Goal: Information Seeking & Learning: Learn about a topic

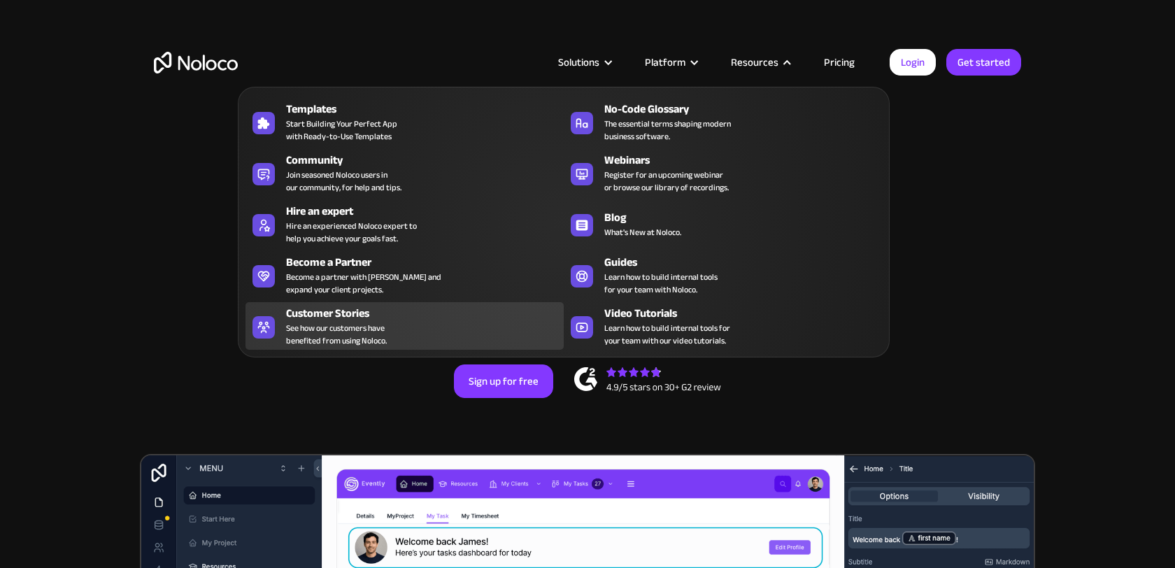
click at [350, 338] on span "See how our customers have benefited from using Noloco." at bounding box center [336, 334] width 101 height 25
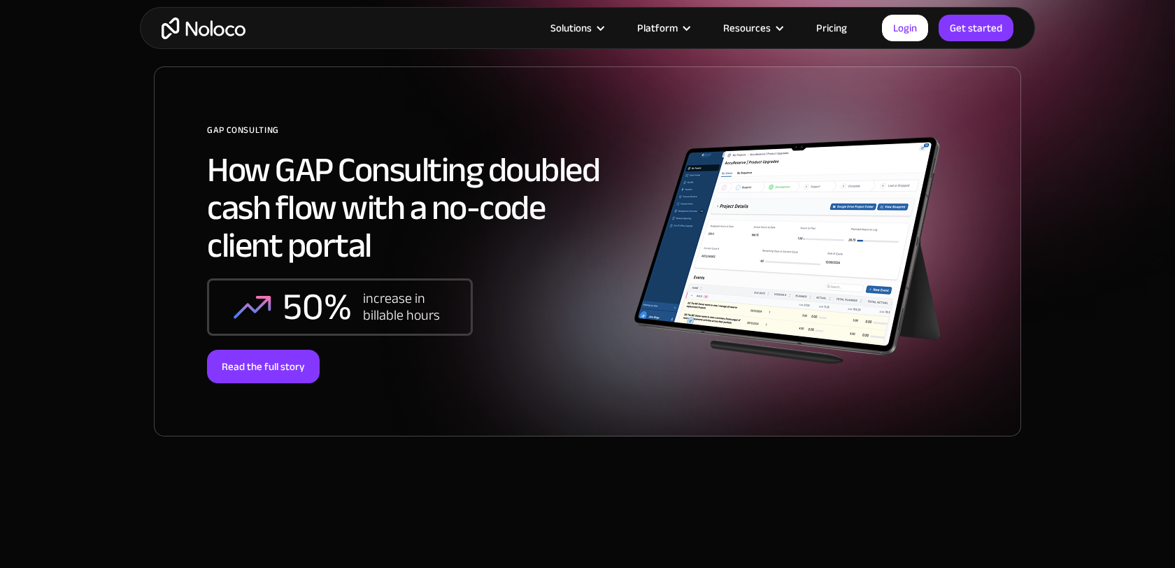
scroll to position [228, 0]
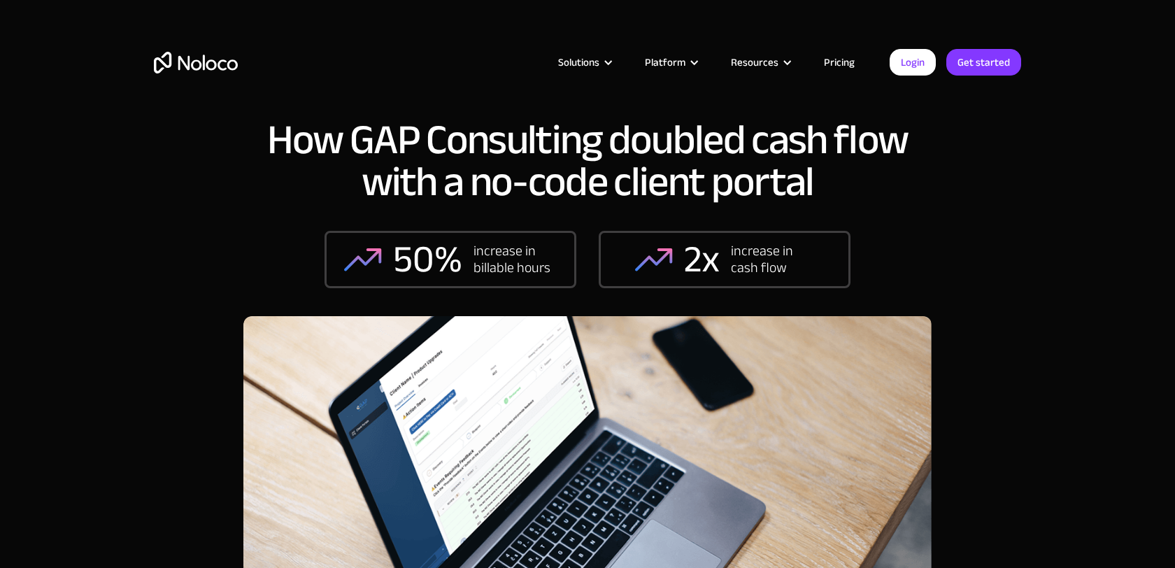
click at [97, 455] on div "How GAP Consulting doubled cash flow with a no-code client portal 50% increase …" at bounding box center [587, 337] width 1175 height 674
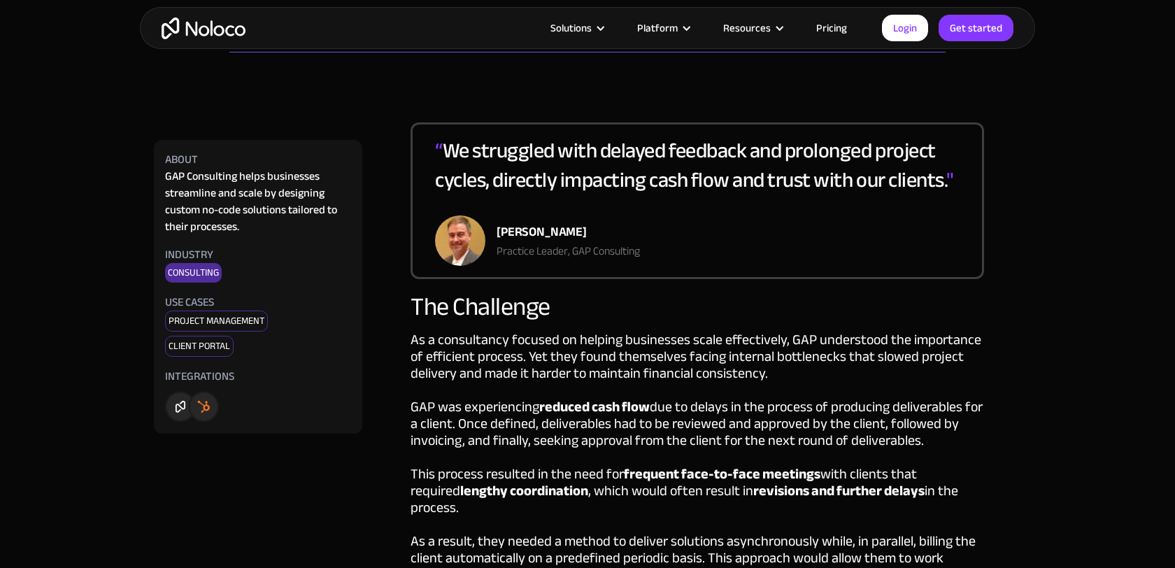
scroll to position [622, 0]
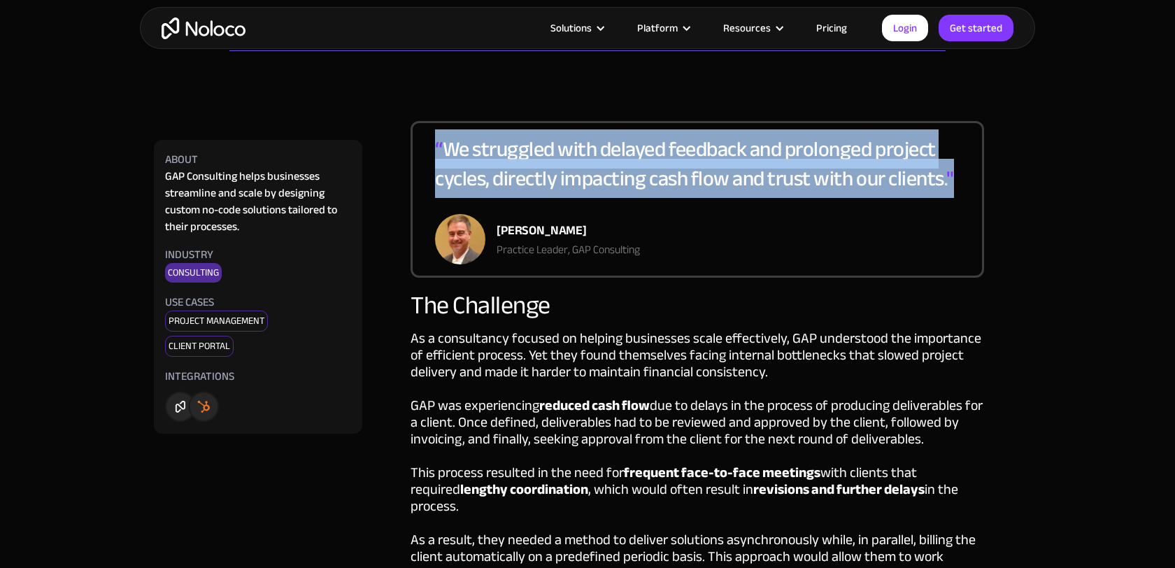
drag, startPoint x: 435, startPoint y: 143, endPoint x: 957, endPoint y: 179, distance: 523.7
click at [957, 179] on div "“ We struggled with delayed feedback and prolonged project cycles, directly imp…" at bounding box center [697, 174] width 525 height 80
copy div "“ We struggled with delayed feedback and prolonged project cycles, directly imp…"
click at [781, 315] on div "The Challenge" at bounding box center [698, 306] width 574 height 28
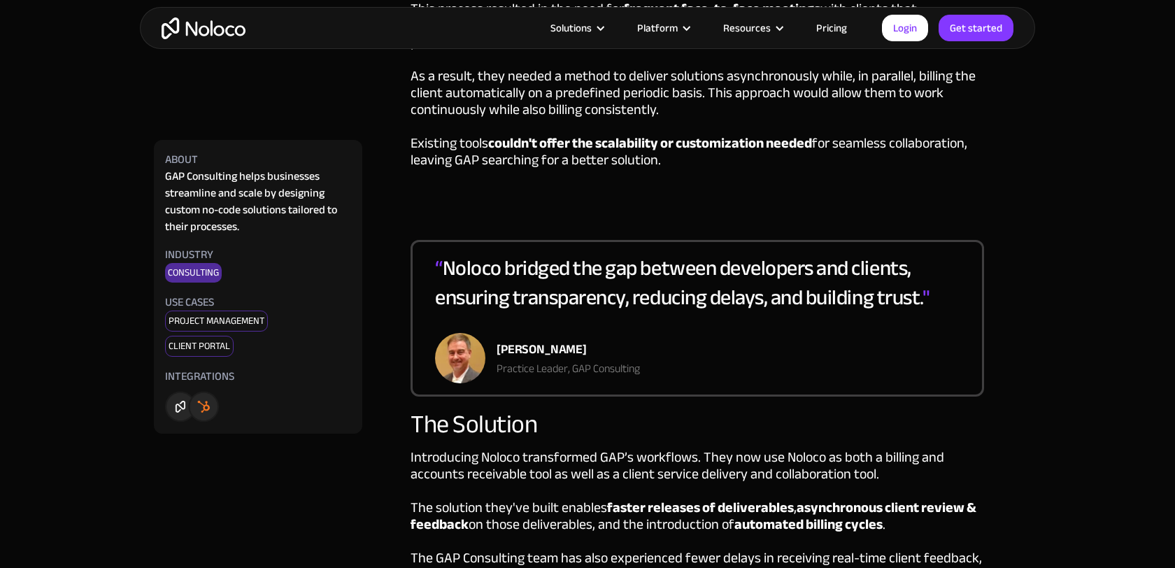
scroll to position [1162, 0]
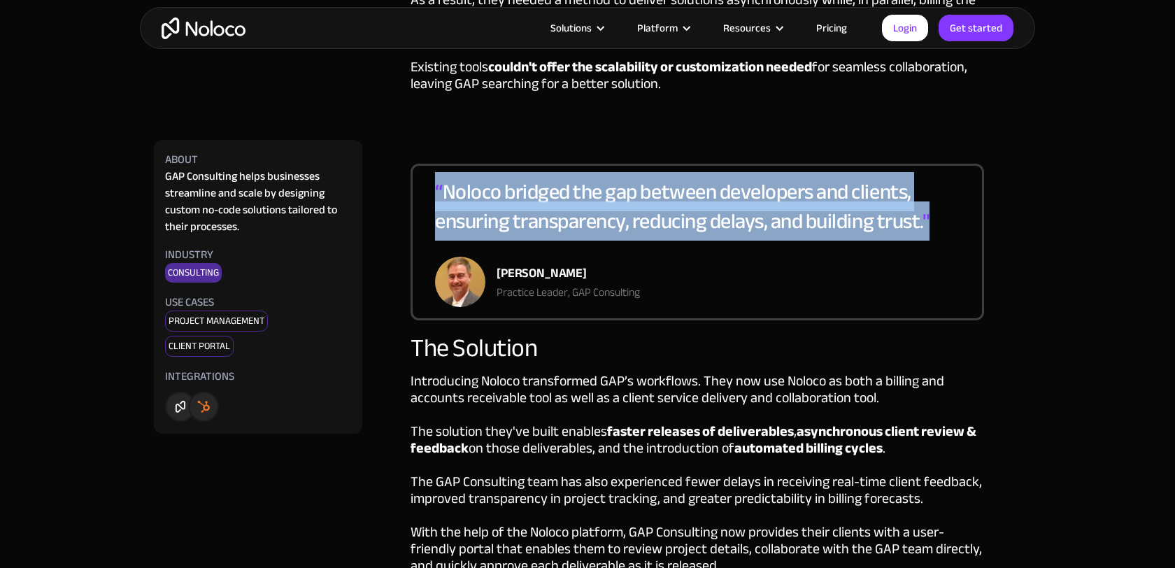
drag, startPoint x: 437, startPoint y: 175, endPoint x: 936, endPoint y: 218, distance: 500.5
click at [936, 218] on div "“ Noloco bridged the gap between developers and clients, ensuring transparency,…" at bounding box center [697, 217] width 525 height 80
copy div "“ Noloco bridged the gap between developers and clients, ensuring transparency,…"
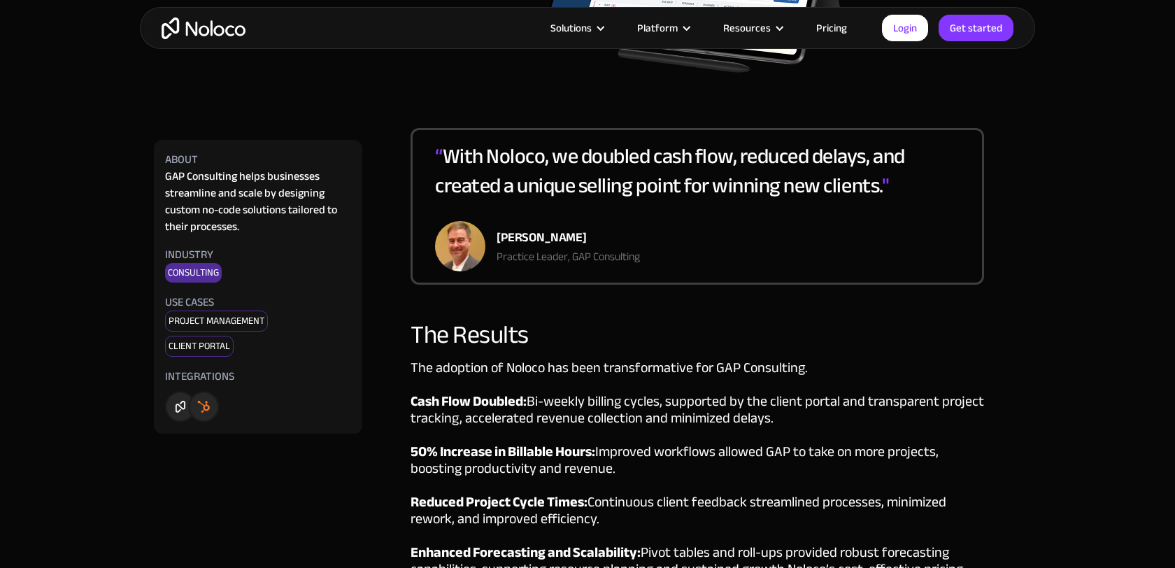
scroll to position [2038, 0]
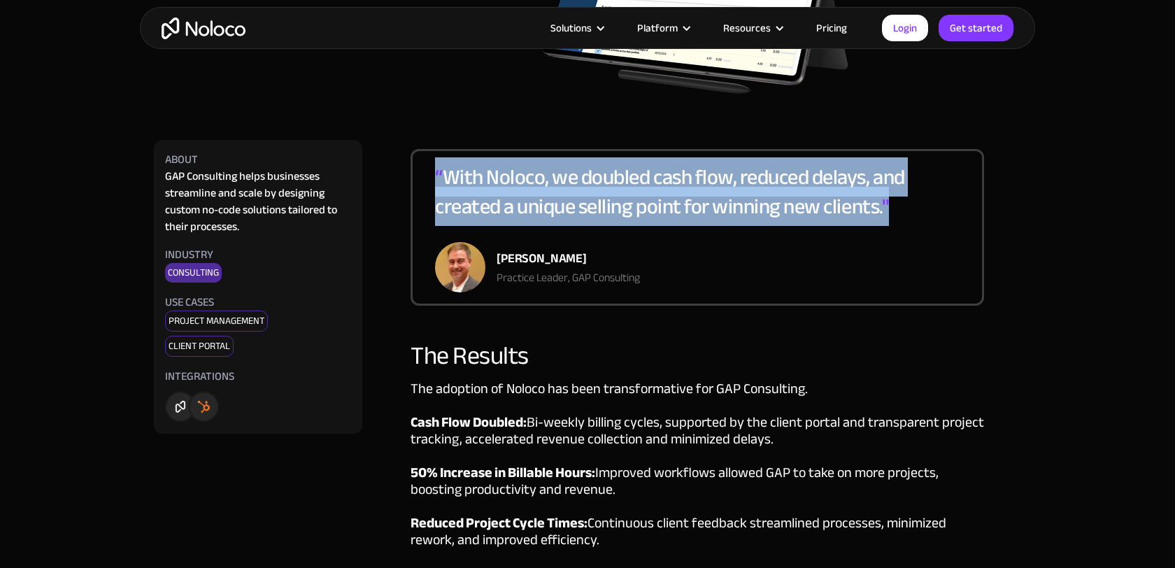
drag, startPoint x: 439, startPoint y: 157, endPoint x: 900, endPoint y: 195, distance: 463.1
click at [900, 195] on div "“ With Noloco, we doubled cash flow, reduced delays, and created a unique selli…" at bounding box center [697, 202] width 525 height 80
copy div "“ With Noloco, we doubled cash flow, reduced delays, and created a unique selli…"
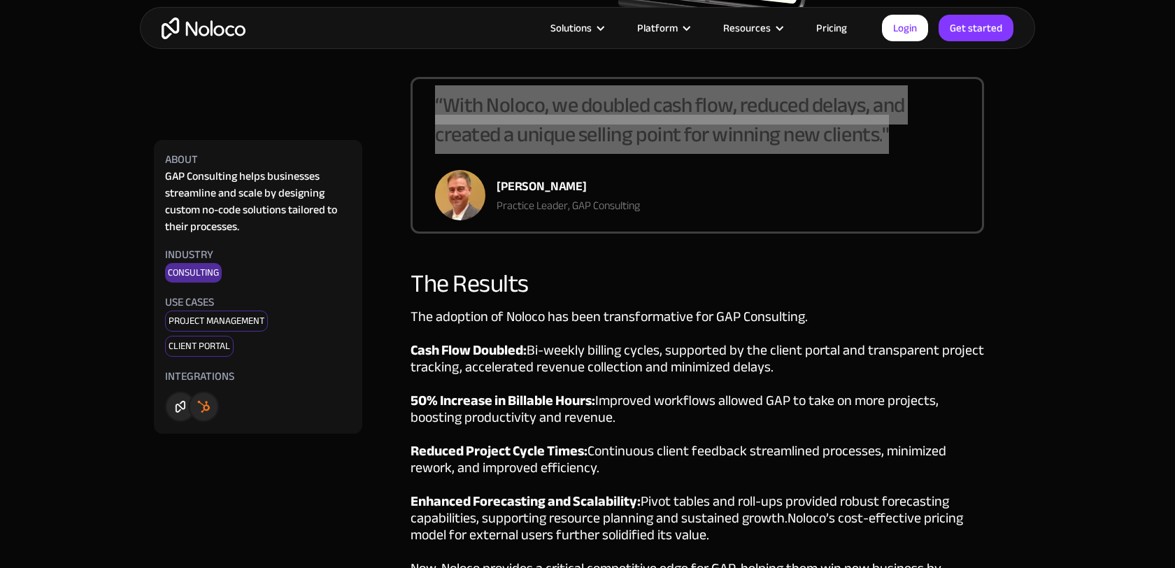
scroll to position [2108, 0]
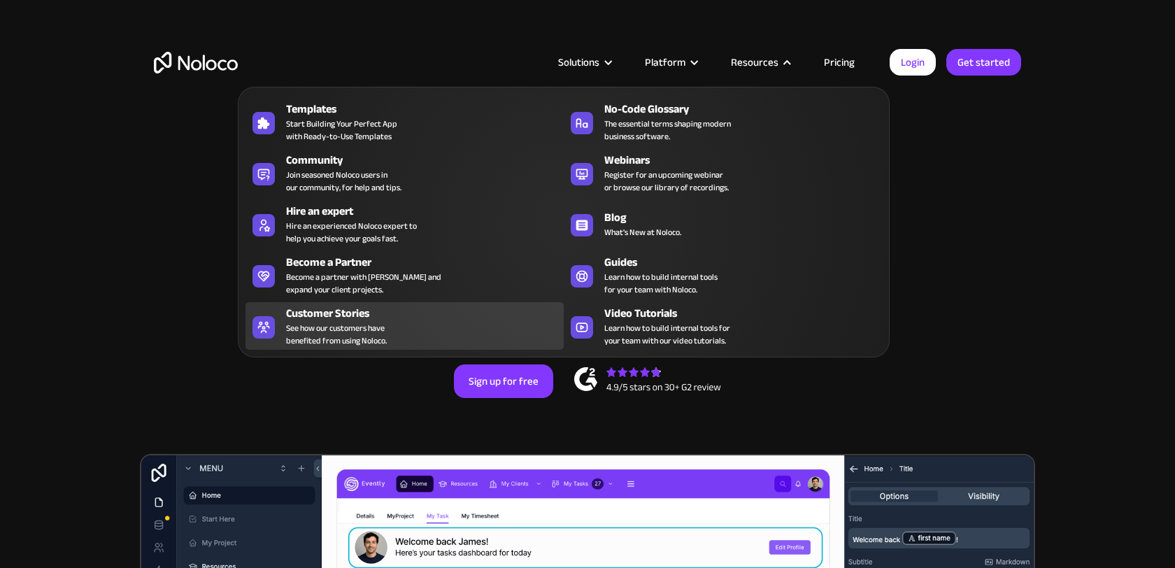
click at [382, 315] on div "Customer Stories" at bounding box center [428, 313] width 284 height 17
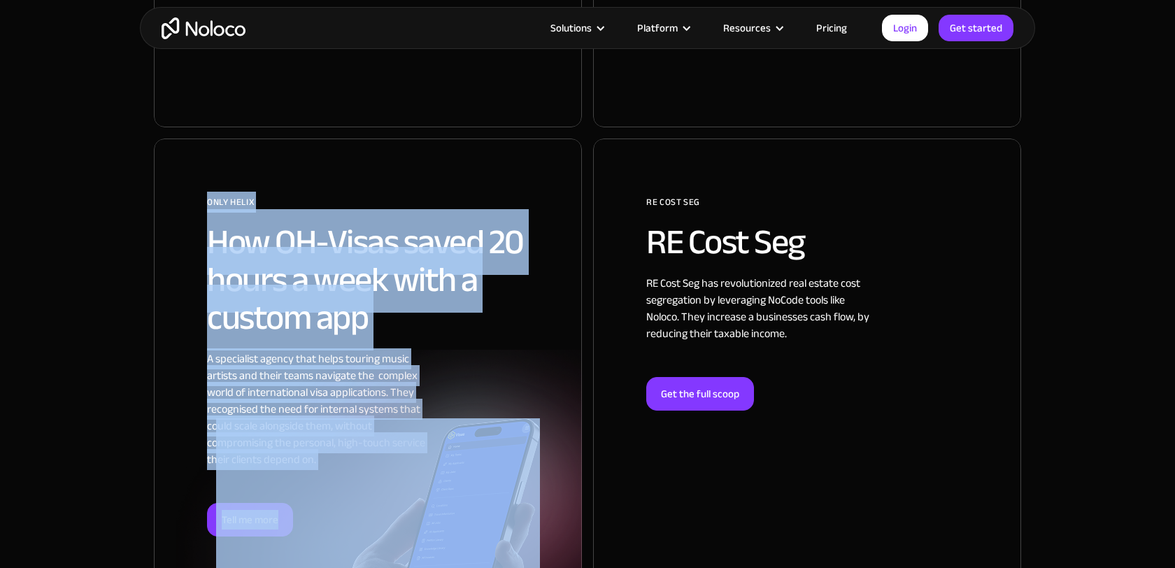
scroll to position [2674, 0]
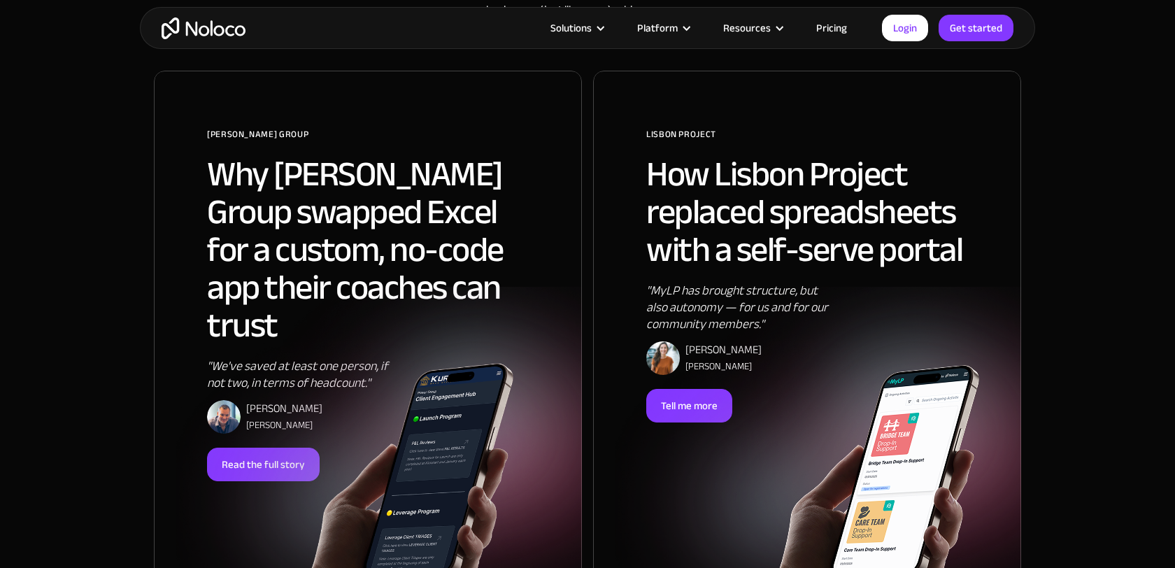
scroll to position [875, 0]
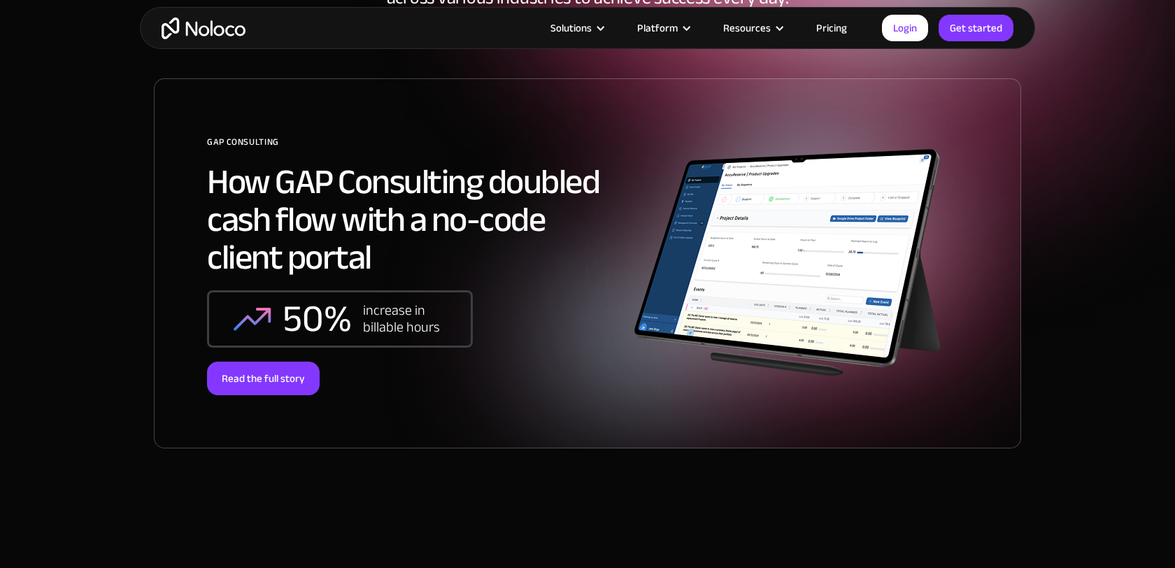
scroll to position [214, 0]
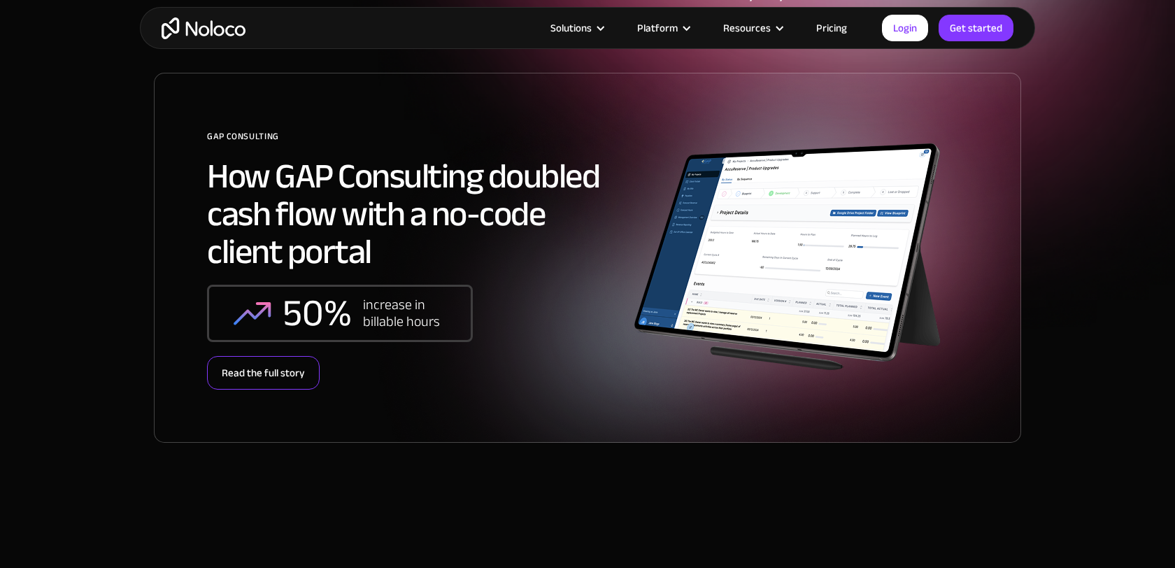
click at [282, 356] on div "Read the full story" at bounding box center [263, 373] width 113 height 34
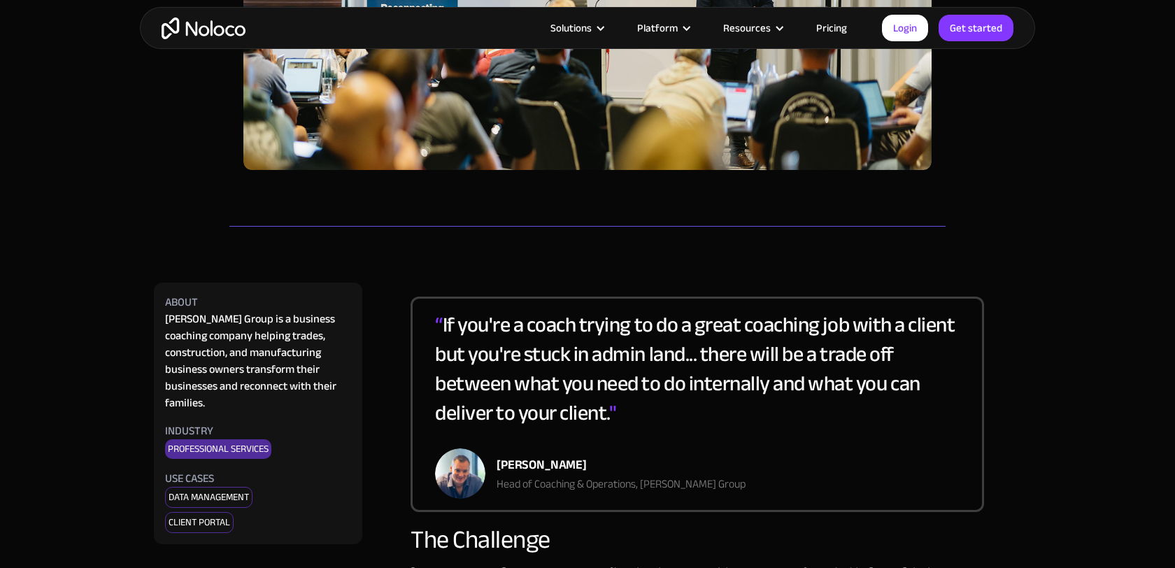
scroll to position [427, 0]
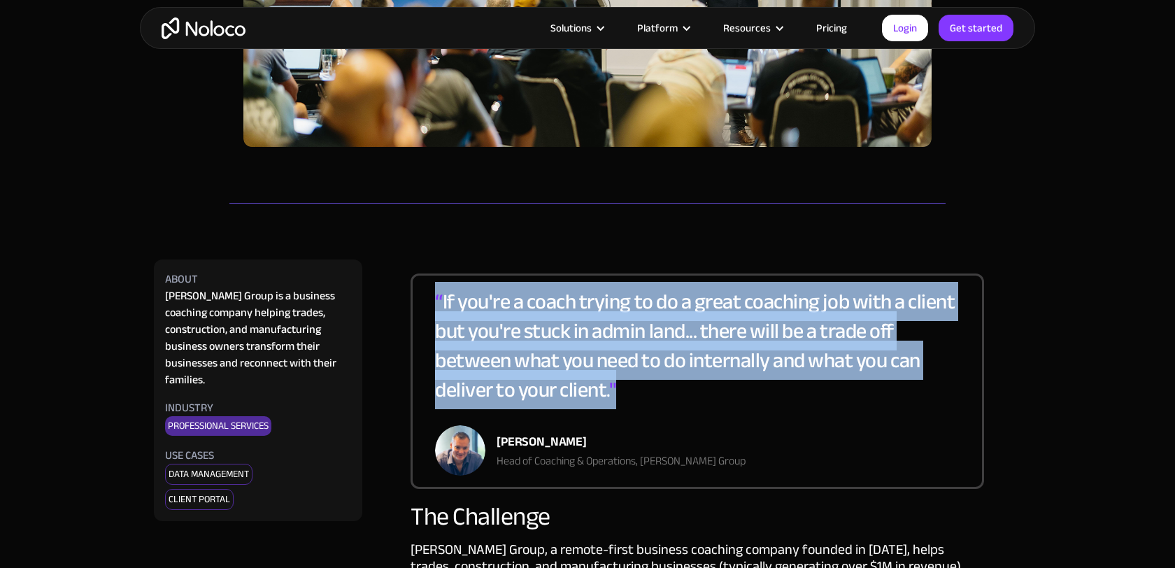
drag, startPoint x: 436, startPoint y: 300, endPoint x: 625, endPoint y: 404, distance: 214.7
click at [625, 404] on div "“ If you're a coach trying to do a great coaching job with a client but you're …" at bounding box center [697, 356] width 525 height 138
copy div "“ If you're a coach trying to do a great coaching job with a client but you're …"
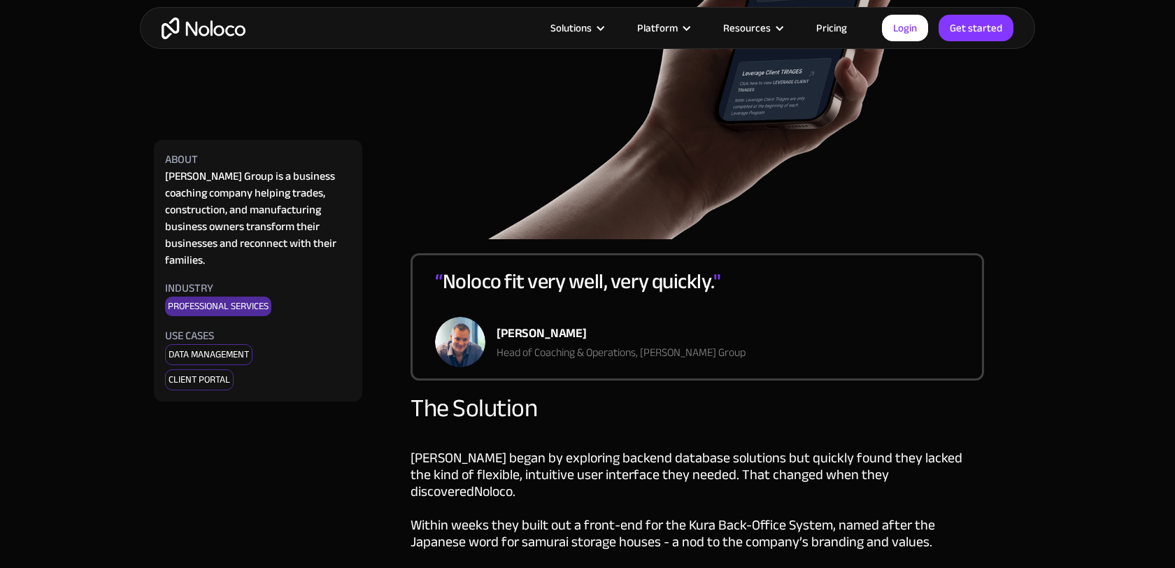
scroll to position [1418, 0]
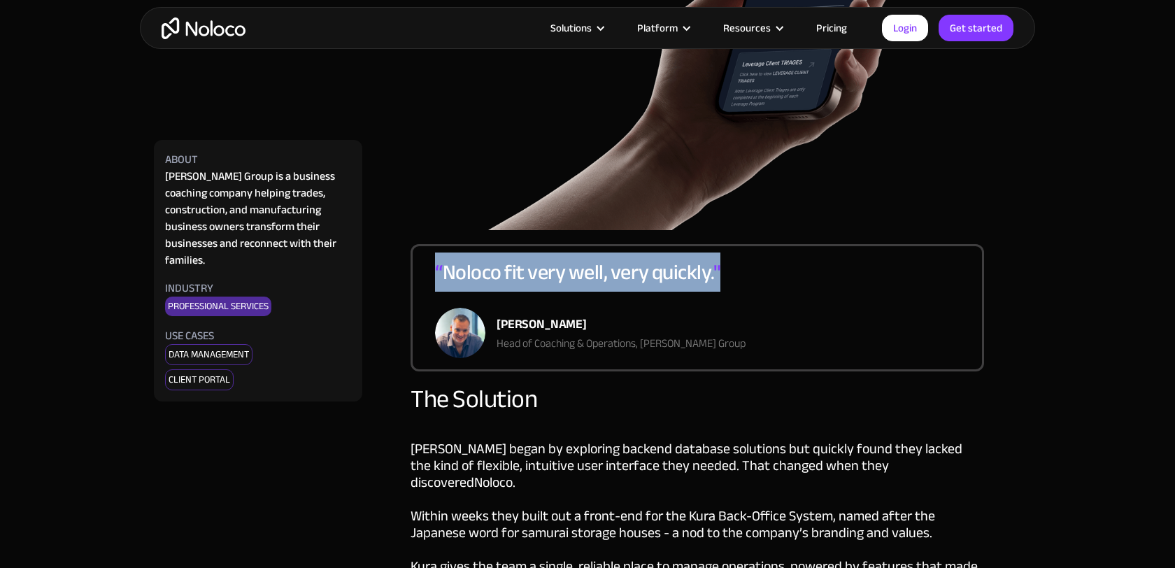
drag, startPoint x: 436, startPoint y: 271, endPoint x: 732, endPoint y: 278, distance: 295.2
click at [732, 278] on div "“ Noloco fit very well, very quickly. " Dan Stones Head of Coaching & Operation…" at bounding box center [698, 307] width 574 height 127
copy div "“ Noloco fit very well, very quickly. ""
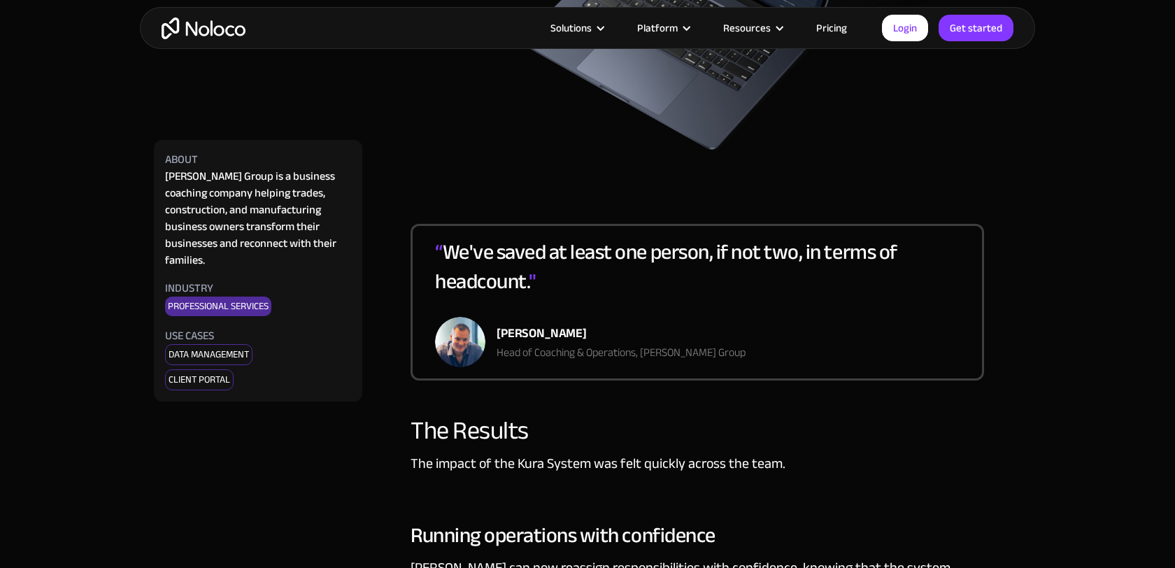
scroll to position [2514, 0]
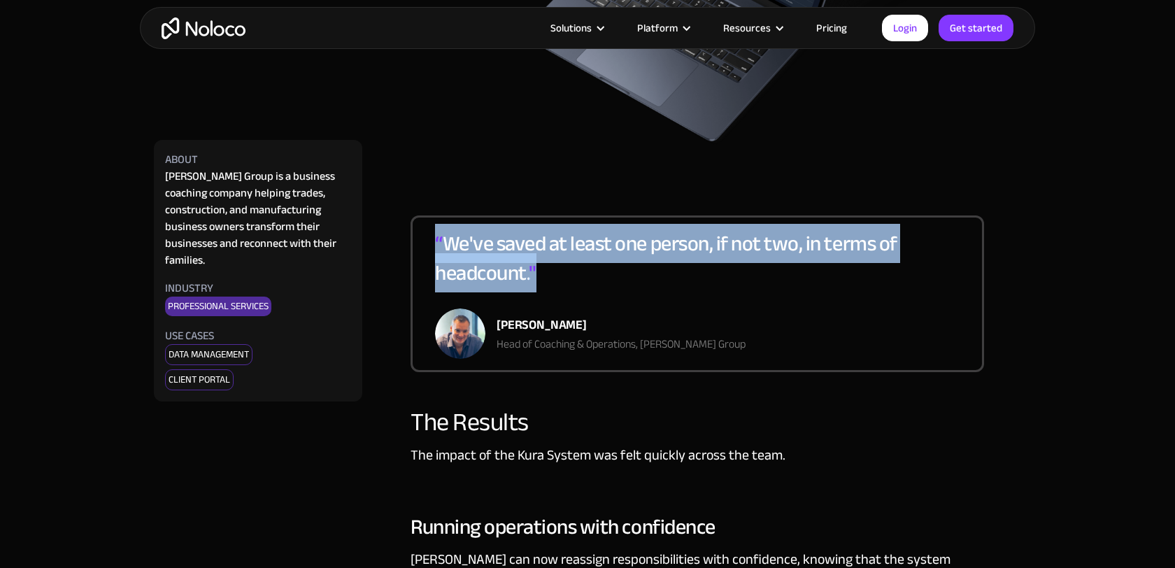
drag, startPoint x: 436, startPoint y: 223, endPoint x: 539, endPoint y: 265, distance: 111.0
click at [539, 265] on div "“ We've saved at least one person, if not two, in terms of headcount. "" at bounding box center [697, 269] width 525 height 80
copy div "“ We've saved at least one person, if not two, in terms of headcount. ""
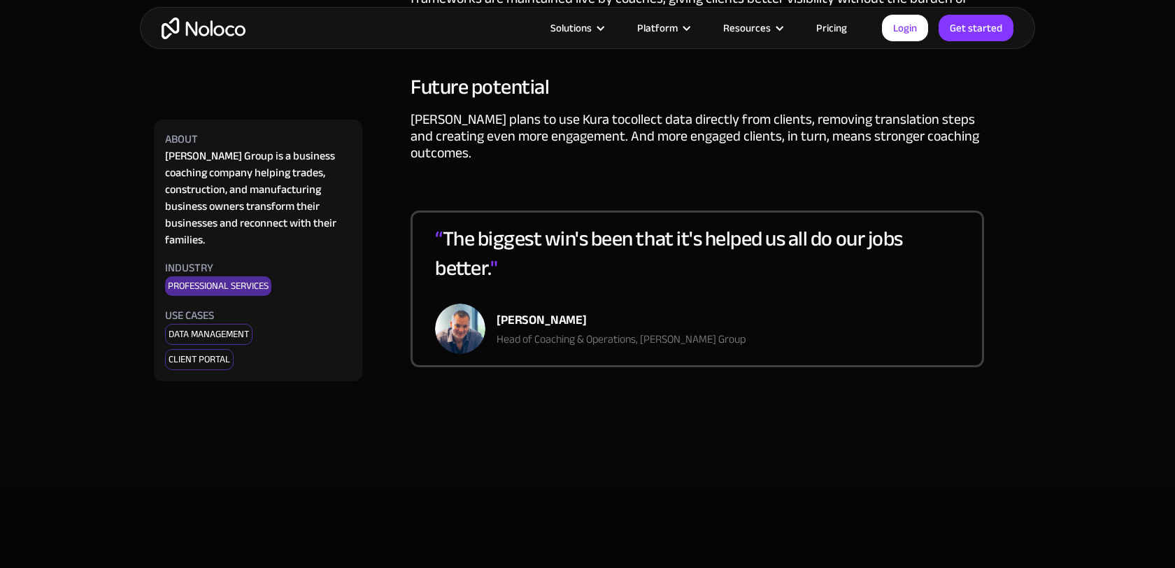
scroll to position [3329, 0]
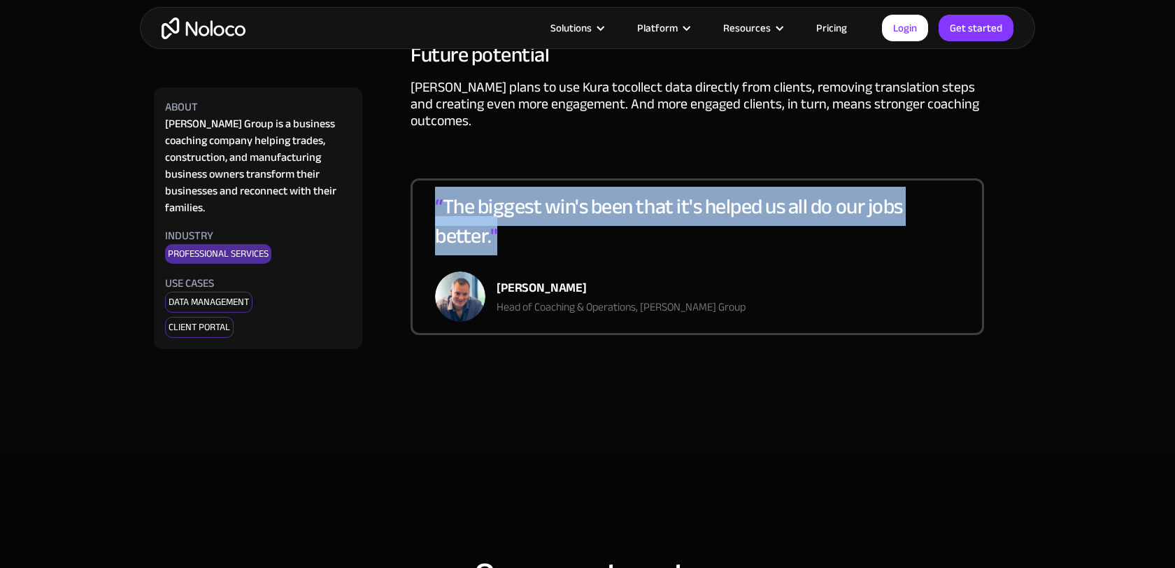
drag, startPoint x: 435, startPoint y: 152, endPoint x: 508, endPoint y: 192, distance: 82.9
click at [508, 192] on div "“ The biggest win's been that it's helped us all do our jobs better. "" at bounding box center [697, 232] width 525 height 80
copy div "“ The biggest win's been that it's helped us all do our jobs better. ""
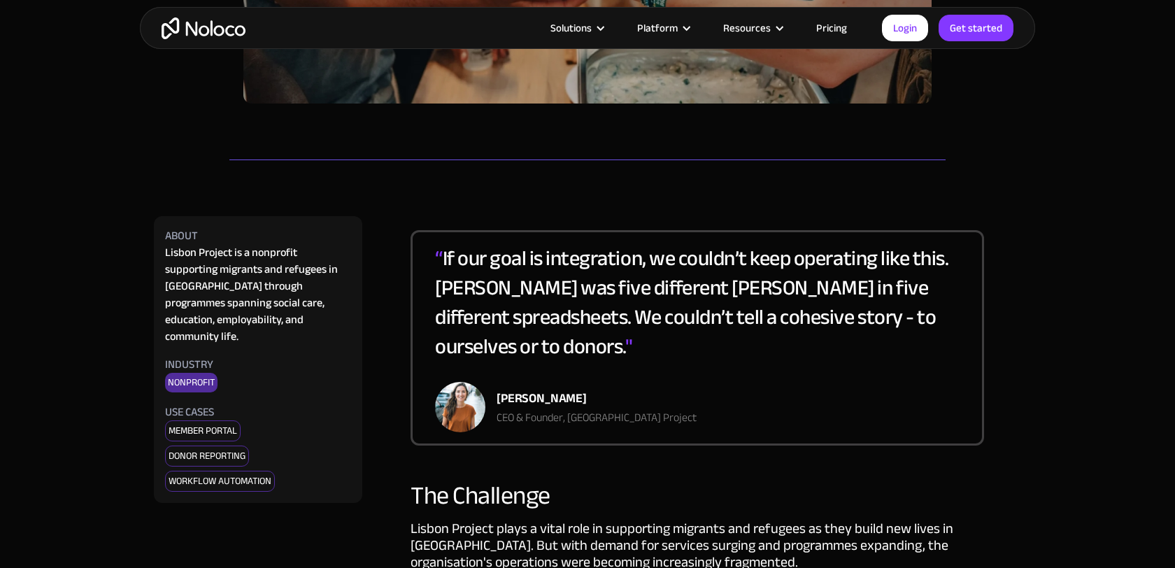
scroll to position [483, 0]
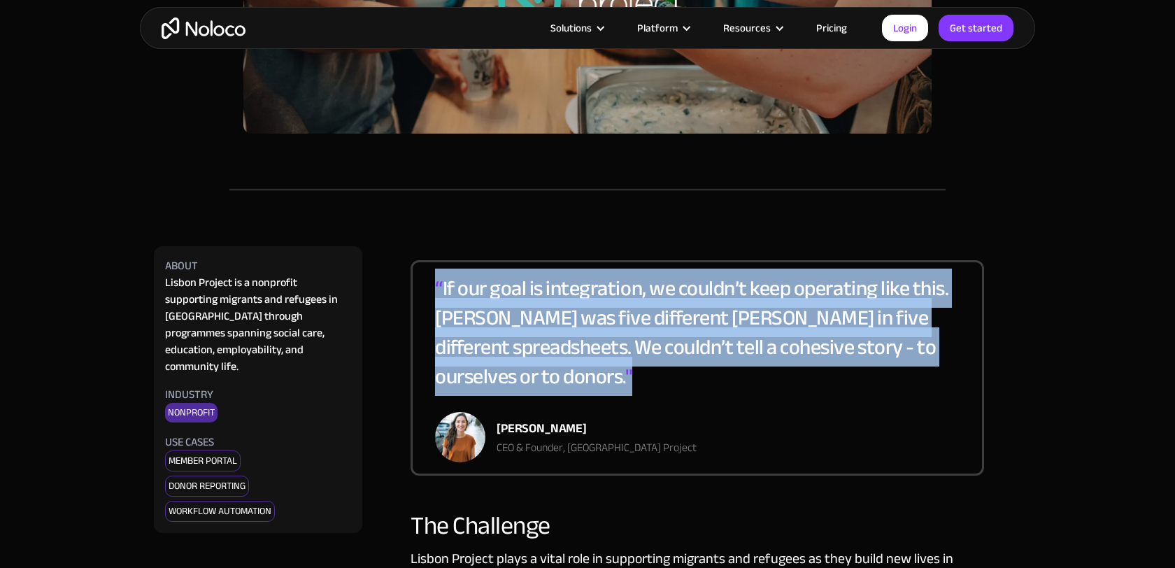
drag, startPoint x: 433, startPoint y: 283, endPoint x: 941, endPoint y: 344, distance: 511.5
click at [941, 344] on div "“ If our goal is integration, we couldn’t keep operating like this. John was fi…" at bounding box center [698, 367] width 574 height 215
copy div "“ If our goal is integration, we couldn’t keep operating like this. John was fi…"
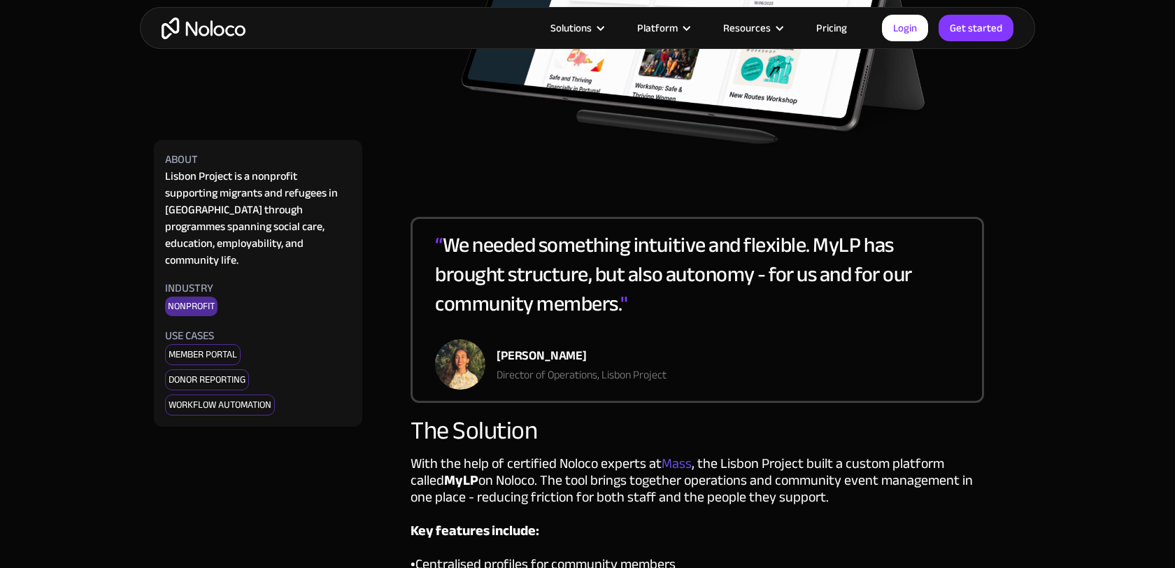
scroll to position [1660, 0]
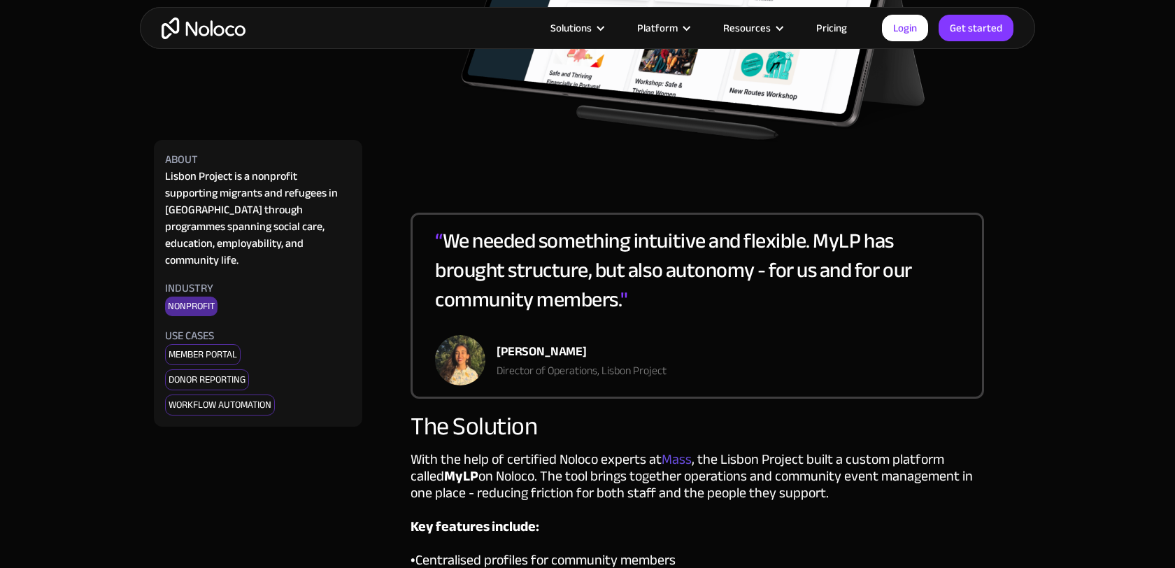
click at [436, 221] on span "“" at bounding box center [439, 240] width 8 height 39
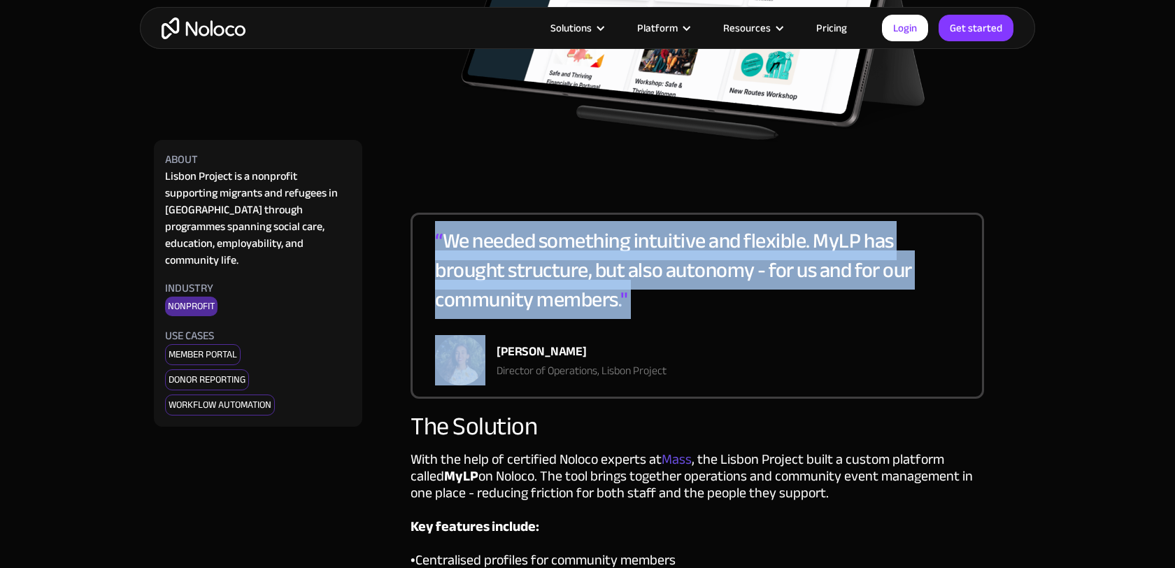
drag, startPoint x: 436, startPoint y: 210, endPoint x: 634, endPoint y: 267, distance: 206.1
click at [634, 267] on div "“ We needed something intuitive and flexible. MyLP has brought structure, but a…" at bounding box center [697, 280] width 525 height 109
copy div "“ We needed something intuitive and flexible. MyLP has brought structure, but a…"
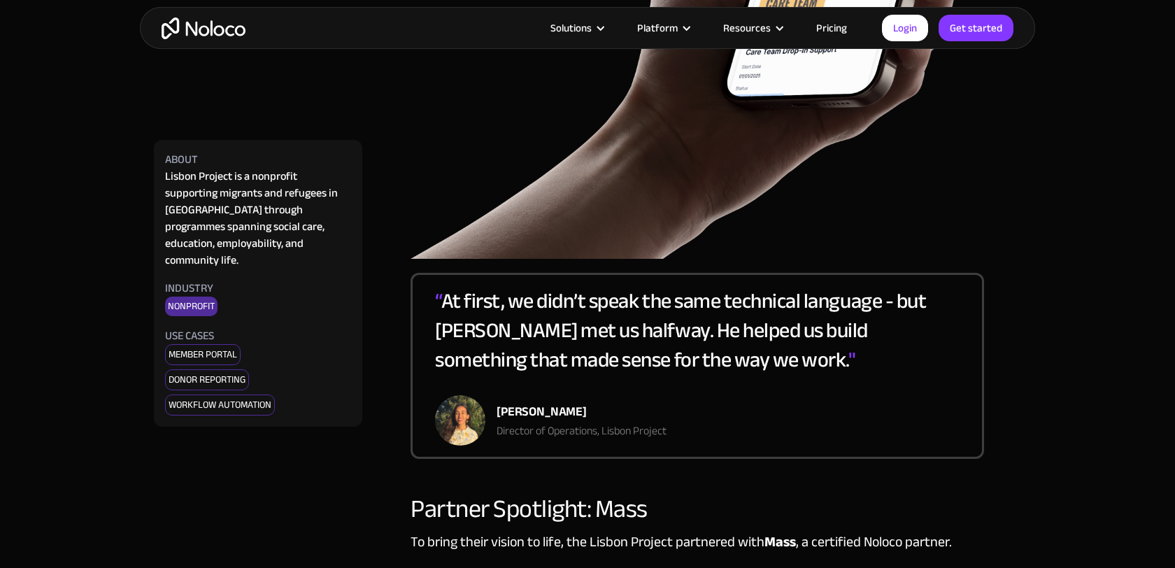
scroll to position [2796, 0]
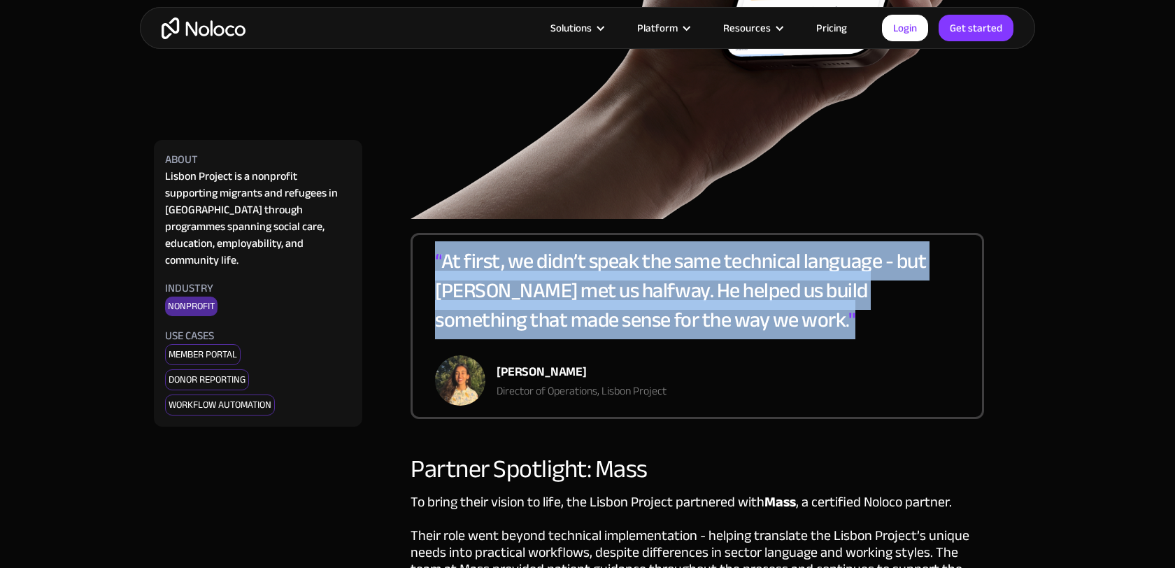
drag, startPoint x: 435, startPoint y: 231, endPoint x: 766, endPoint y: 297, distance: 337.4
click at [766, 297] on div "“ At first, we didn’t speak the same technical language - but Russell met us ha…" at bounding box center [697, 300] width 525 height 109
copy div "“ At first, we didn’t speak the same technical language - but Russell met us ha…"
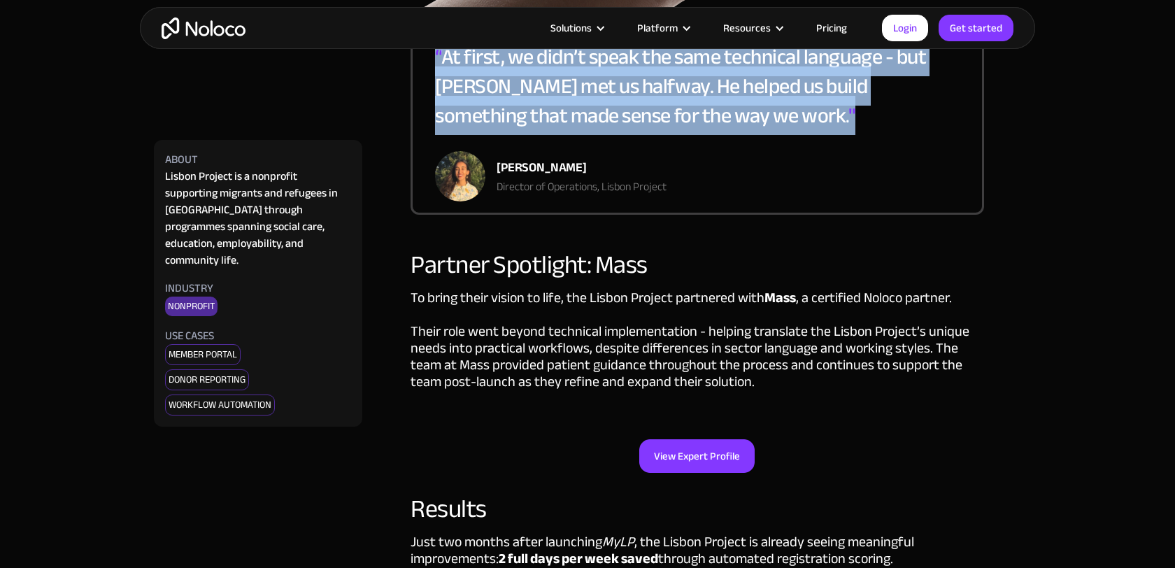
scroll to position [2983, 0]
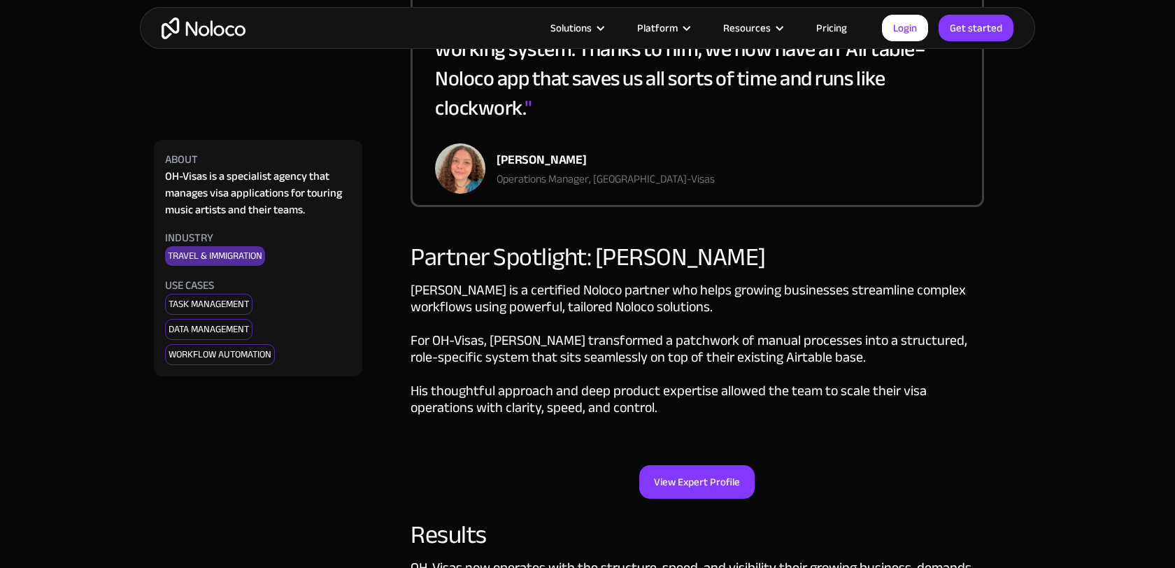
scroll to position [2964, 0]
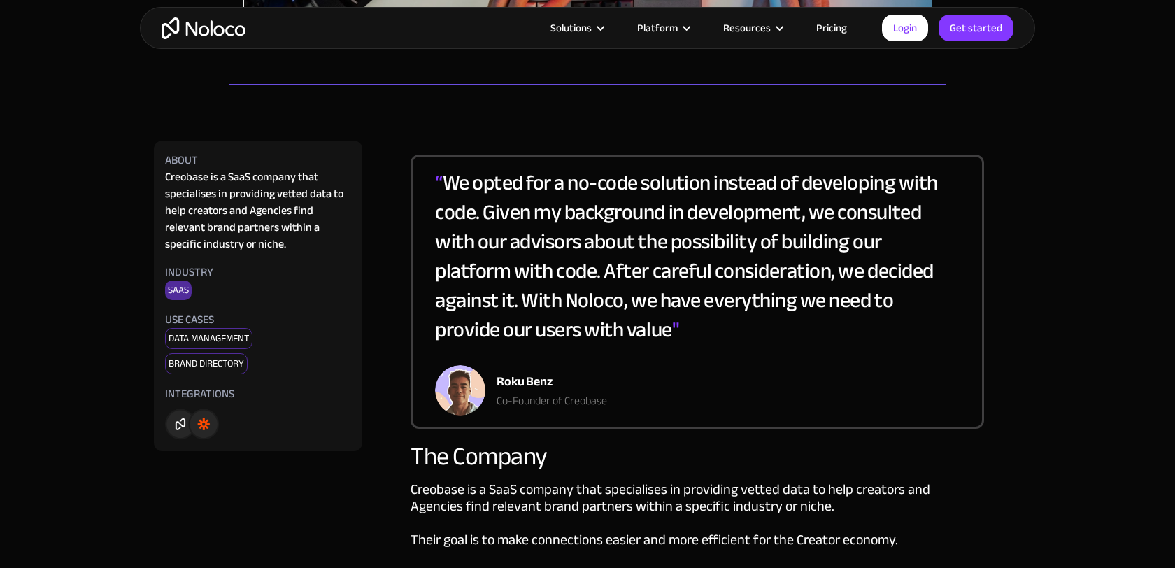
scroll to position [595, 0]
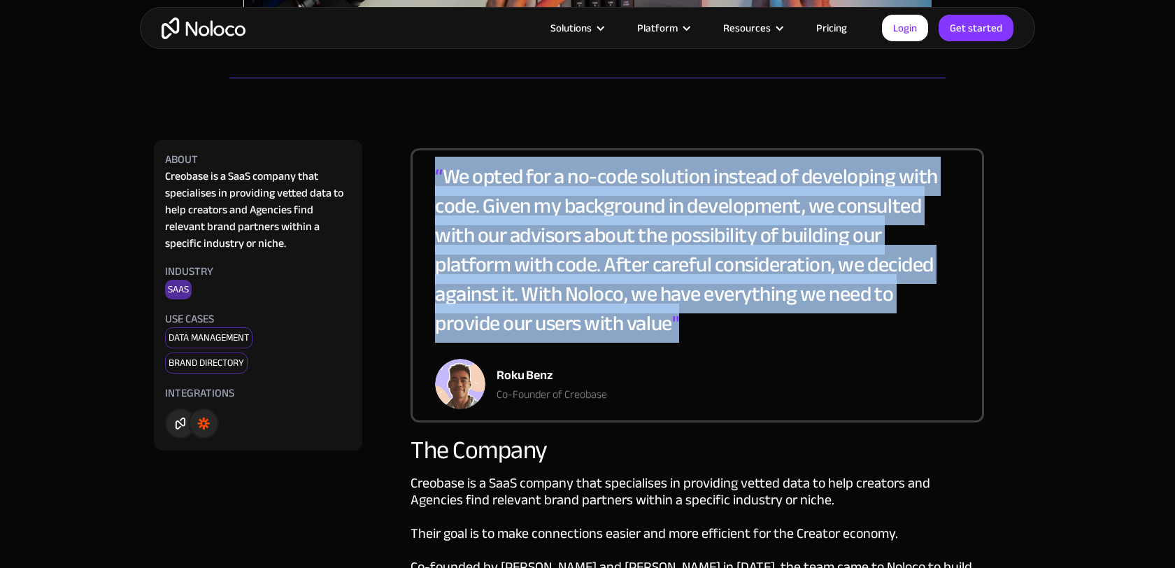
drag, startPoint x: 435, startPoint y: 174, endPoint x: 691, endPoint y: 320, distance: 294.8
click at [691, 320] on div "“ We opted for a no-code solution instead of developing with code. Given my bac…" at bounding box center [697, 260] width 525 height 197
copy div "“ We opted for a no-code solution instead of developing with code. Given my bac…"
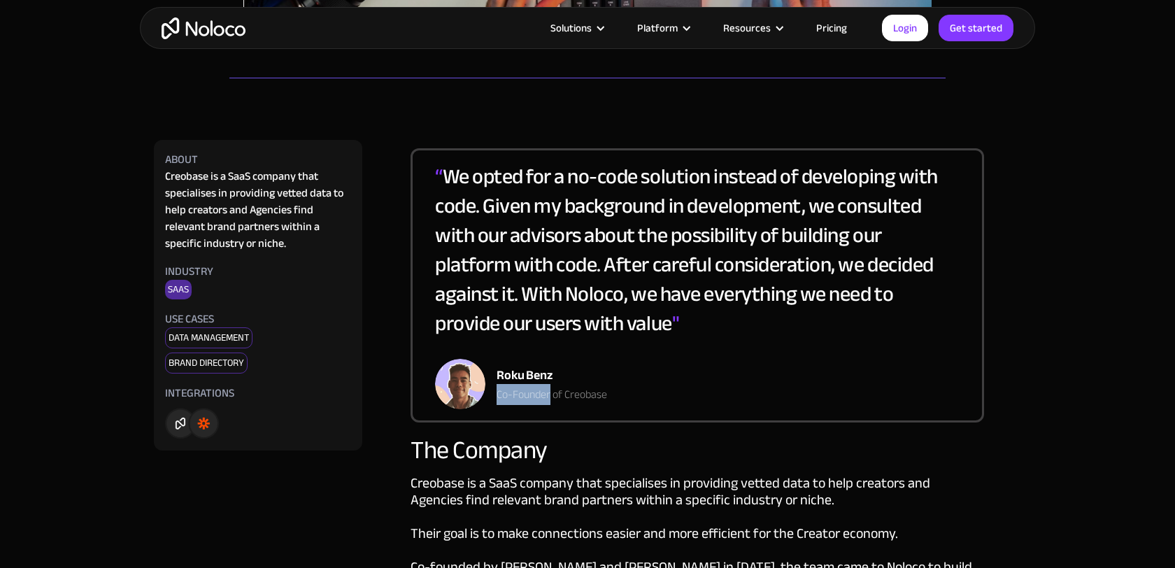
drag, startPoint x: 497, startPoint y: 394, endPoint x: 550, endPoint y: 401, distance: 53.6
click at [550, 401] on div "Co-Founder of Creobase" at bounding box center [552, 394] width 111 height 17
copy div "Co-Founder"
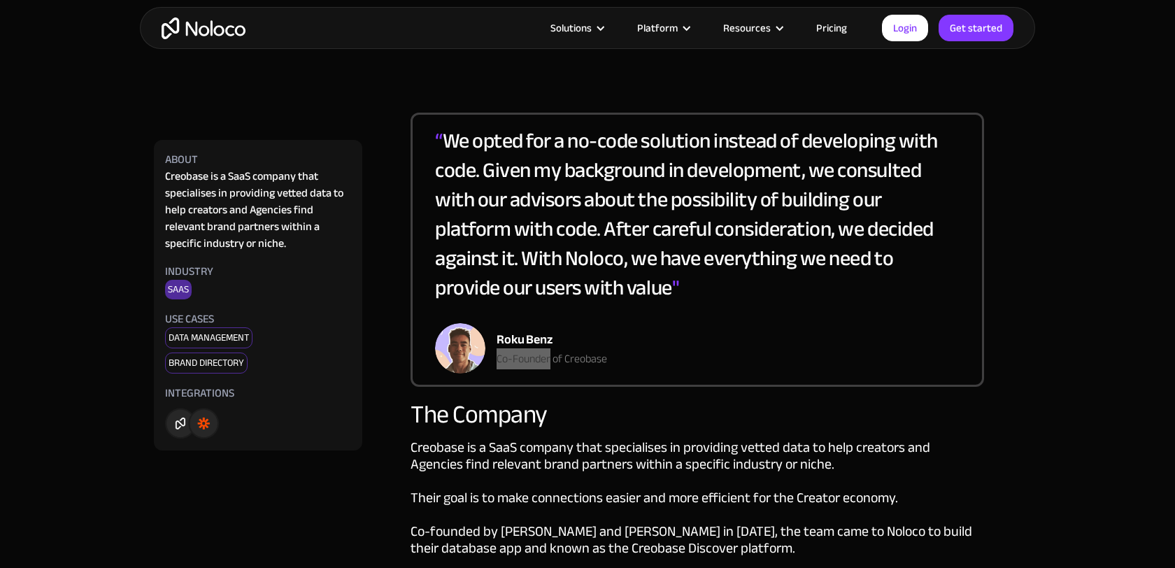
scroll to position [638, 0]
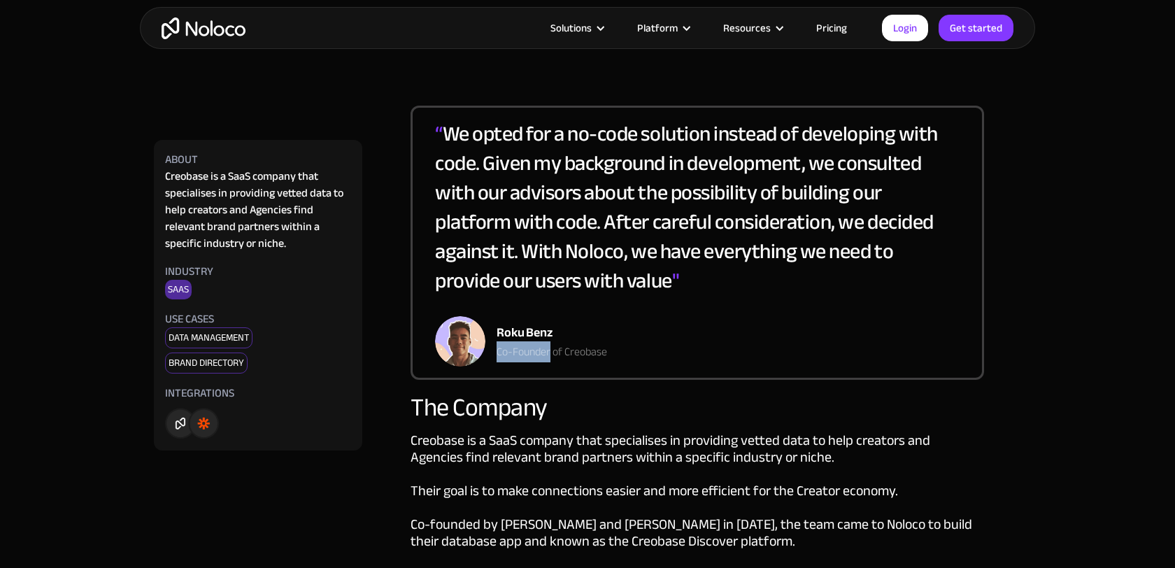
click at [677, 372] on div "“ We opted for a no-code solution instead of developing with code. Given my bac…" at bounding box center [698, 243] width 574 height 274
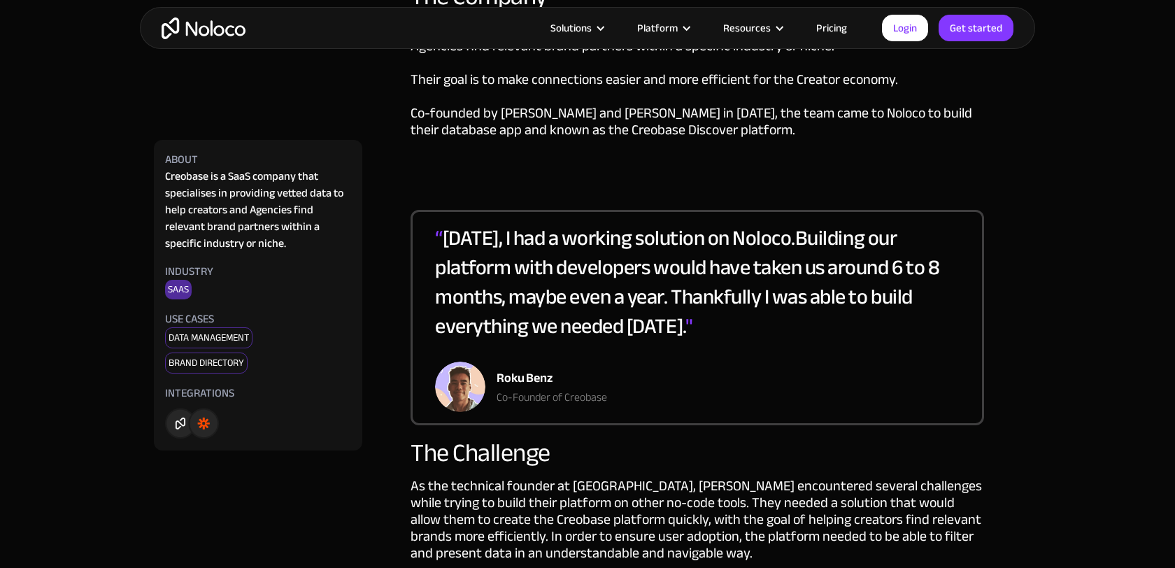
scroll to position [1105, 0]
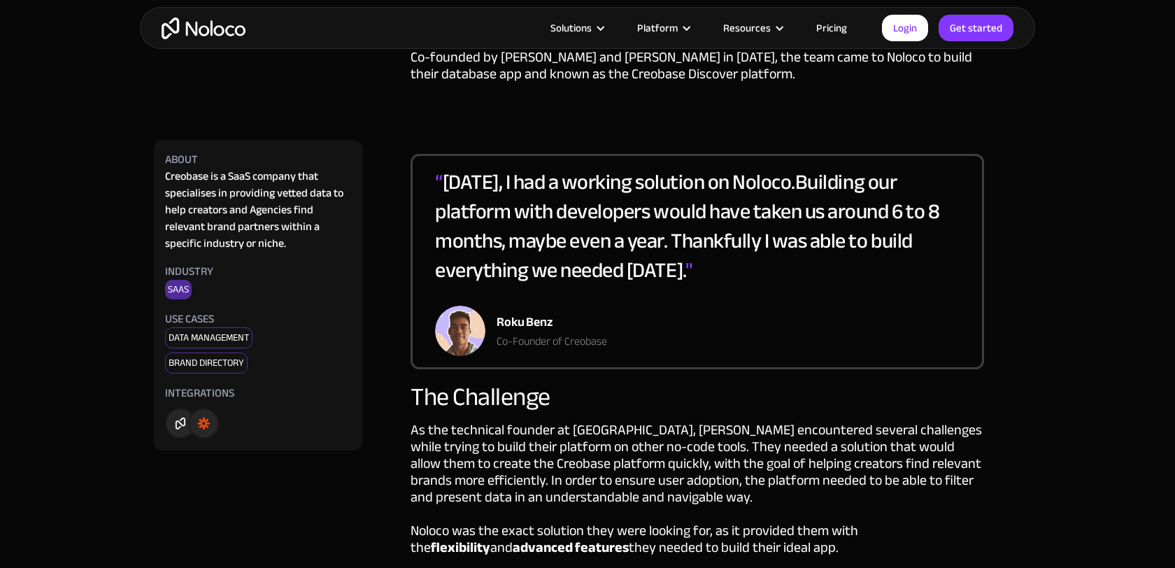
click at [456, 199] on div "“ [DATE], I had a working solution on Noloco.Building our platform with develop…" at bounding box center [697, 236] width 525 height 138
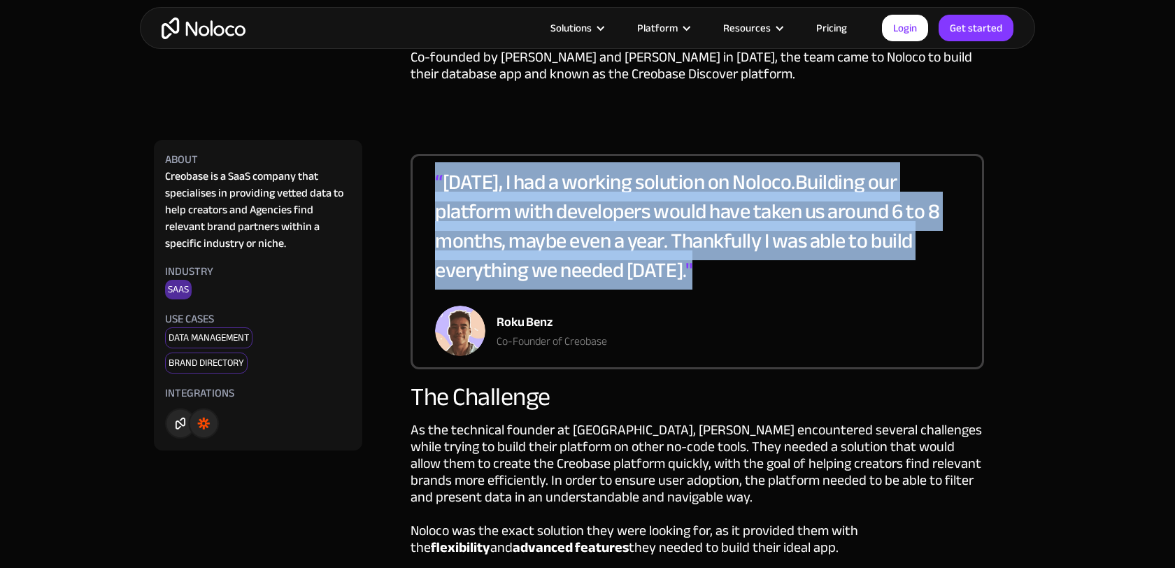
drag, startPoint x: 435, startPoint y: 171, endPoint x: 774, endPoint y: 264, distance: 351.7
click at [774, 264] on div "“ [DATE], I had a working solution on Noloco.Building our platform with develop…" at bounding box center [697, 236] width 525 height 138
copy div "“ [DATE], I had a working solution on Noloco.Building our platform with develop…"
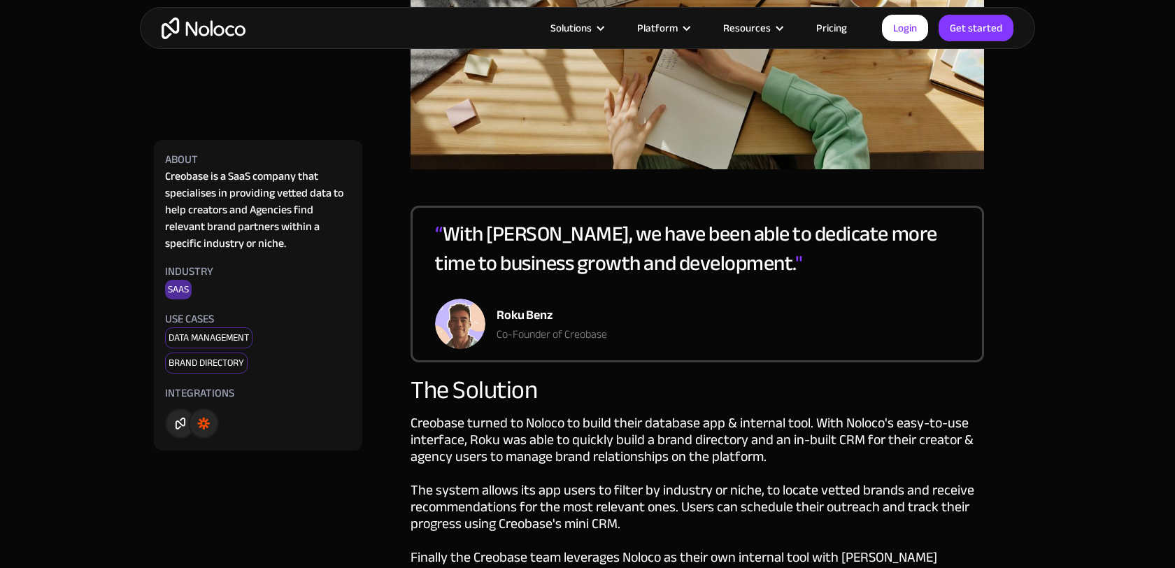
scroll to position [1925, 0]
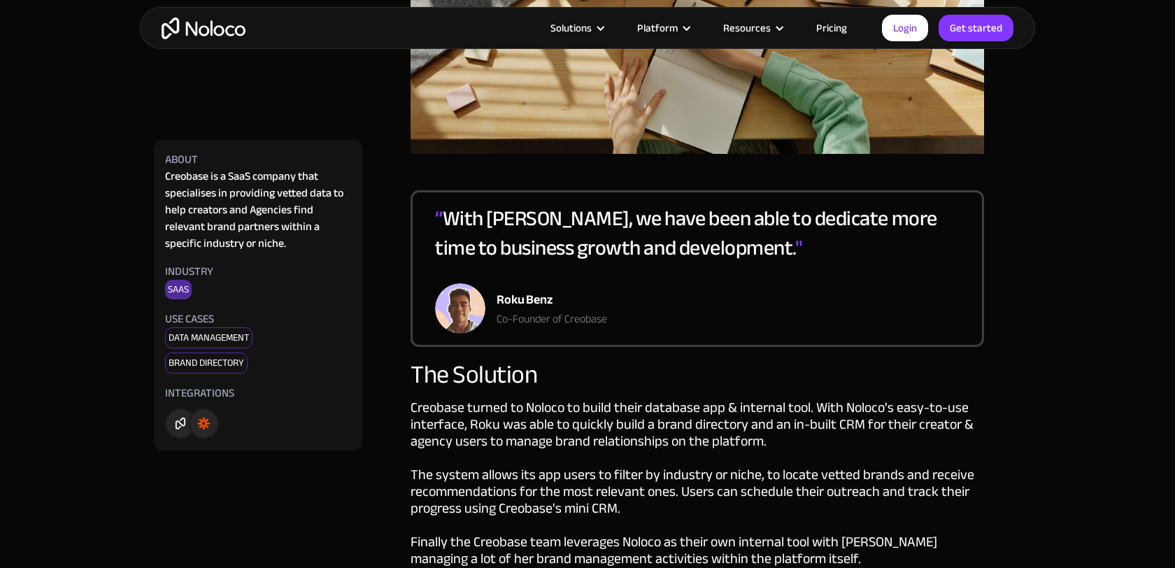
click at [431, 216] on div "“ With [PERSON_NAME], we have been able to dedicate more time to business growt…" at bounding box center [698, 268] width 574 height 157
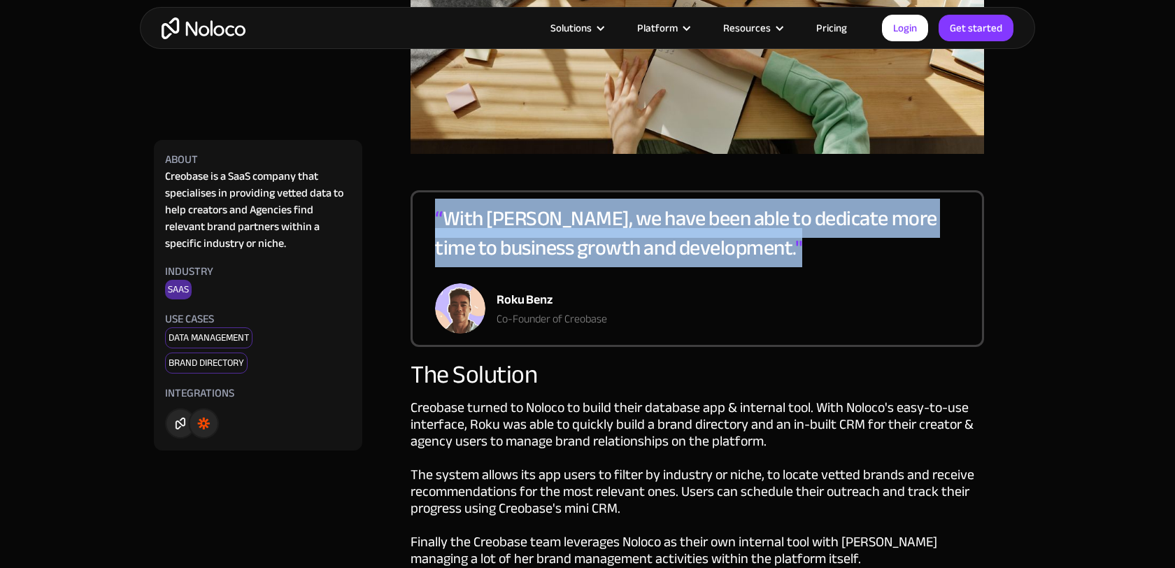
drag, startPoint x: 436, startPoint y: 215, endPoint x: 762, endPoint y: 244, distance: 327.2
click at [762, 244] on div "“ With [PERSON_NAME], we have been able to dedicate more time to business growt…" at bounding box center [697, 244] width 525 height 80
copy div "“ With [PERSON_NAME], we have been able to dedicate more time to business growt…"
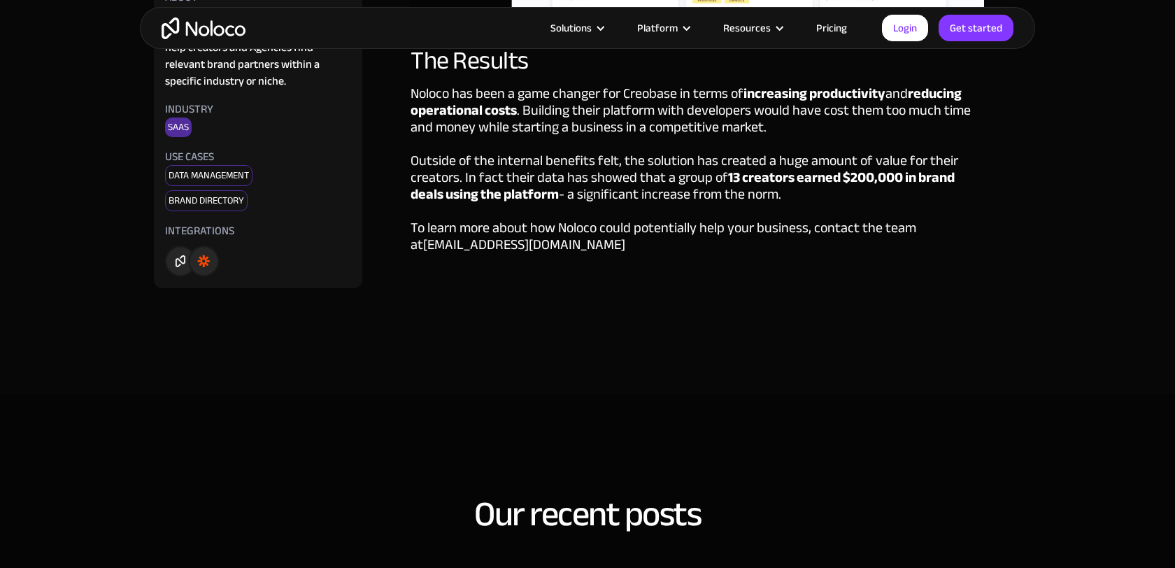
scroll to position [2767, 0]
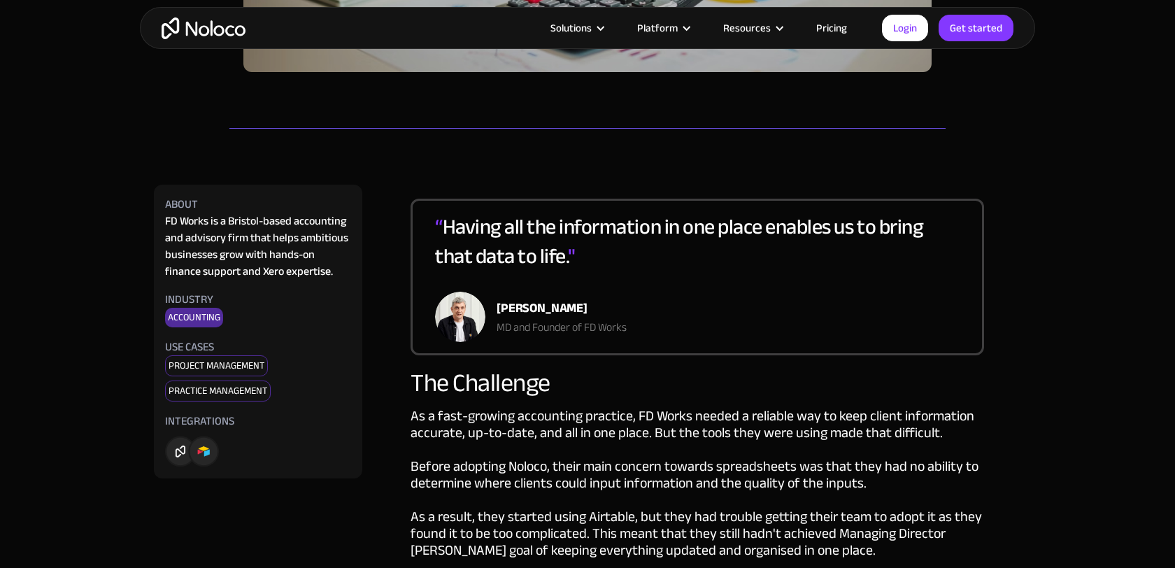
scroll to position [462, 0]
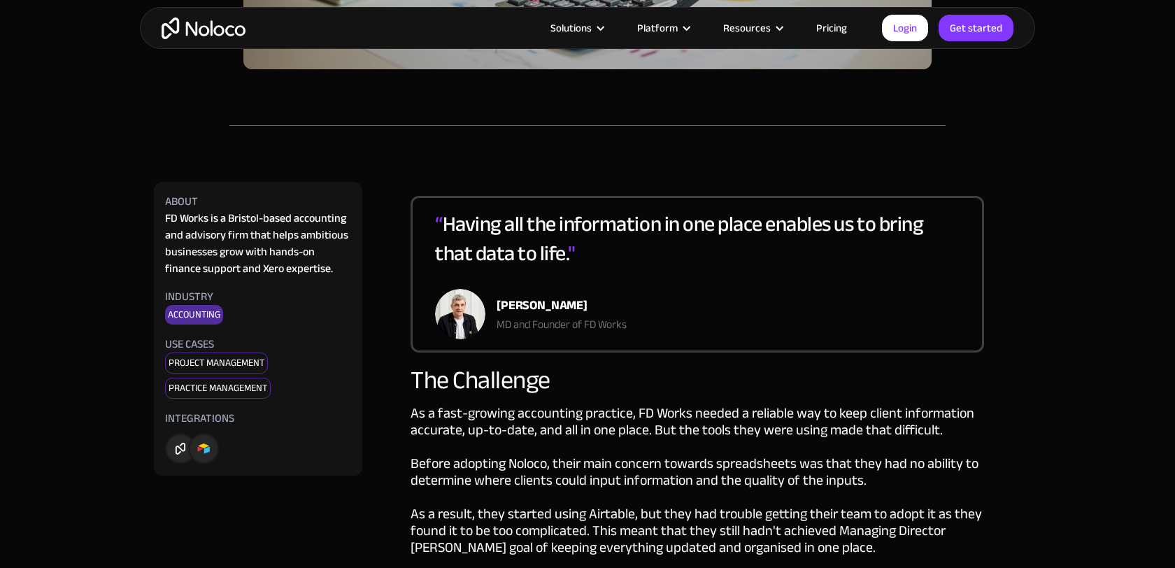
click at [478, 258] on div "“ Having all the information in one place enables us to bring that data to life…" at bounding box center [697, 249] width 525 height 80
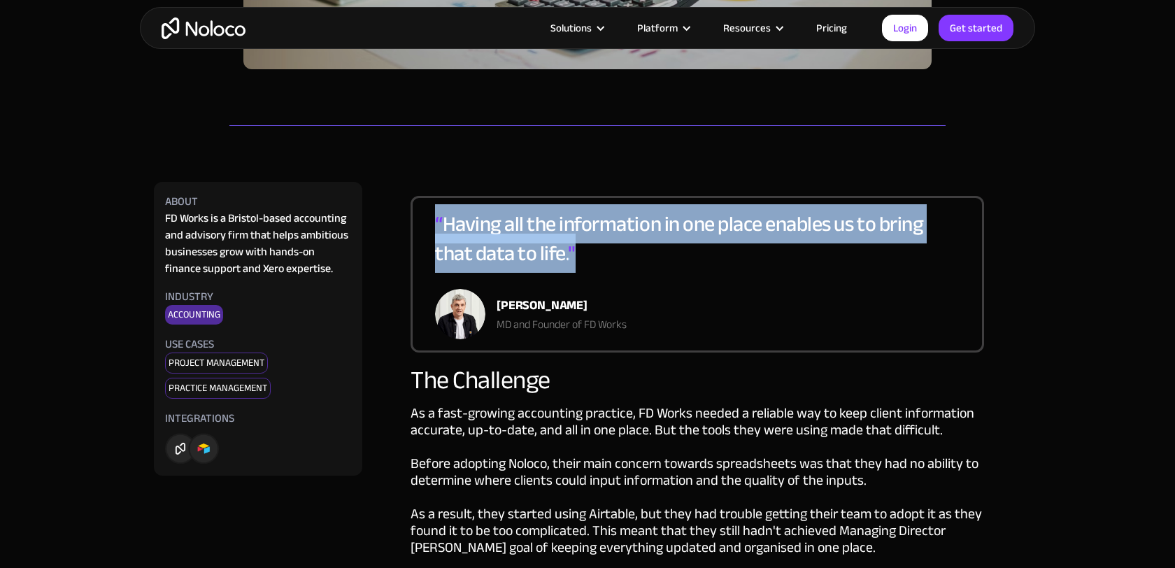
drag, startPoint x: 435, startPoint y: 220, endPoint x: 611, endPoint y: 250, distance: 178.0
click at [611, 250] on div "“ Having all the information in one place enables us to bring that data to life…" at bounding box center [697, 249] width 525 height 80
copy div "“ Having all the information in one place enables us to bring that data to life…"
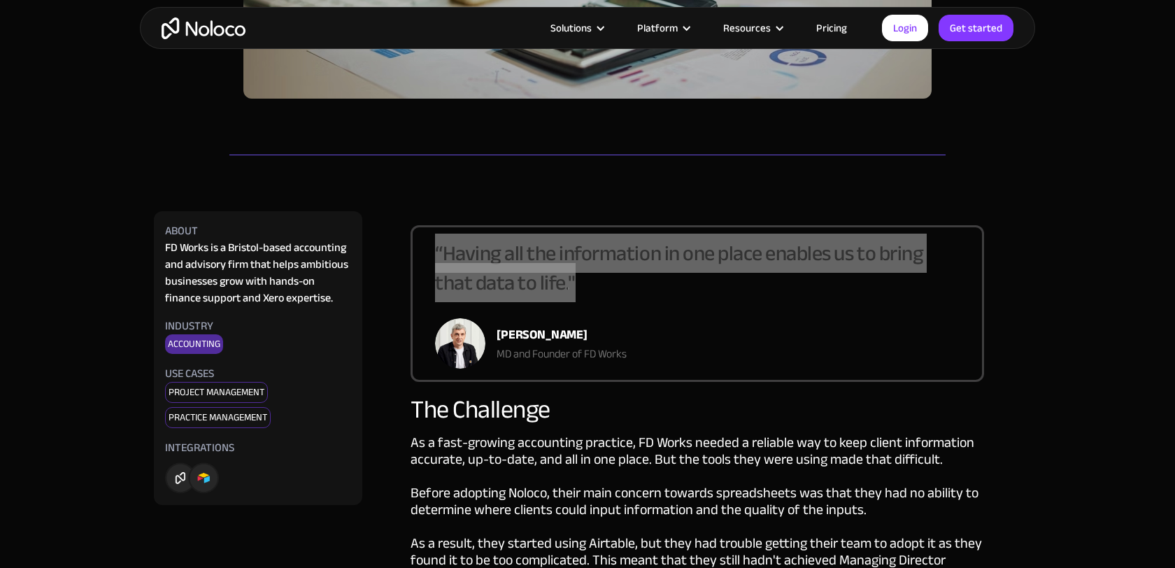
scroll to position [449, 0]
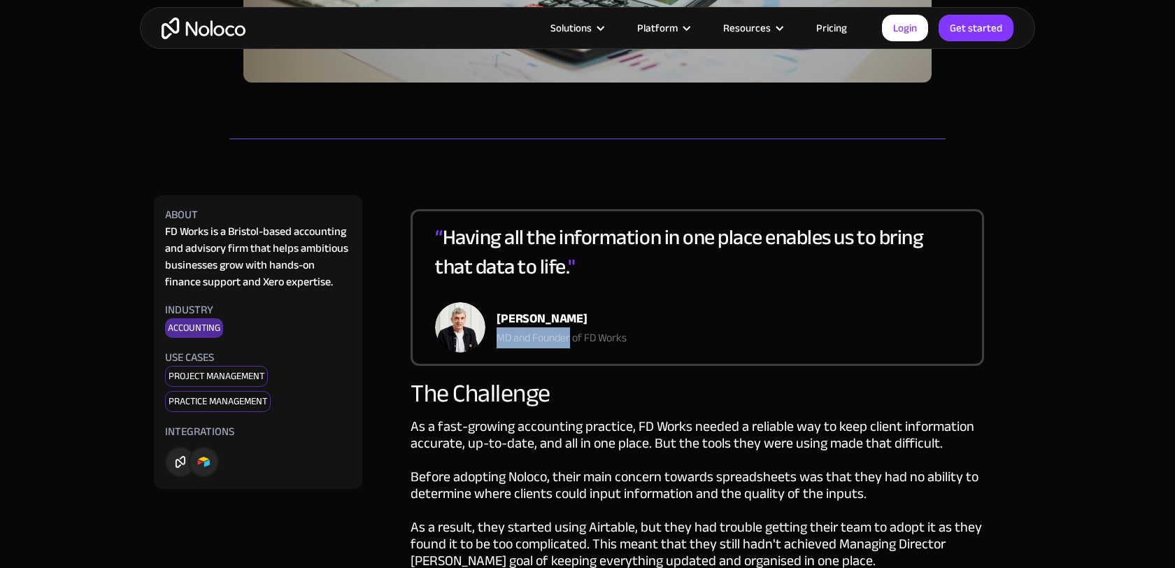
drag, startPoint x: 496, startPoint y: 338, endPoint x: 571, endPoint y: 341, distance: 74.9
click at [571, 341] on div "MD and Founder of FD Works" at bounding box center [562, 337] width 130 height 17
copy div "MD and Founder"
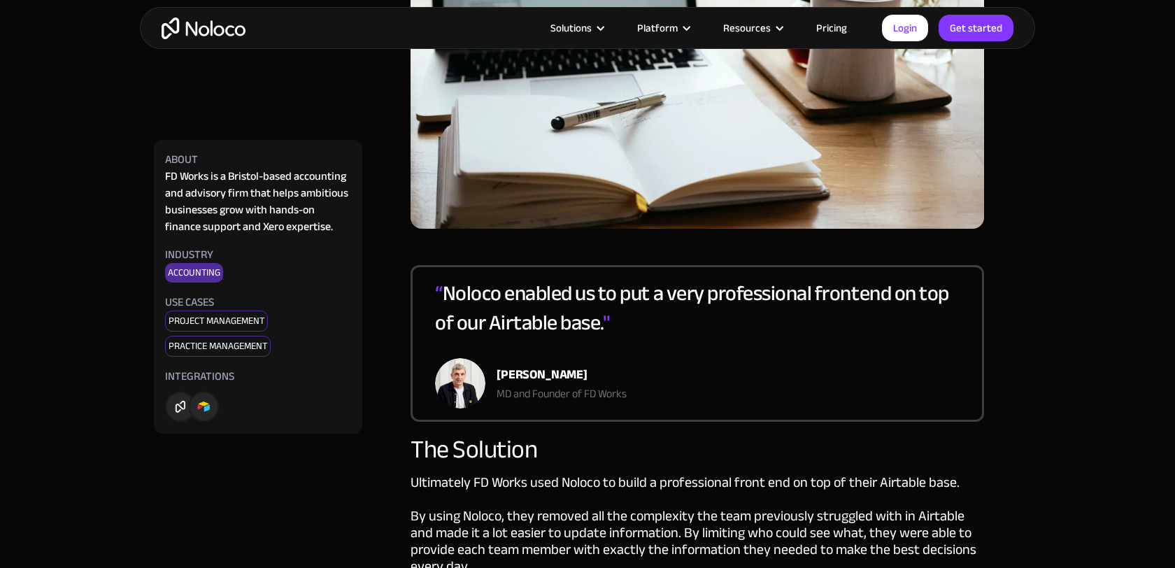
scroll to position [1313, 0]
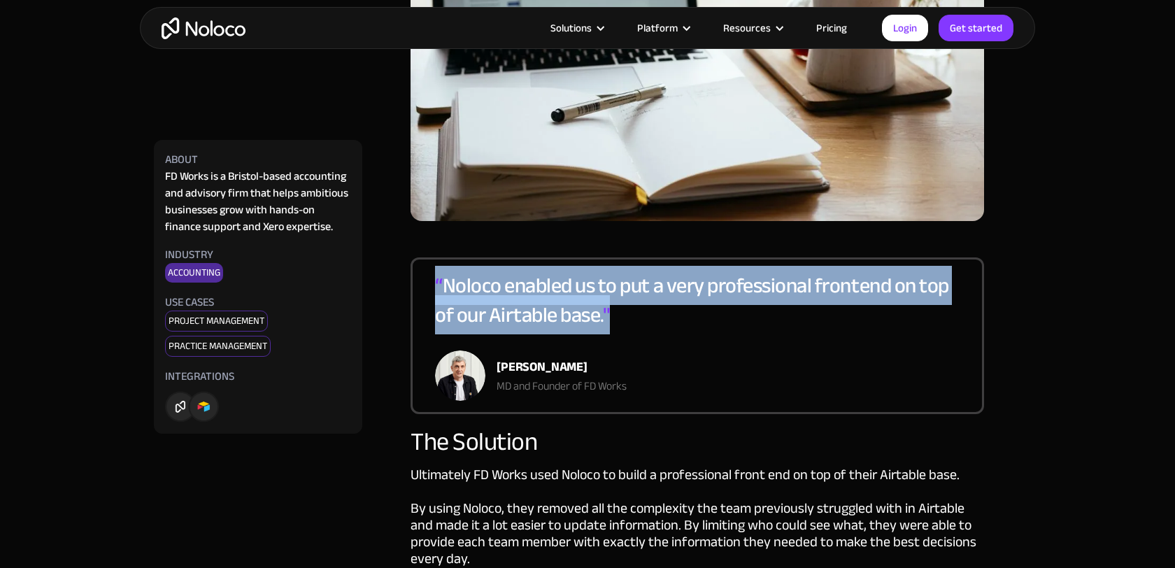
drag, startPoint x: 436, startPoint y: 280, endPoint x: 613, endPoint y: 313, distance: 180.1
click at [613, 313] on div "“ Noloco enabled us to put a very professional frontend on top of our Airtable …" at bounding box center [697, 311] width 525 height 80
copy div "“ Noloco enabled us to put a very professional frontend on top of our Airtable …"
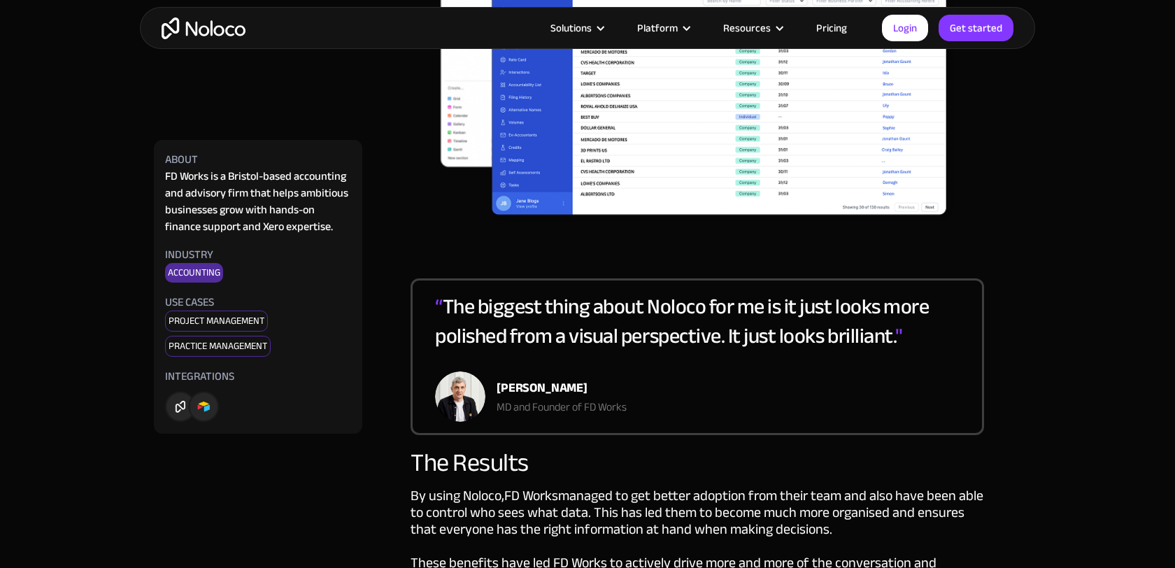
scroll to position [2188, 0]
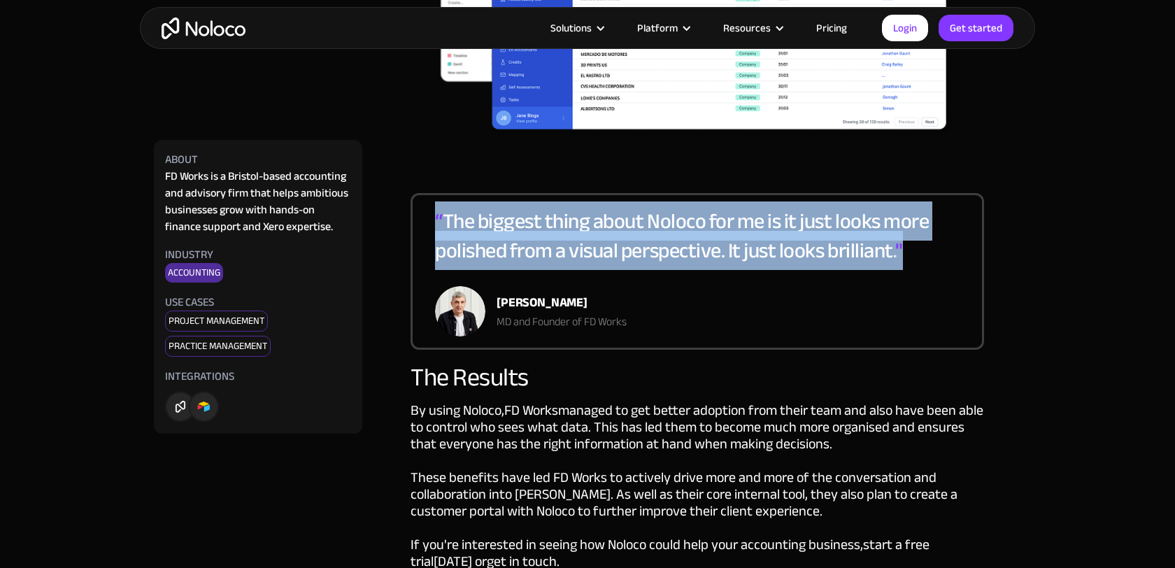
drag, startPoint x: 436, startPoint y: 217, endPoint x: 928, endPoint y: 264, distance: 494.0
click at [928, 264] on div "“ The biggest thing about Noloco for me is it just looks more polished from a v…" at bounding box center [697, 246] width 525 height 80
copy div "“ The biggest thing about Noloco for me is it just looks more polished from a v…"
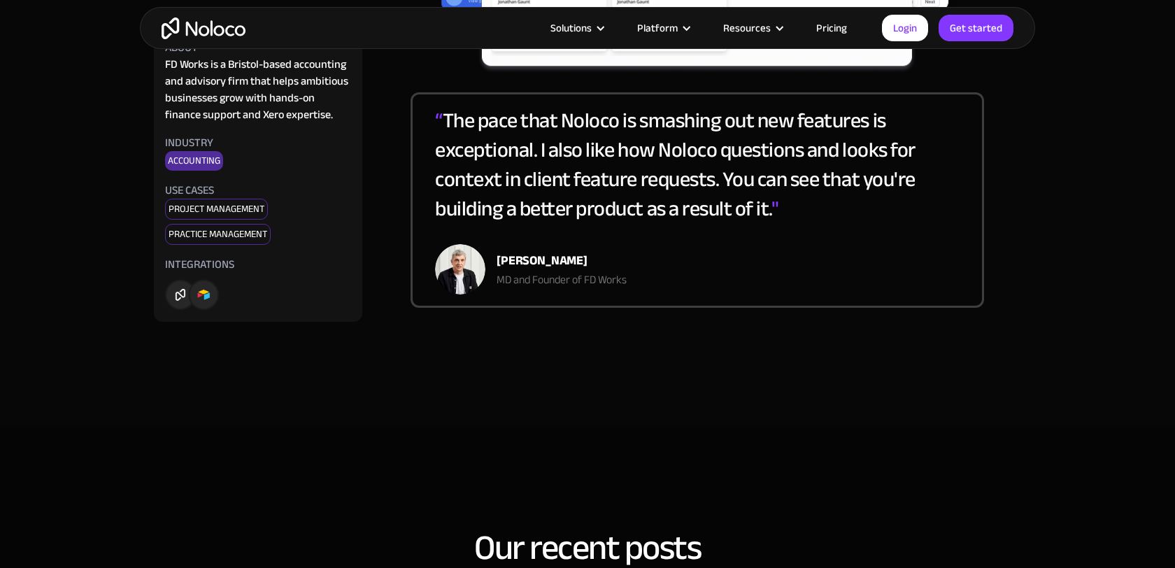
scroll to position [3098, 0]
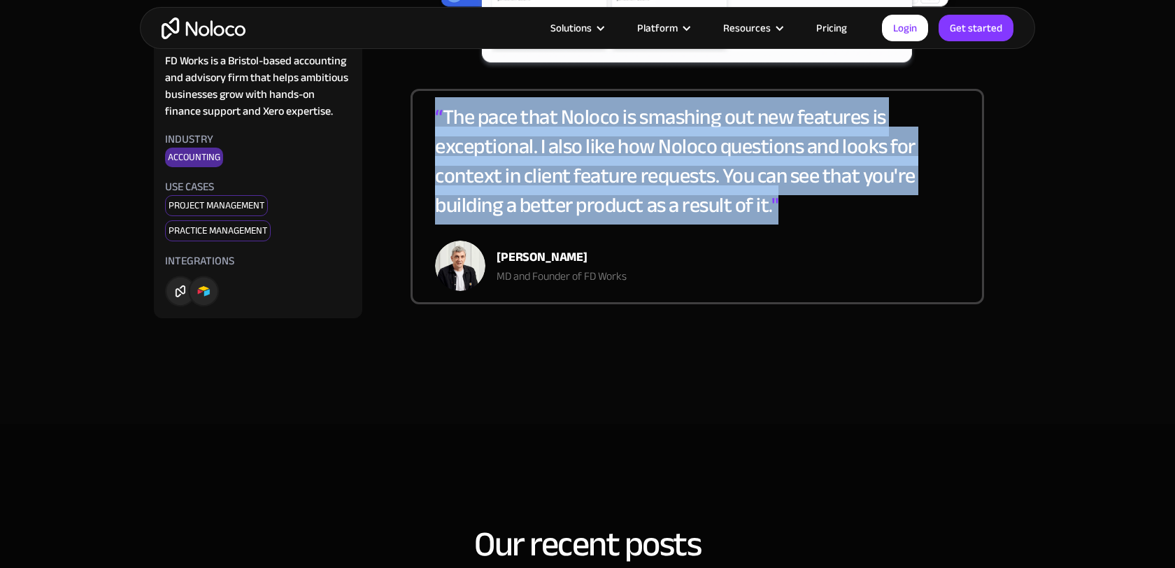
drag, startPoint x: 436, startPoint y: 116, endPoint x: 783, endPoint y: 206, distance: 357.6
click at [783, 206] on div "“ The pace that Noloco is smashing out new features is exceptional. I also like…" at bounding box center [697, 171] width 525 height 138
copy div "“ The pace that Noloco is smashing out new features is exceptional. I also like…"
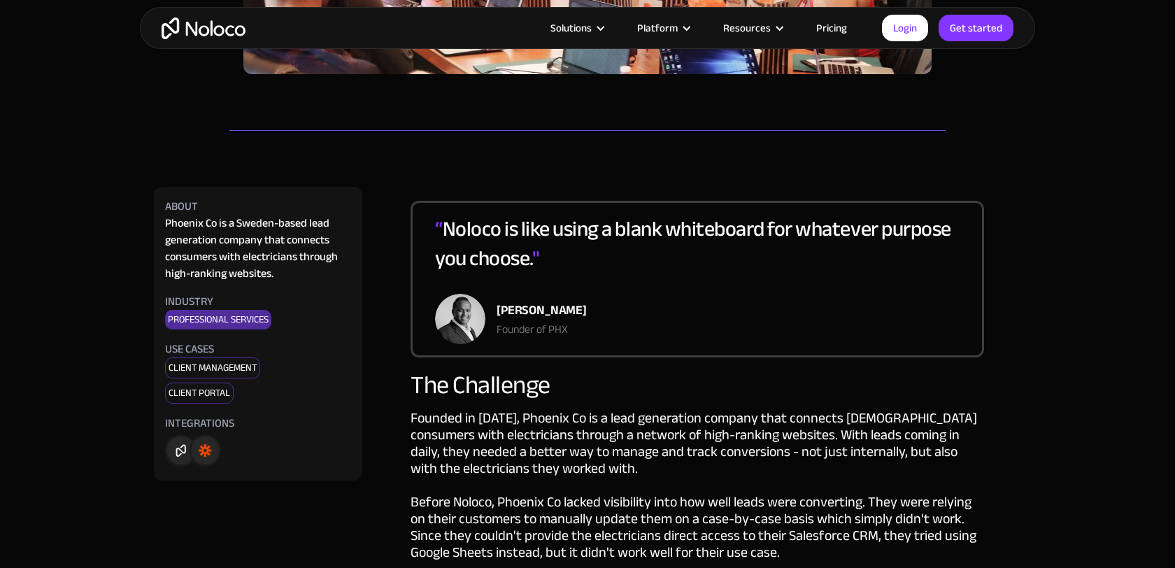
scroll to position [574, 0]
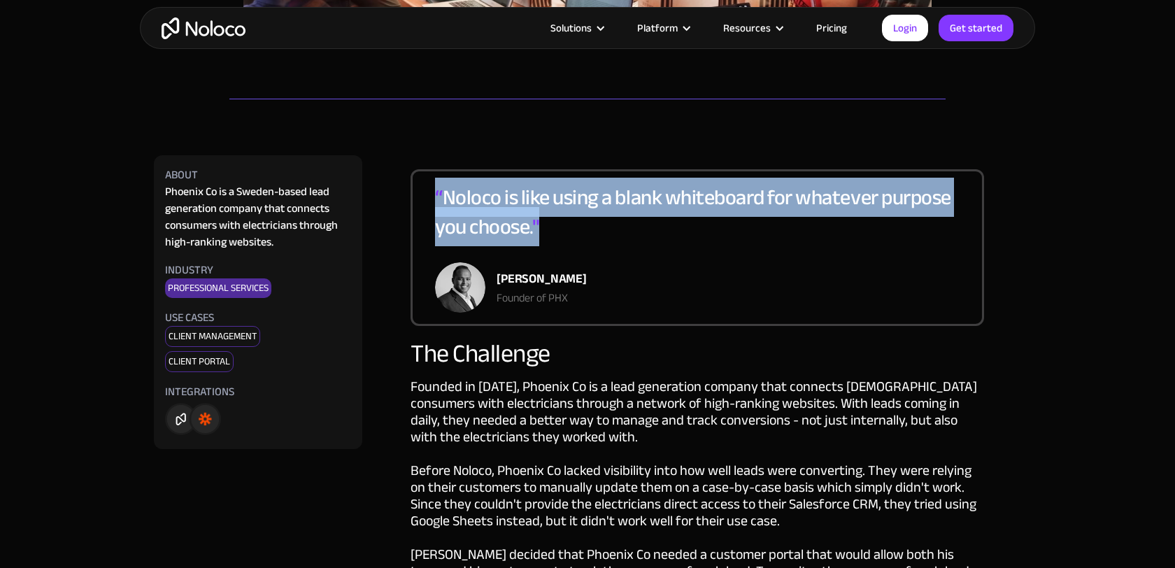
drag, startPoint x: 434, startPoint y: 196, endPoint x: 564, endPoint y: 233, distance: 134.6
click at [564, 233] on div "“ Noloco is like using a blank whiteboard for whatever purpose you choose. "" at bounding box center [697, 223] width 525 height 80
copy div "“ Noloco is like using a blank whiteboard for whatever purpose you choose. ""
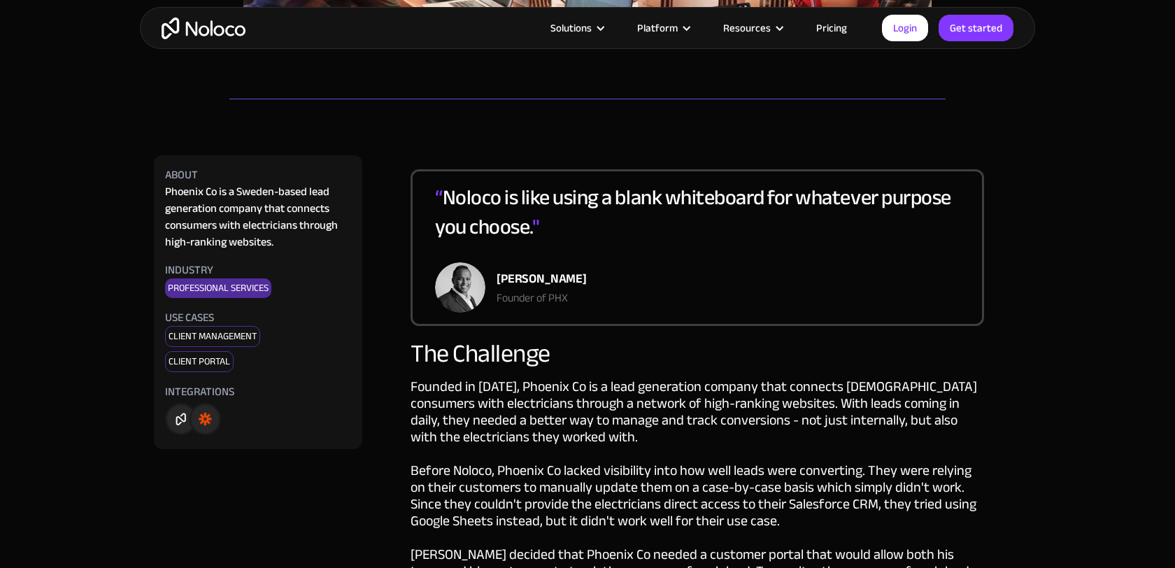
click at [548, 290] on div "Founder of PHX" at bounding box center [542, 298] width 90 height 17
drag, startPoint x: 497, startPoint y: 280, endPoint x: 578, endPoint y: 281, distance: 81.1
click at [578, 281] on div "“ Noloco is like using a blank whiteboard for whatever purpose you choose. " An…" at bounding box center [698, 247] width 574 height 157
copy div "Andreas Sarker"
drag, startPoint x: 496, startPoint y: 299, endPoint x: 568, endPoint y: 299, distance: 72.0
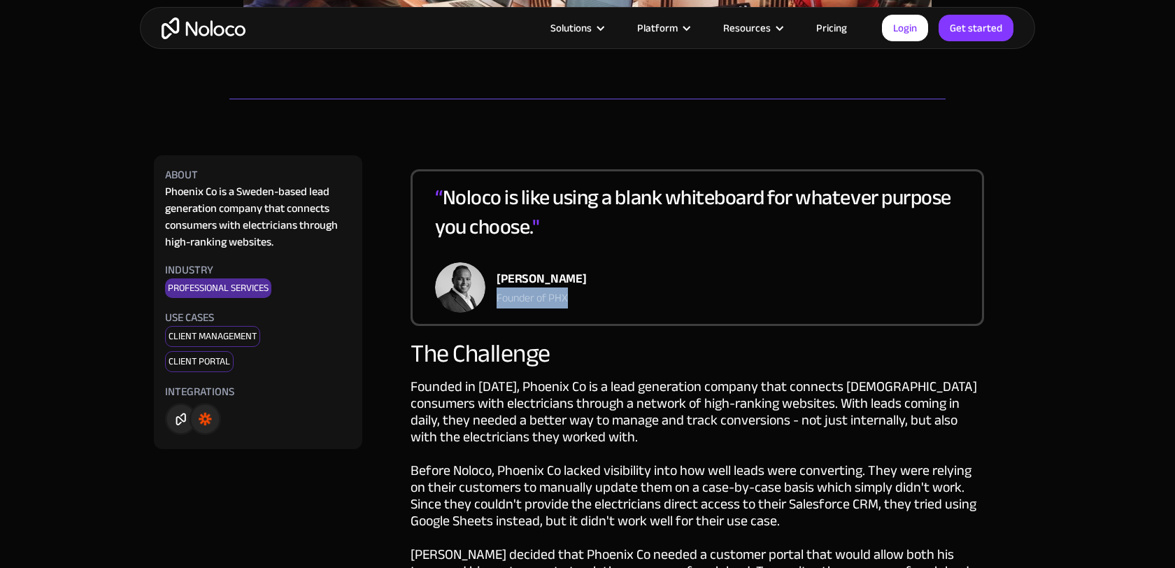
click at [568, 299] on div "Founder of PHX" at bounding box center [542, 298] width 90 height 17
copy div "Founder of PHX"
click at [613, 322] on div "“ Noloco is like using a blank whiteboard for whatever purpose you choose. " An…" at bounding box center [698, 247] width 574 height 157
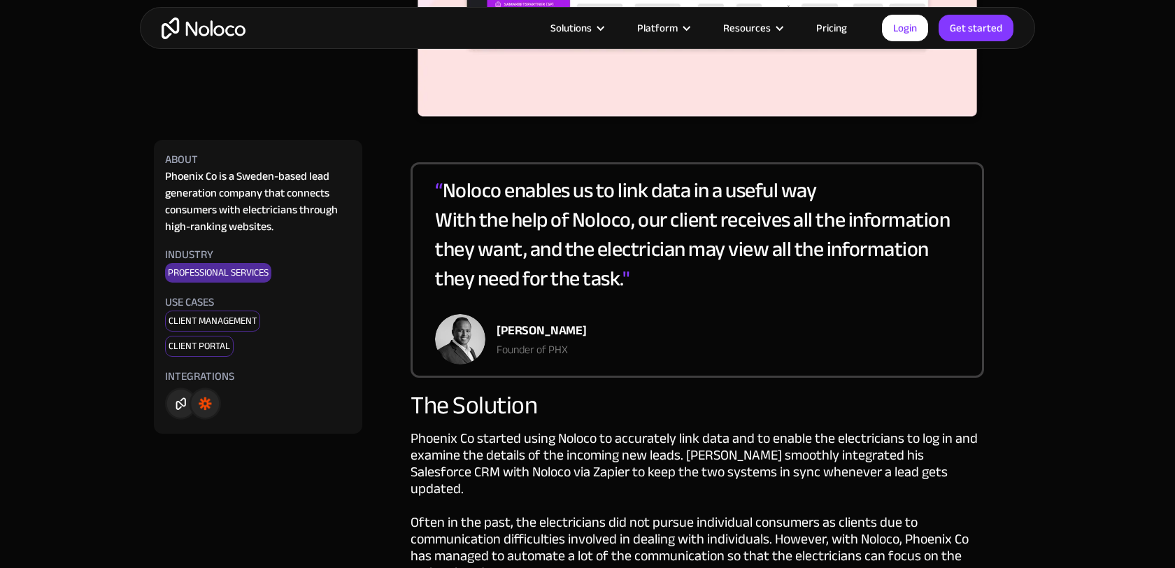
scroll to position [1537, 0]
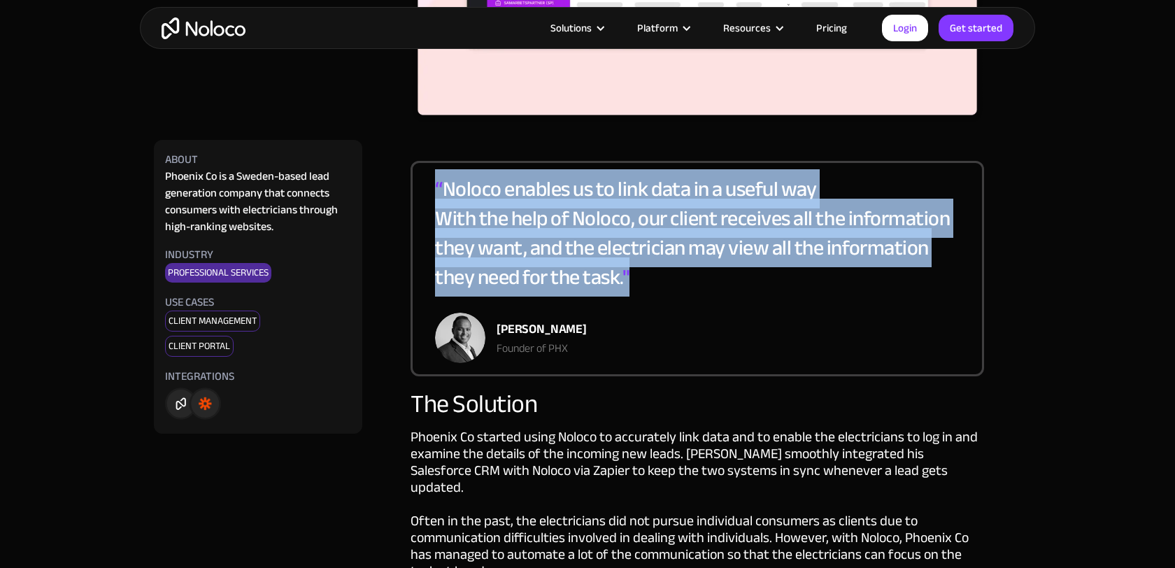
drag, startPoint x: 435, startPoint y: 166, endPoint x: 675, endPoint y: 267, distance: 260.2
click at [673, 267] on div "“ Noloco enables us to link data in a useful way With the help of Noloco, our c…" at bounding box center [697, 243] width 525 height 138
copy div "“ Noloco enables us to link data in a useful way With the help of Noloco, our c…"
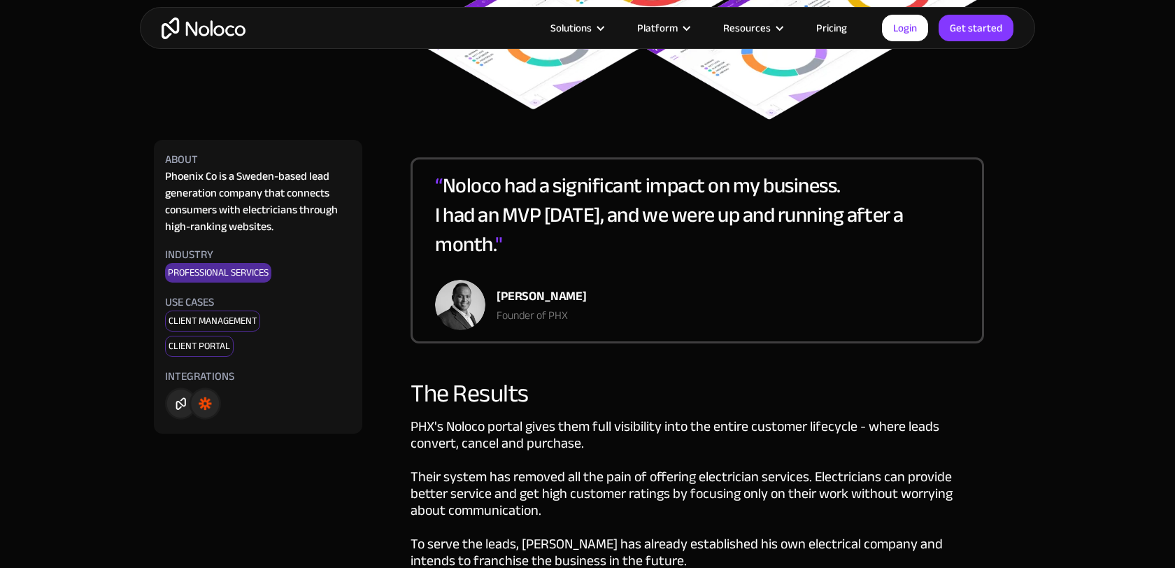
scroll to position [2349, 0]
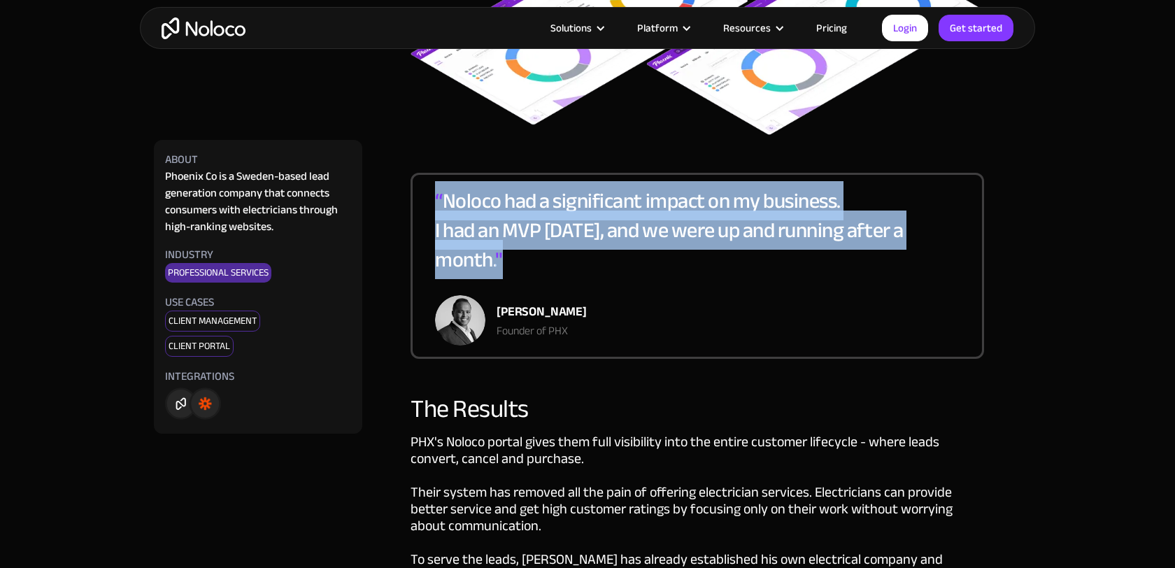
drag, startPoint x: 434, startPoint y: 165, endPoint x: 523, endPoint y: 232, distance: 110.9
click at [523, 232] on div "“ Noloco had a significant impact on my business. I had an MVP in five days, an…" at bounding box center [697, 240] width 525 height 109
copy div "“ Noloco had a significant impact on my business. I had an MVP in five days, an…"
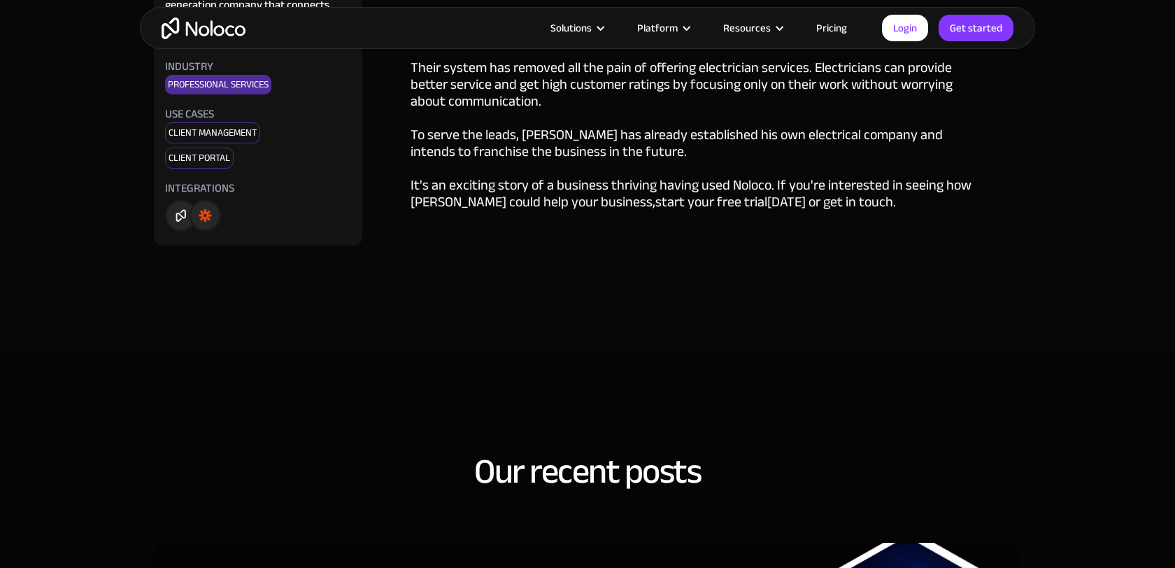
scroll to position [2791, 0]
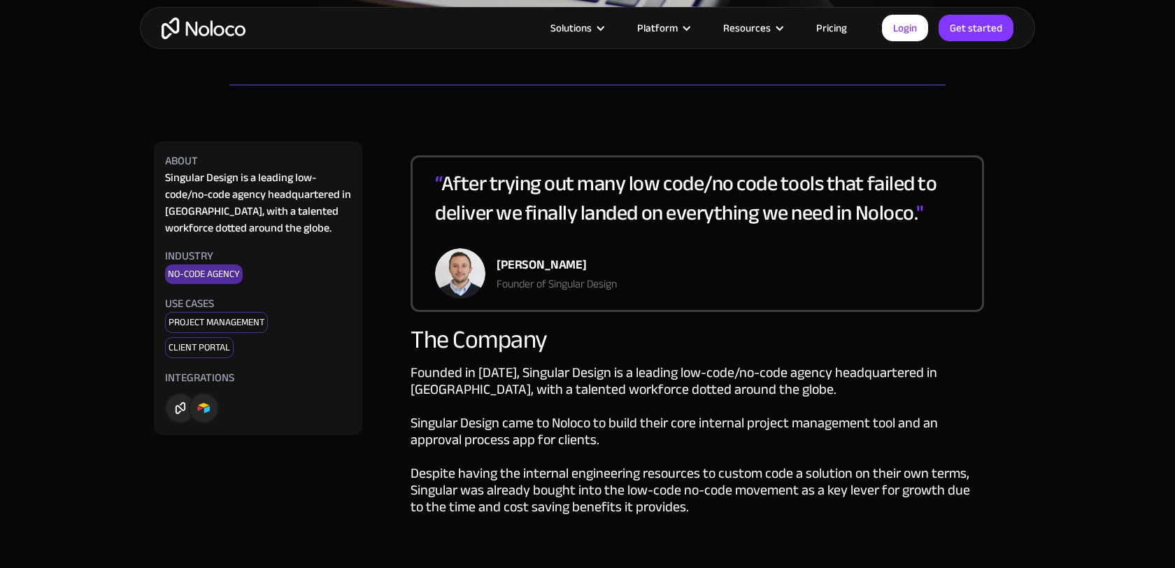
scroll to position [645, 0]
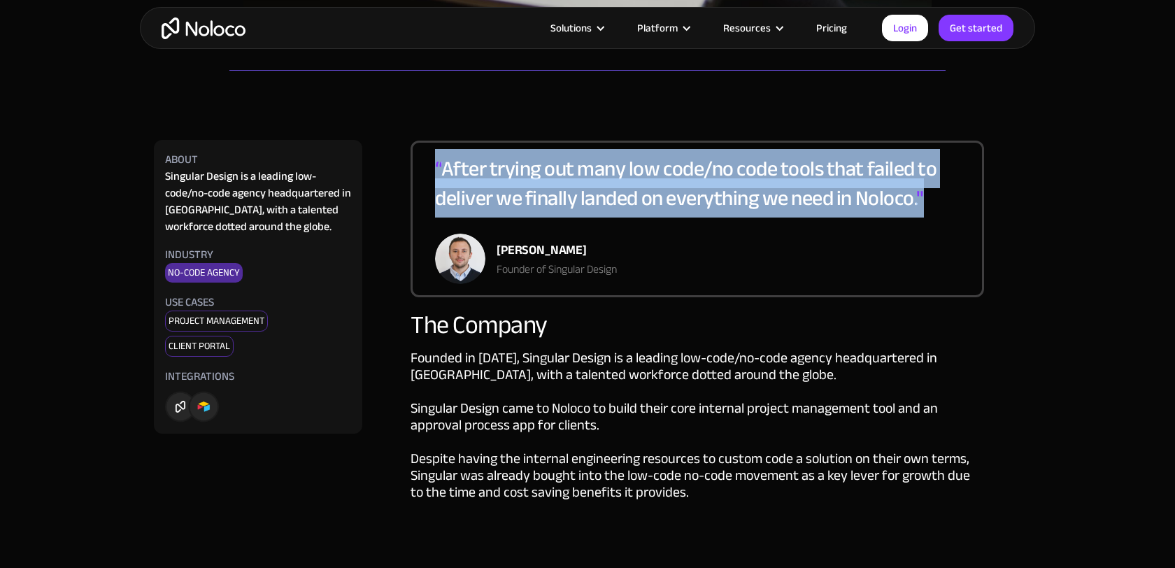
drag, startPoint x: 436, startPoint y: 160, endPoint x: 930, endPoint y: 199, distance: 496.0
click at [930, 199] on div "“ After trying out many low code/no code tools that failed to deliver we finall…" at bounding box center [697, 194] width 525 height 80
copy div "“ After trying out many low code/no code tools that failed to deliver we finall…"
drag, startPoint x: 497, startPoint y: 249, endPoint x: 632, endPoint y: 252, distance: 135.7
click at [617, 252] on div "[PERSON_NAME]" at bounding box center [557, 250] width 120 height 21
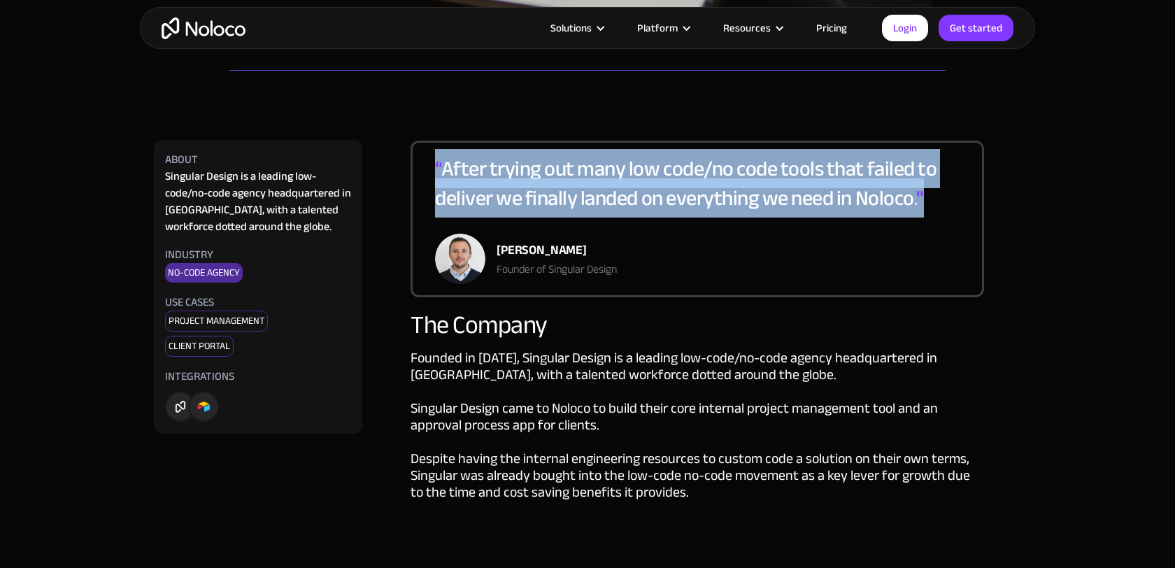
copy div "[PERSON_NAME]"
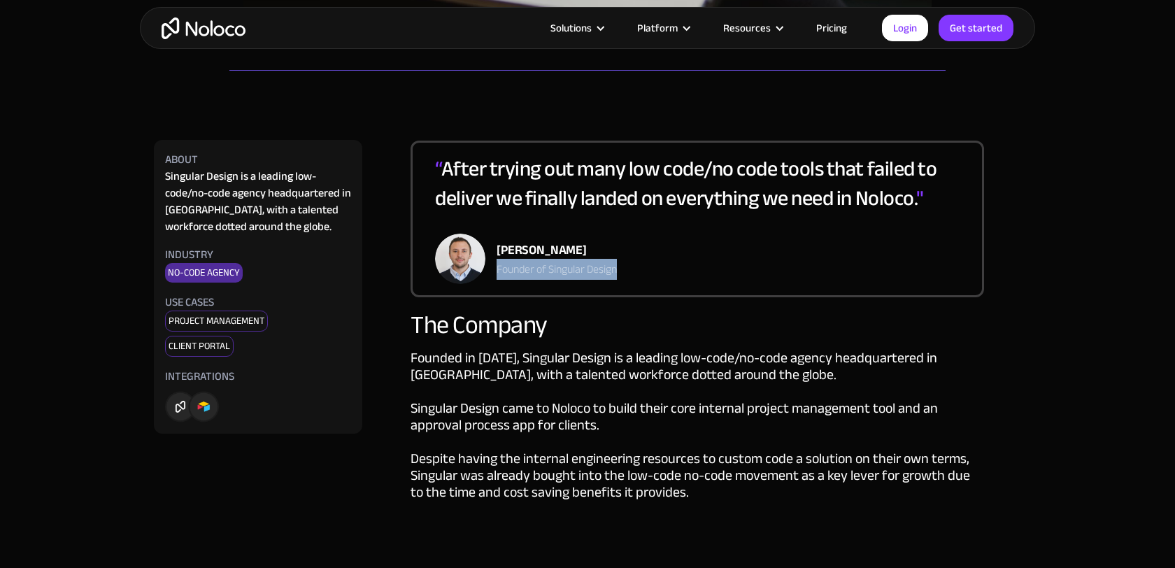
drag, startPoint x: 494, startPoint y: 270, endPoint x: 621, endPoint y: 278, distance: 126.9
click at [617, 278] on div "[PERSON_NAME] Founder of Singular Design" at bounding box center [526, 259] width 182 height 50
copy div "Founder of Singular Design"
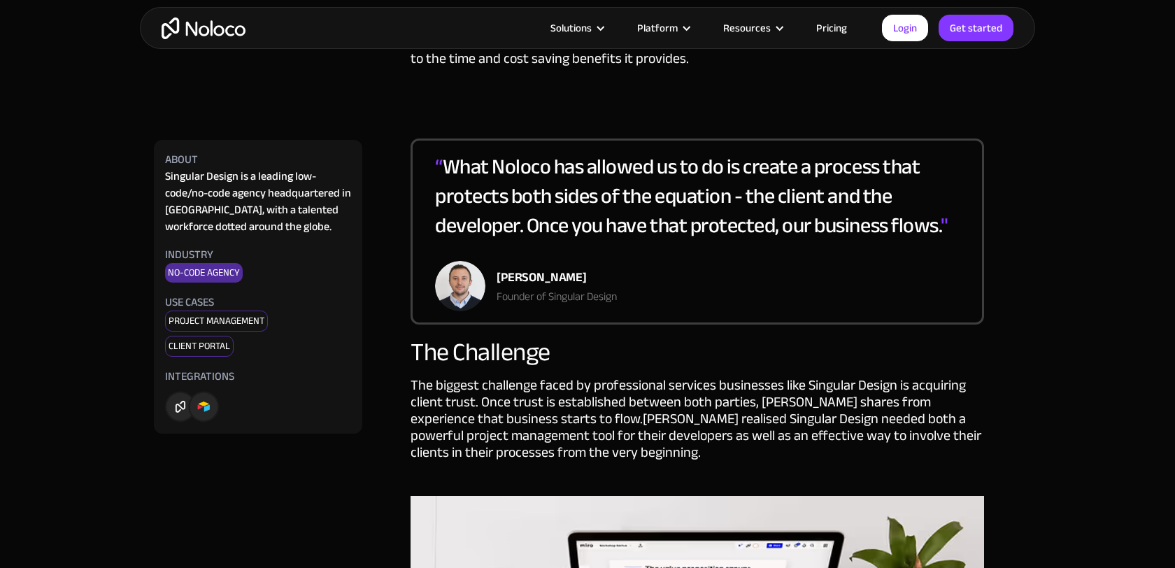
scroll to position [1086, 0]
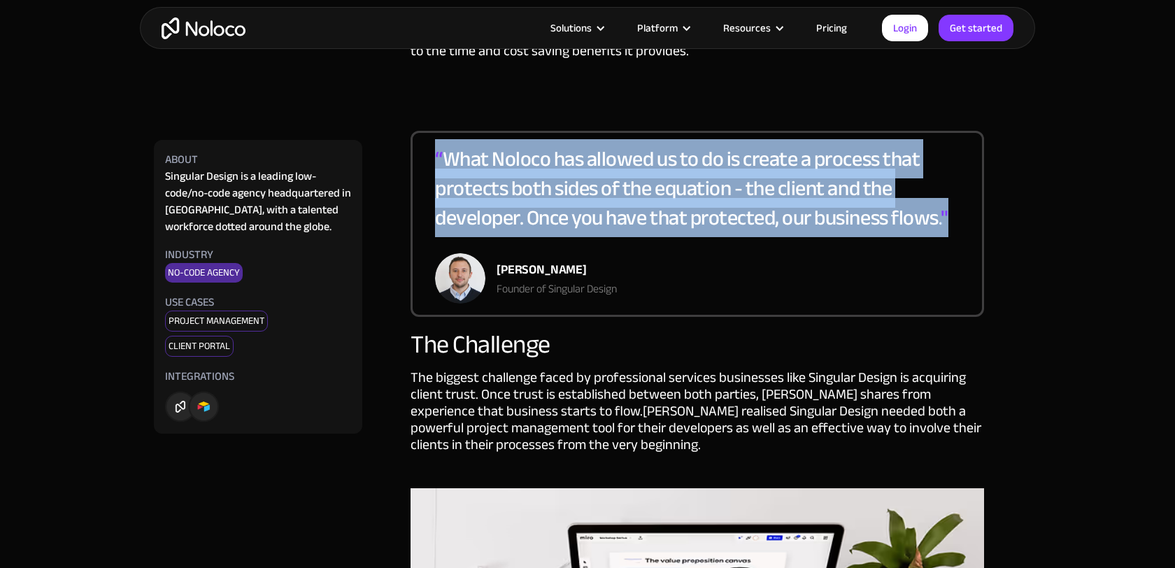
drag, startPoint x: 436, startPoint y: 153, endPoint x: 955, endPoint y: 222, distance: 523.6
click at [955, 222] on div "“ What Noloco has allowed us to do is create a process that protects both sides…" at bounding box center [697, 198] width 525 height 109
copy div "“ What Noloco has allowed us to do is create a process that protects both sides…"
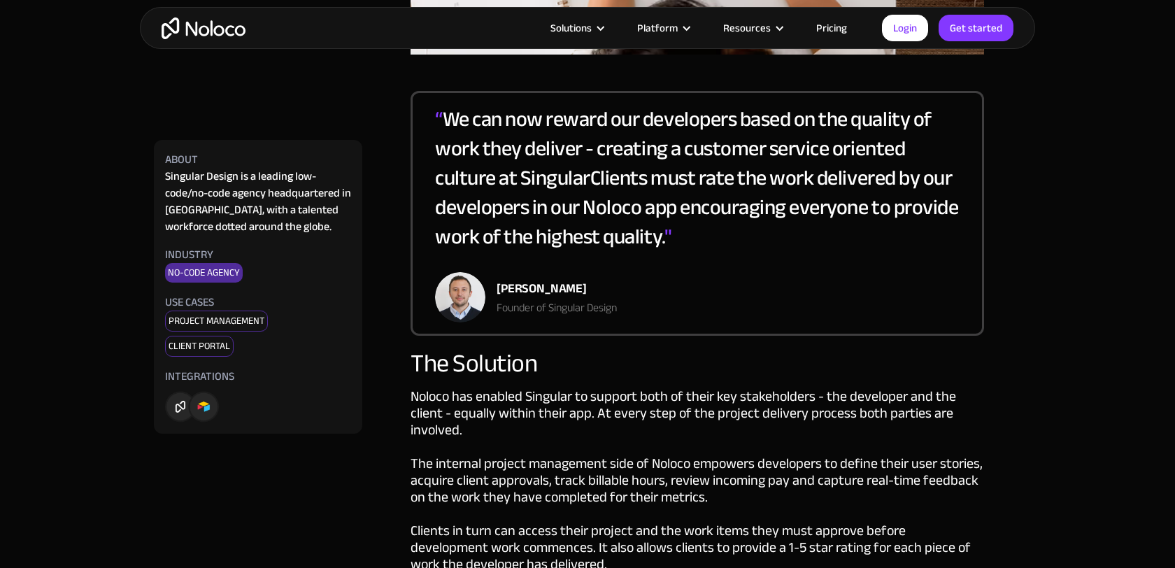
scroll to position [2007, 0]
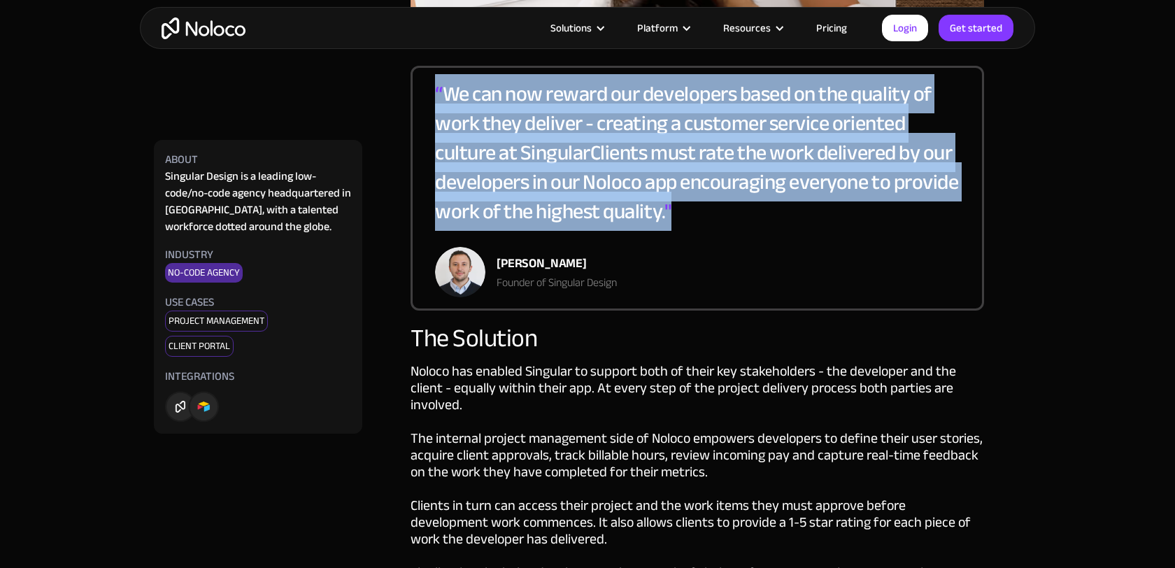
drag, startPoint x: 435, startPoint y: 89, endPoint x: 680, endPoint y: 206, distance: 271.2
click at [680, 206] on div "“ We can now reward our developers based on the quality of work they deliver - …" at bounding box center [697, 163] width 525 height 168
copy div "“ We can now reward our developers based on the quality of work they deliver - …"
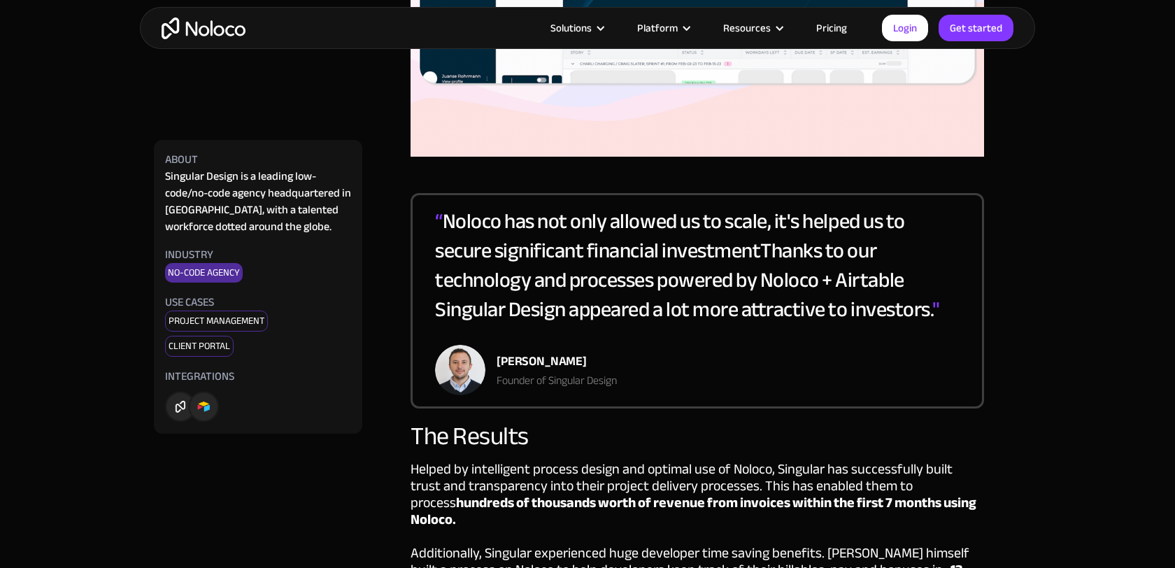
scroll to position [2966, 0]
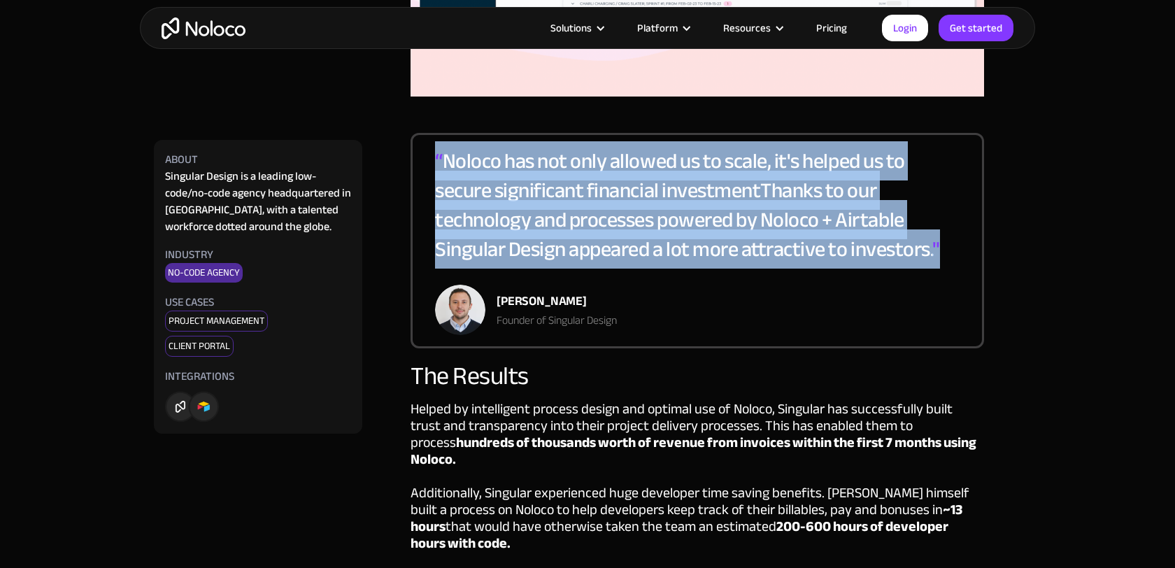
drag, startPoint x: 431, startPoint y: 157, endPoint x: 955, endPoint y: 267, distance: 535.2
click at [955, 267] on div "“ Noloco has not only allowed us to scale, it's helped us to secure significant…" at bounding box center [698, 240] width 574 height 215
copy div "“ Noloco has not only allowed us to scale, it's helped us to secure significant…"
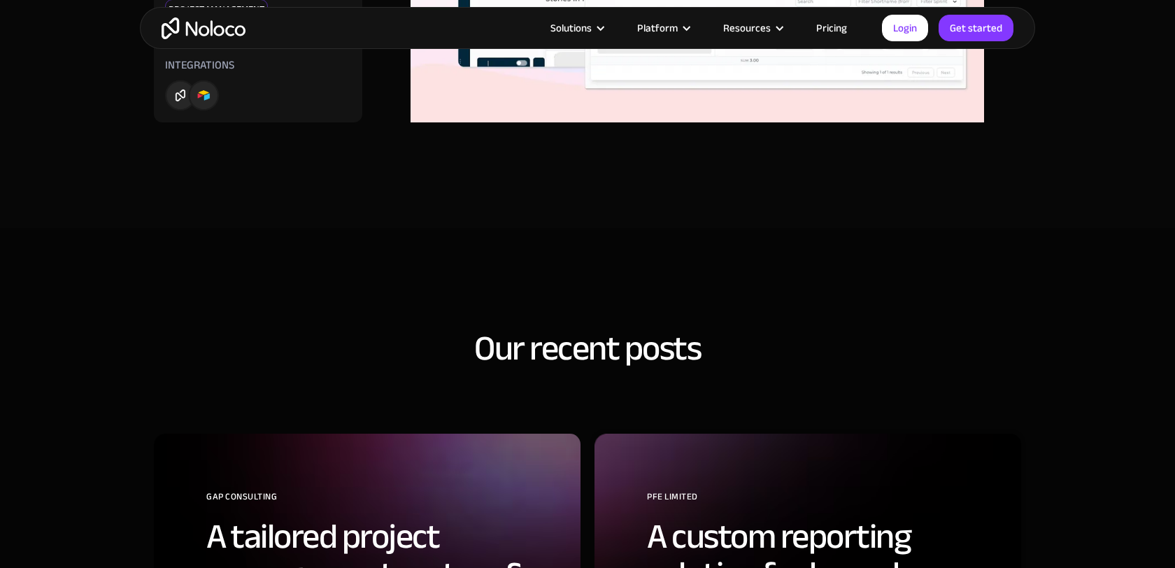
scroll to position [3999, 0]
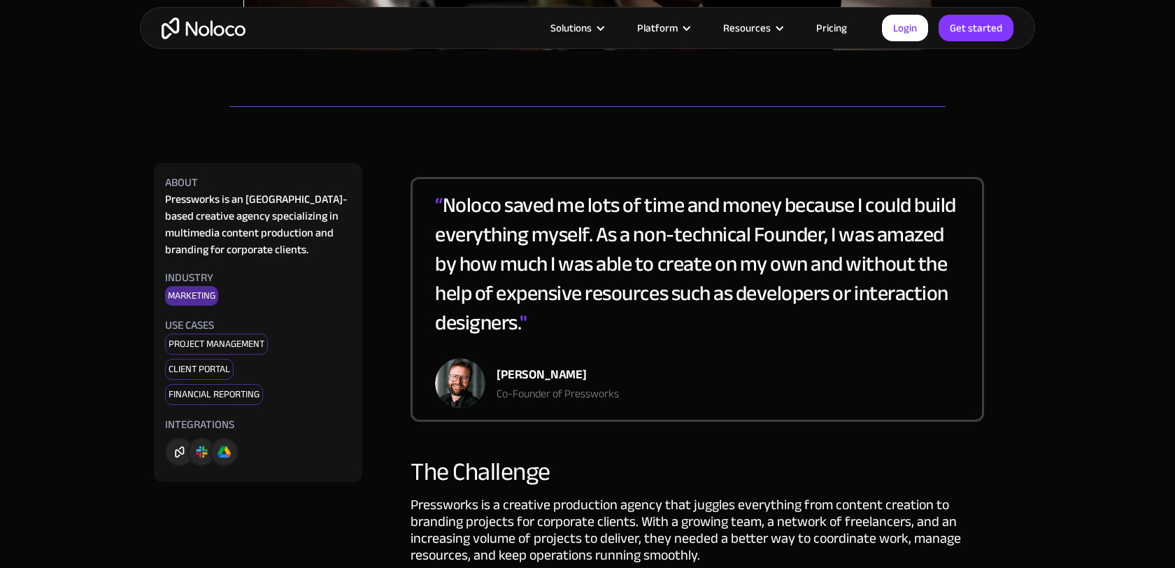
scroll to position [610, 0]
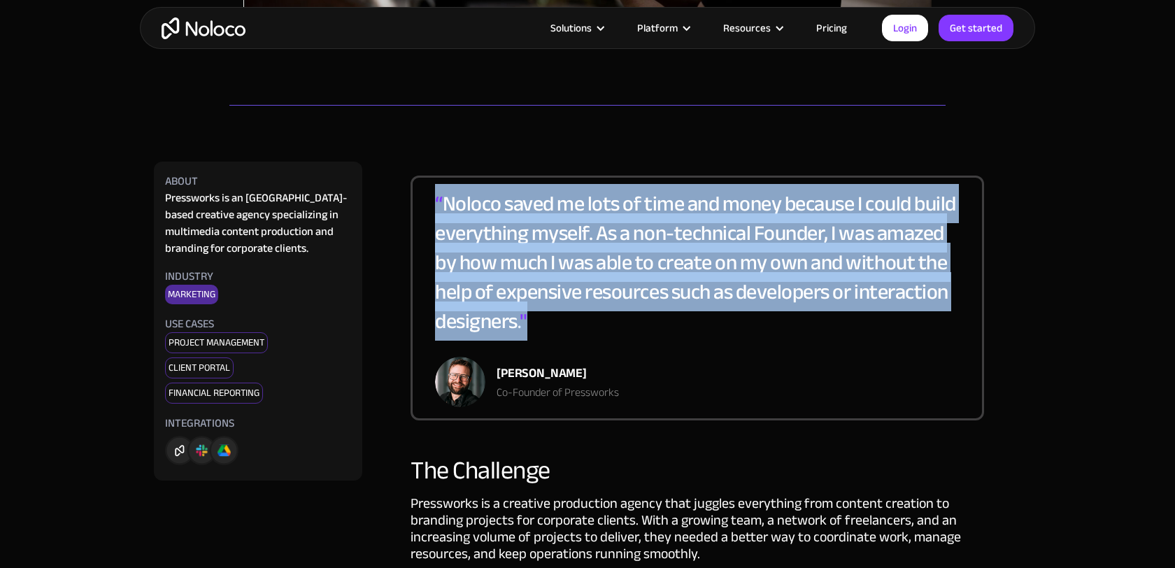
drag, startPoint x: 433, startPoint y: 197, endPoint x: 547, endPoint y: 321, distance: 168.8
click at [547, 321] on div "“ Noloco saved me lots of time and money because I could build everything mysel…" at bounding box center [698, 298] width 574 height 245
copy div "“ Noloco saved me lots of time and money because I could build everything mysel…"
drag, startPoint x: 496, startPoint y: 371, endPoint x: 611, endPoint y: 372, distance: 114.7
click at [611, 372] on div "Björn Audunn Blöndal" at bounding box center [558, 373] width 122 height 21
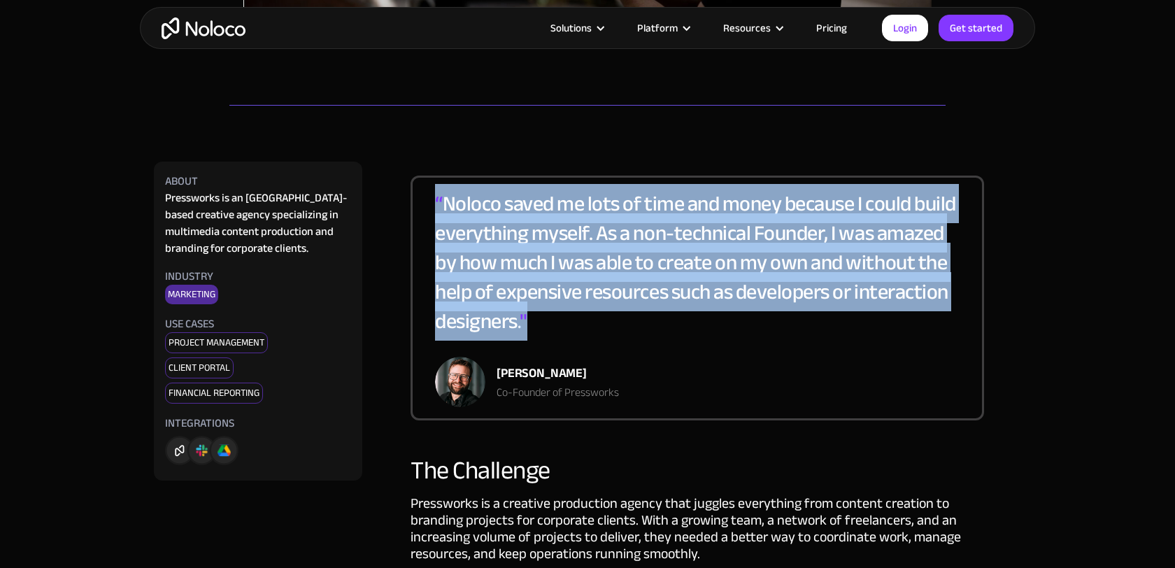
copy div "Björn Audunn Blöndal"
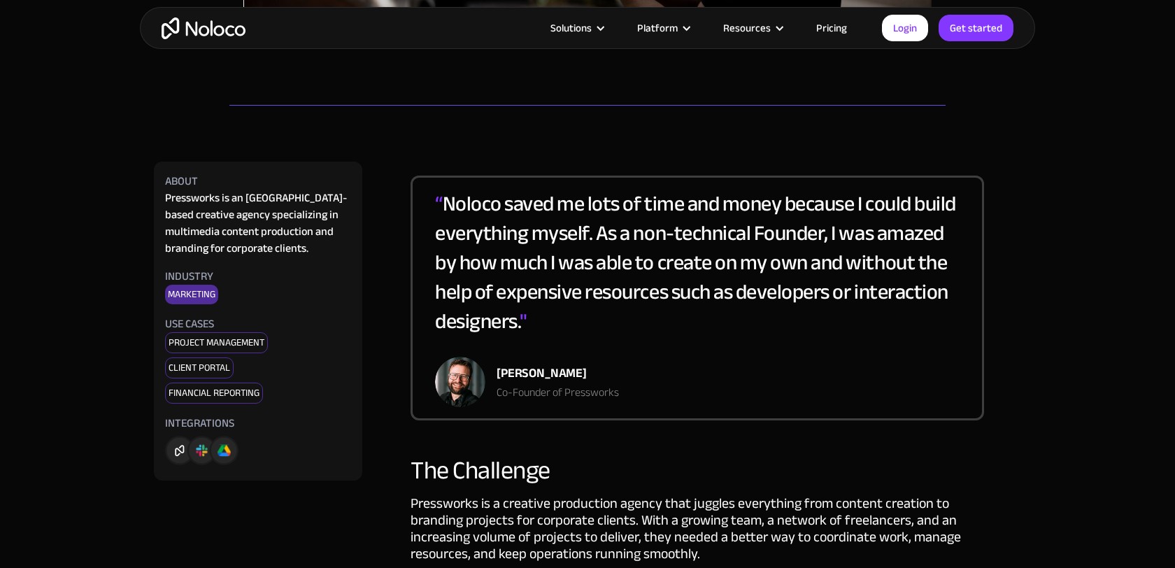
drag, startPoint x: 499, startPoint y: 394, endPoint x: 548, endPoint y: 398, distance: 49.1
click at [548, 398] on div "Co-Founder of Pressworks" at bounding box center [558, 392] width 122 height 17
drag, startPoint x: 551, startPoint y: 389, endPoint x: 498, endPoint y: 389, distance: 53.2
click at [498, 389] on div "Co-Founder of Pressworks" at bounding box center [558, 392] width 122 height 17
copy div "Co-Founder"
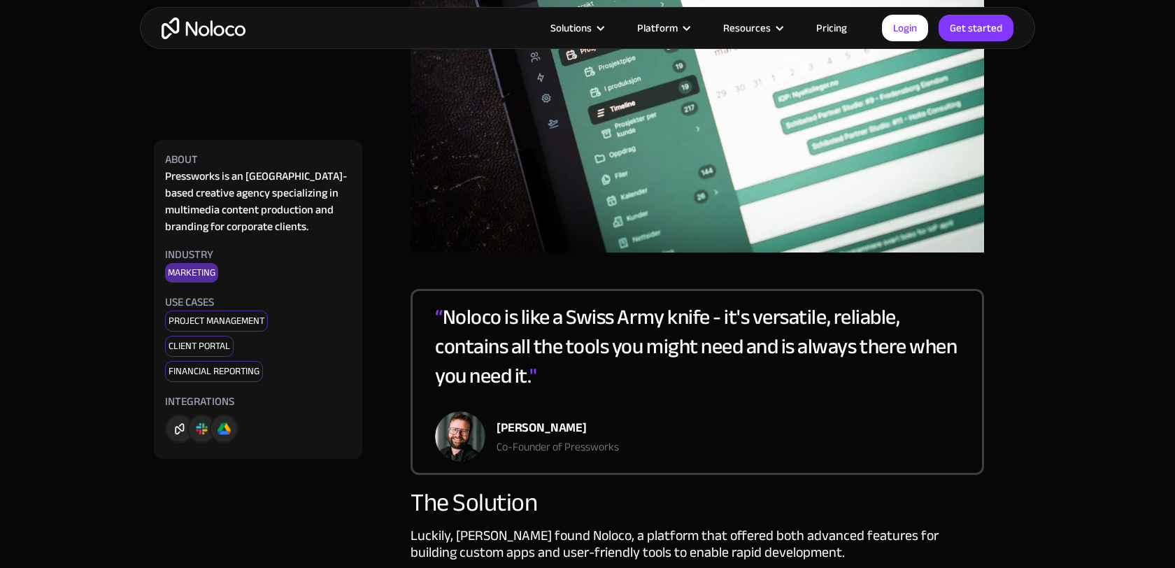
scroll to position [1516, 0]
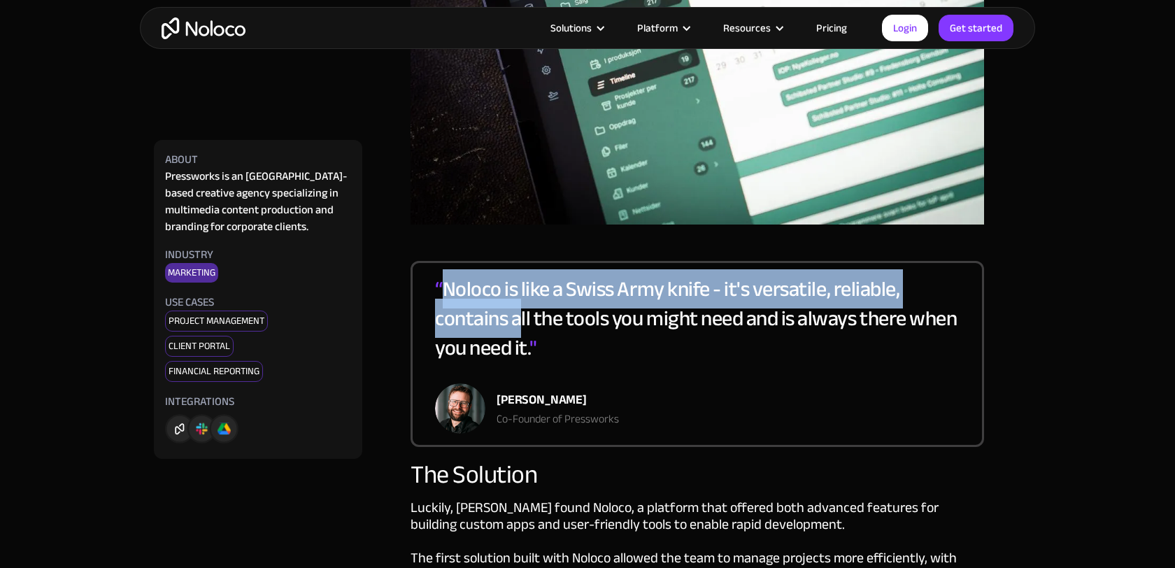
drag, startPoint x: 439, startPoint y: 271, endPoint x: 523, endPoint y: 299, distance: 88.9
click at [523, 299] on div "“ Noloco is like a Swiss Army knife - it's versatile, reliable, contains all th…" at bounding box center [697, 328] width 525 height 109
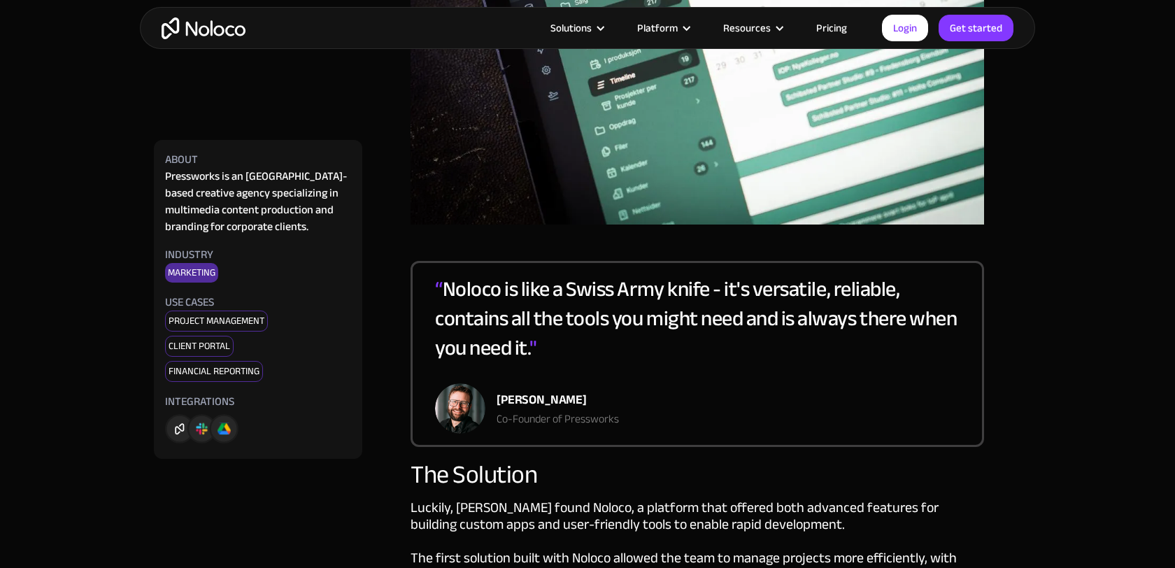
click at [433, 266] on div "“ Noloco is like a Swiss Army knife - it's versatile, reliable, contains all th…" at bounding box center [698, 354] width 574 height 186
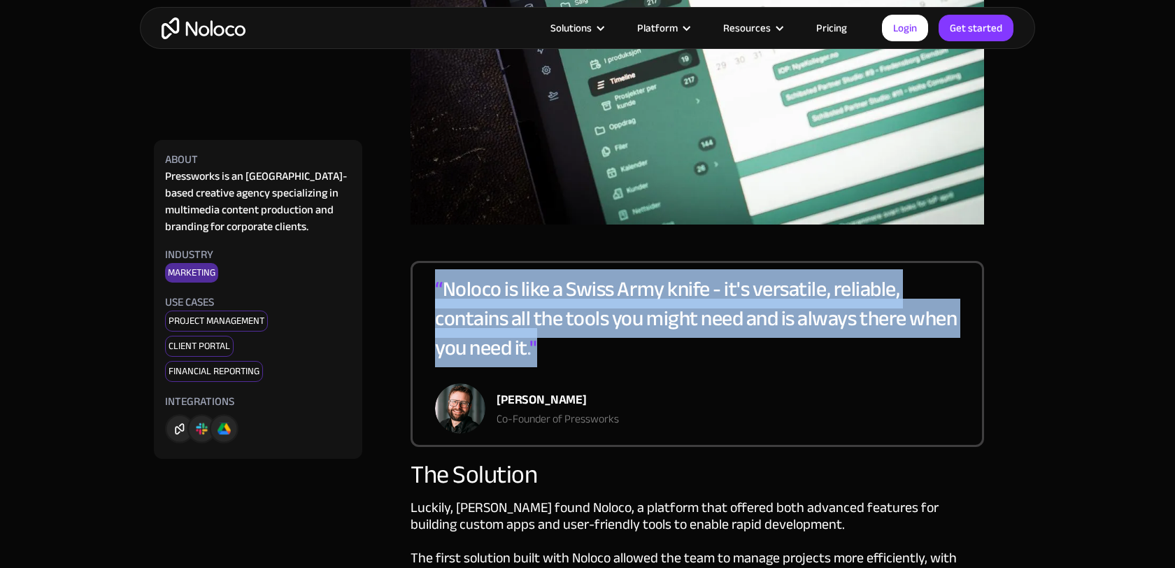
drag, startPoint x: 436, startPoint y: 267, endPoint x: 564, endPoint y: 332, distance: 142.6
click at [564, 332] on div "“ Noloco is like a Swiss Army knife - it's versatile, reliable, contains all th…" at bounding box center [697, 328] width 525 height 109
copy div "“ Noloco is like a Swiss Army knife - it's versatile, reliable, contains all th…"
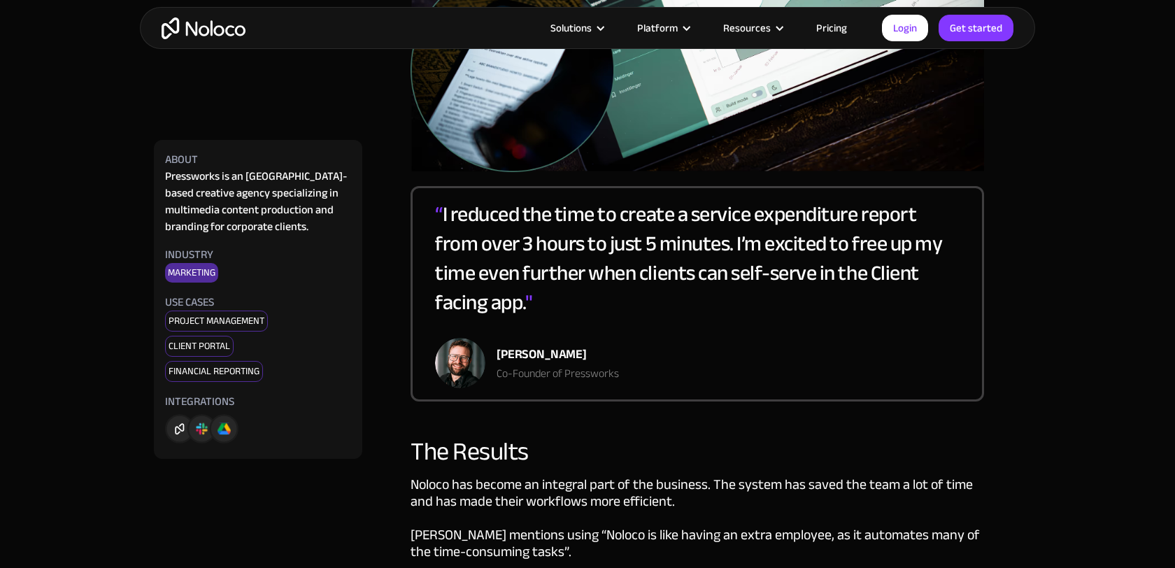
scroll to position [2549, 0]
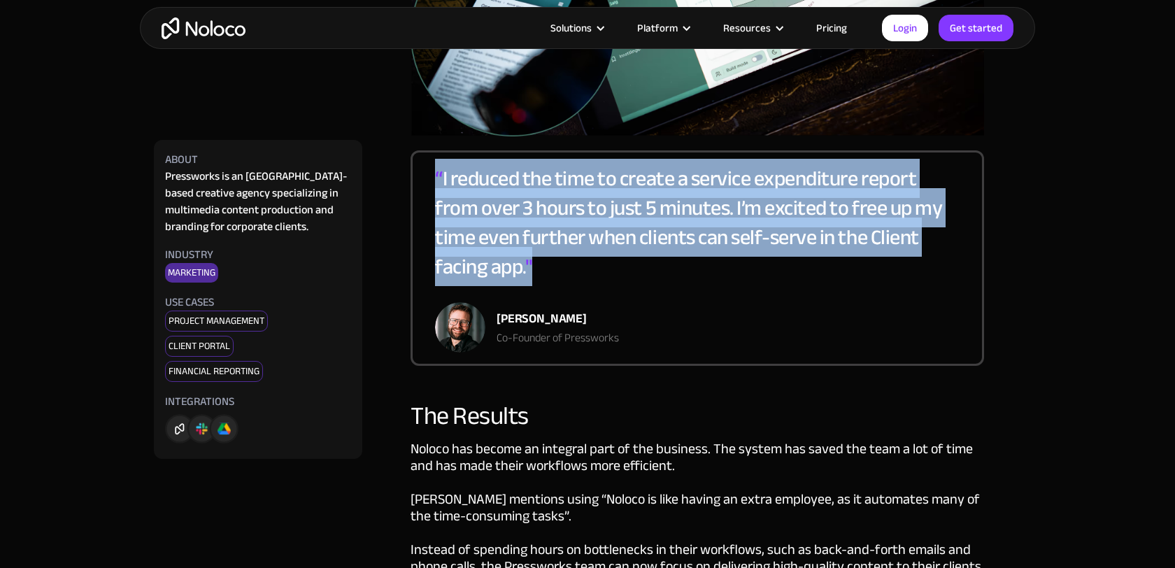
drag, startPoint x: 436, startPoint y: 150, endPoint x: 576, endPoint y: 265, distance: 181.3
click at [576, 265] on div "“ I reduced the time to create a service expenditure report from over 3 hours t…" at bounding box center [697, 233] width 525 height 138
copy div "“ I reduced the time to create a service expenditure report from over 3 hours t…"
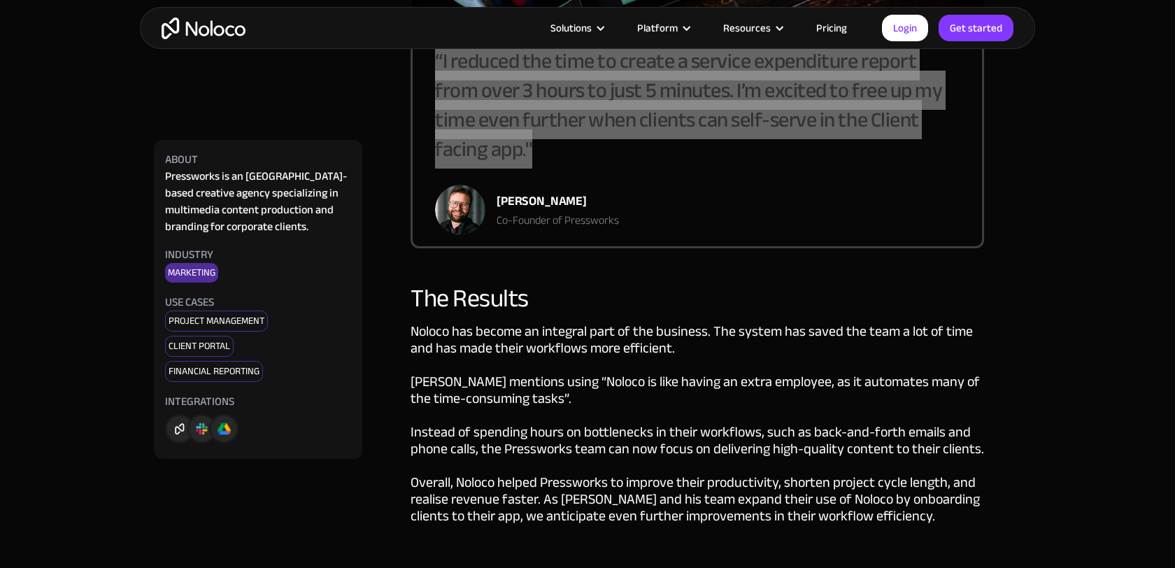
scroll to position [2679, 0]
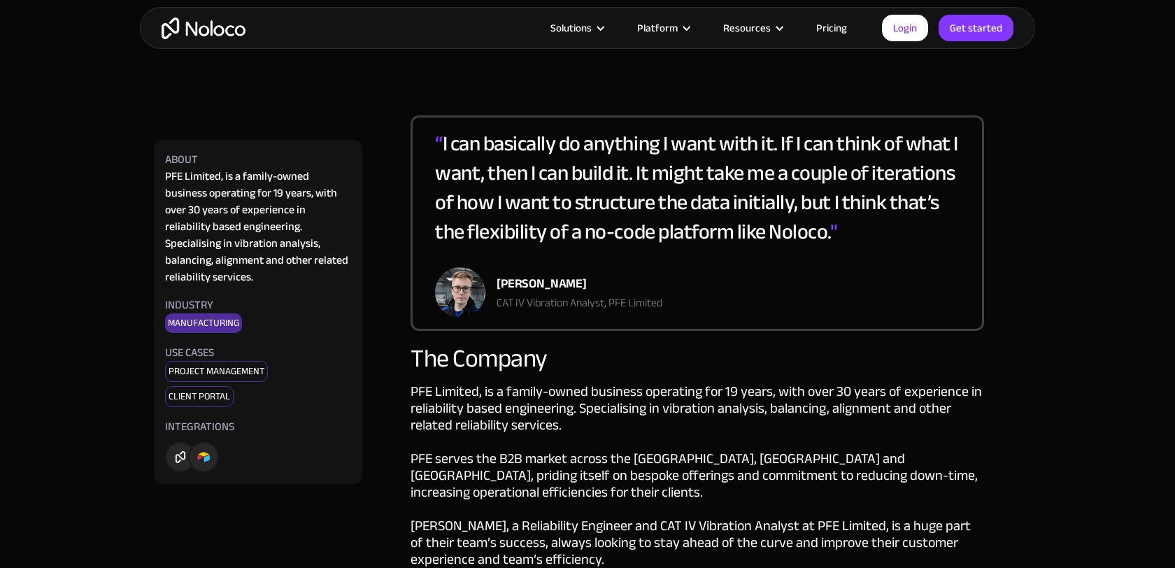
scroll to position [590, 0]
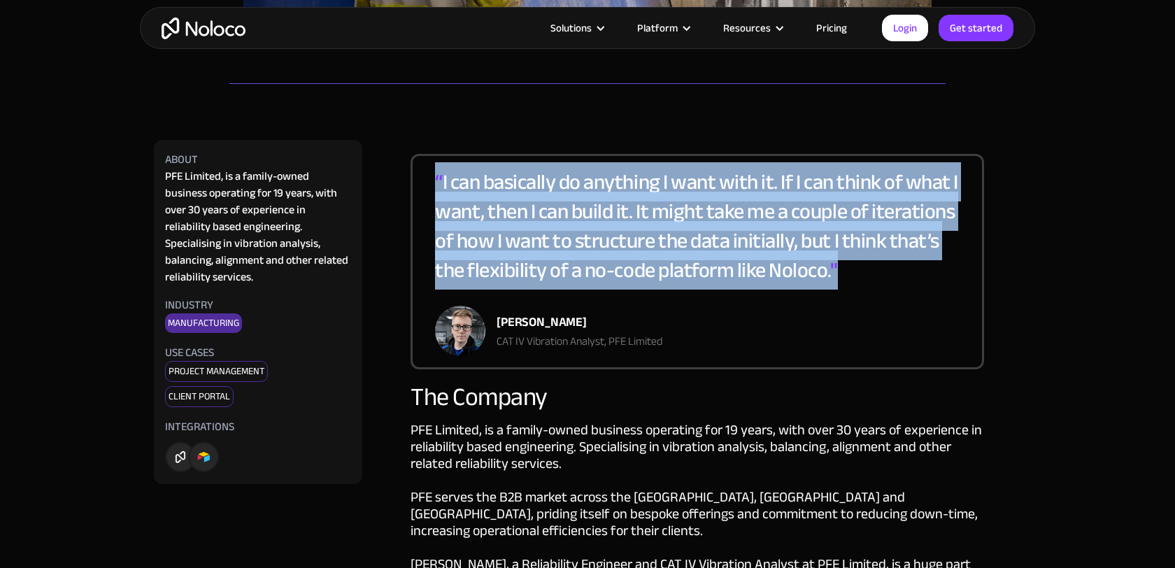
drag, startPoint x: 436, startPoint y: 178, endPoint x: 950, endPoint y: 278, distance: 523.1
click at [950, 278] on div "“ I can basically do anything I want with it. If I can think of what I want, th…" at bounding box center [697, 236] width 525 height 138
copy div "“ I can basically do anything I want with it. If I can think of what I want, th…"
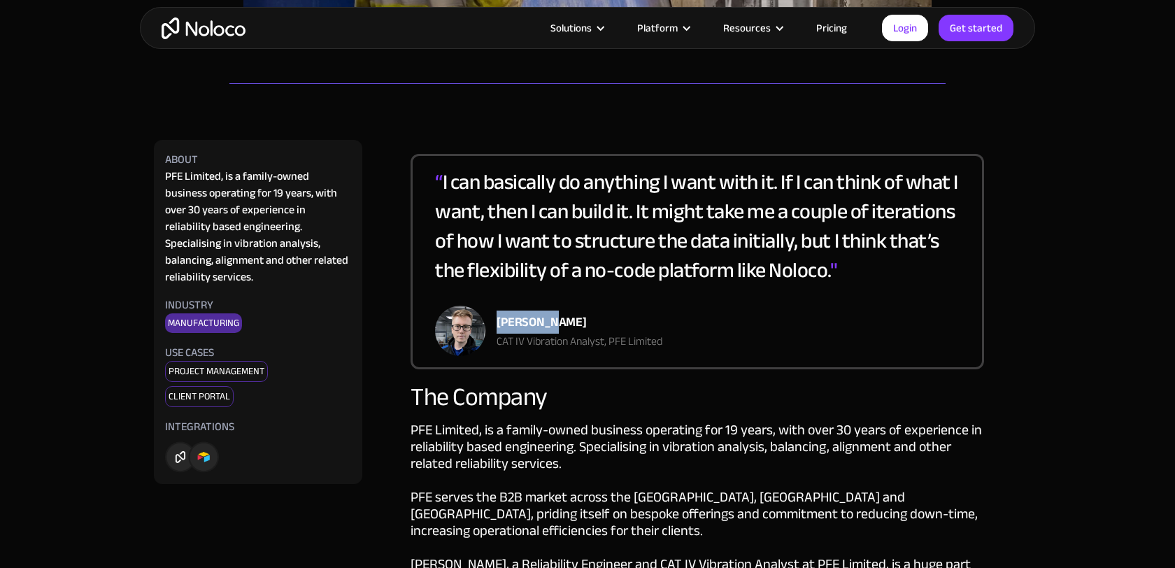
drag, startPoint x: 496, startPoint y: 321, endPoint x: 547, endPoint y: 325, distance: 51.2
click at [547, 325] on div "Jake Ford CAT IV Vibration Analyst, PFE Limited" at bounding box center [548, 331] width 227 height 50
copy div "Jake Ford"
drag, startPoint x: 497, startPoint y: 342, endPoint x: 605, endPoint y: 348, distance: 108.6
click at [605, 348] on div "CAT IV Vibration Analyst, PFE Limited" at bounding box center [580, 341] width 166 height 17
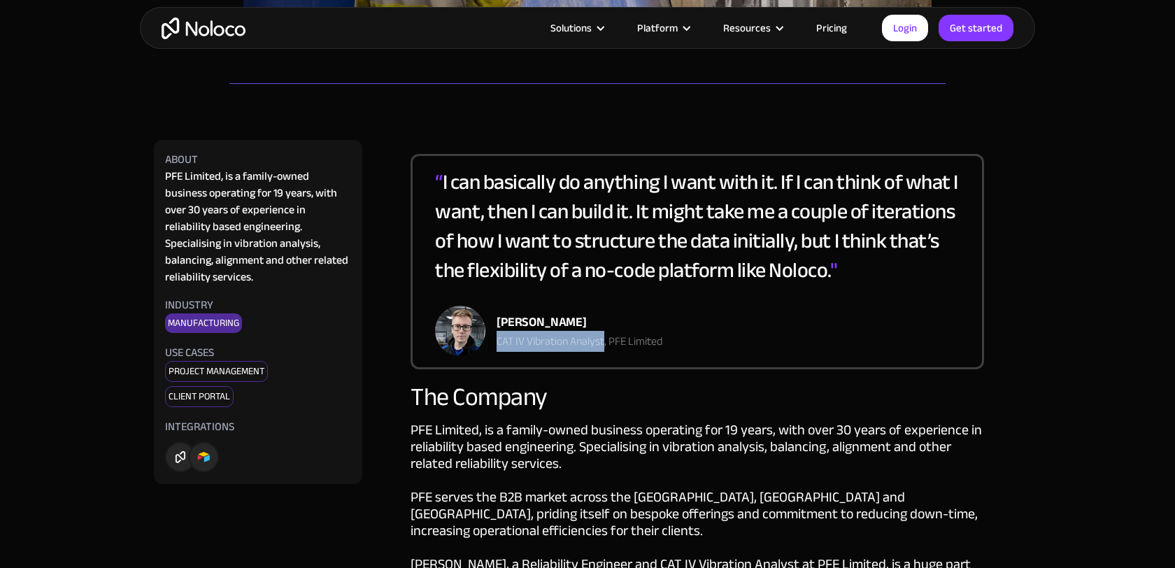
copy div "CAT IV Vibration Analyst"
click at [630, 385] on div "The Company" at bounding box center [698, 397] width 574 height 28
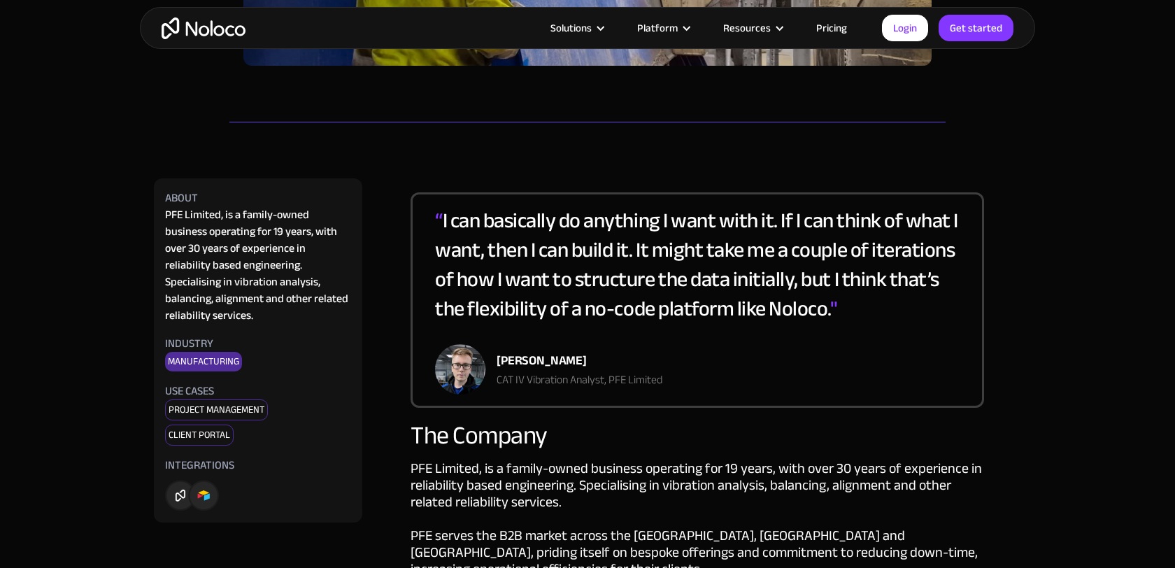
scroll to position [543, 0]
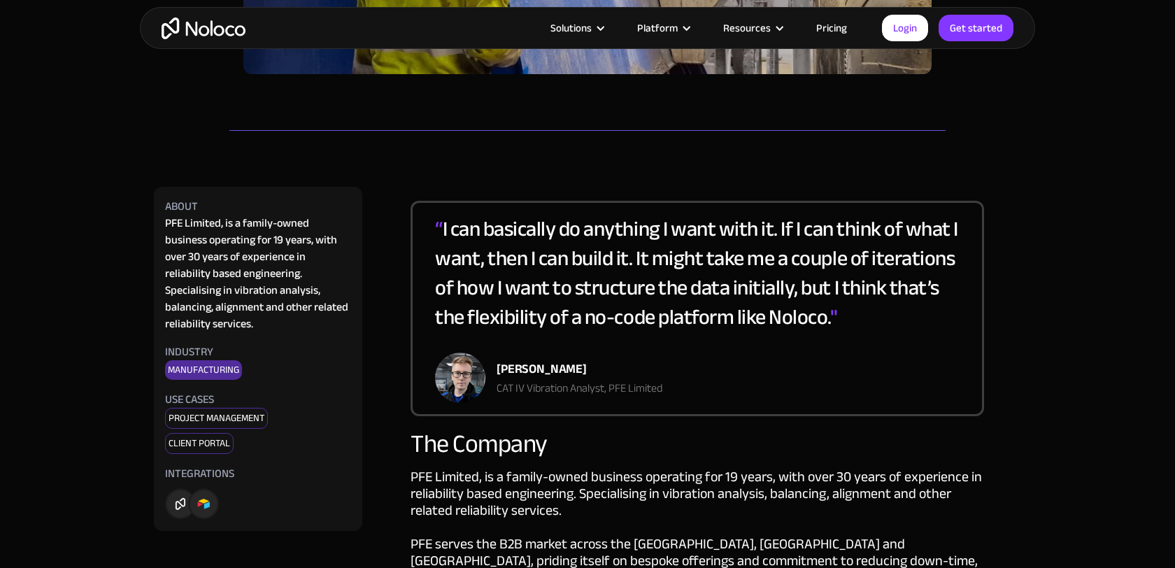
click at [598, 308] on div "“ I can basically do anything I want with it. If I can think of what I want, th…" at bounding box center [697, 283] width 525 height 138
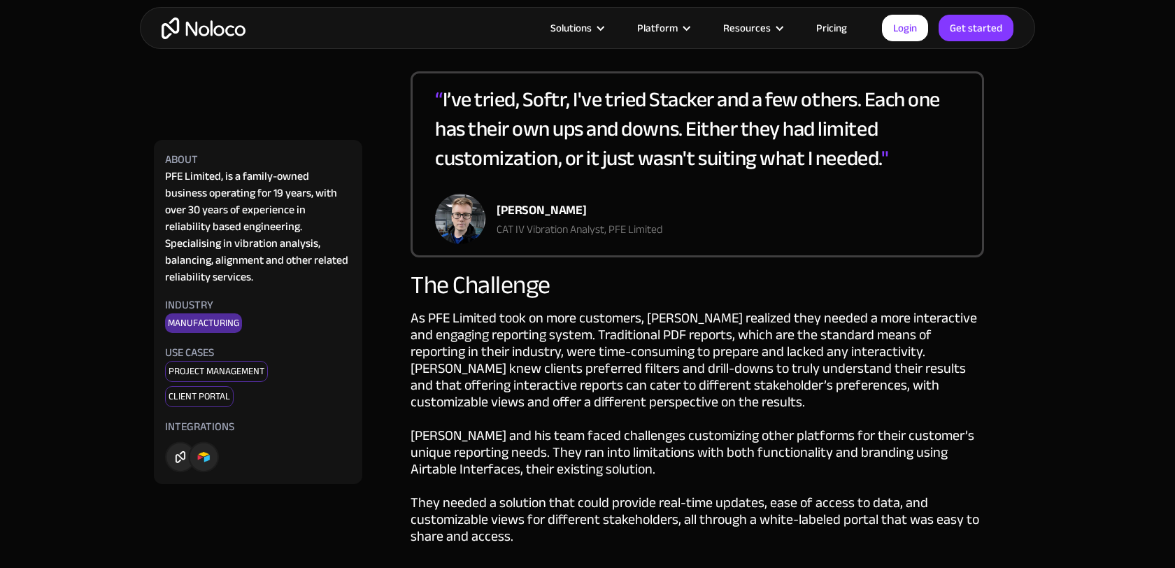
scroll to position [1151, 0]
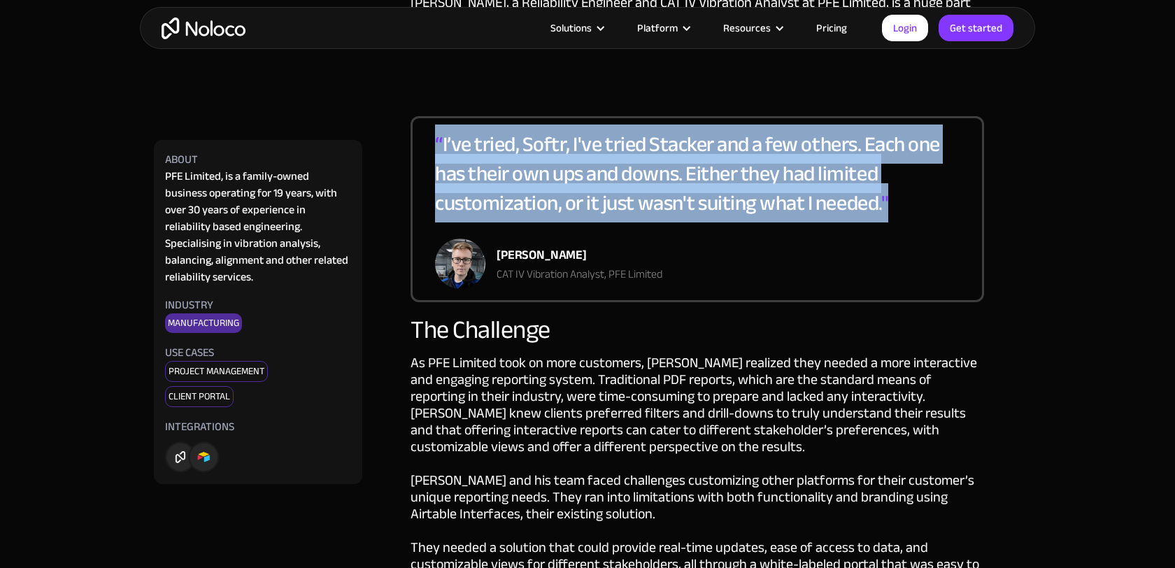
drag, startPoint x: 436, startPoint y: 124, endPoint x: 897, endPoint y: 187, distance: 465.1
click at [897, 187] on div "“ I’ve tried, Softr, I've tried Stacker and a few others. Each one has their ow…" at bounding box center [697, 183] width 525 height 109
copy div "“ I’ve tried, Softr, I've tried Stacker and a few others. Each one has their ow…"
click at [732, 324] on div "The Challenge" at bounding box center [698, 330] width 574 height 28
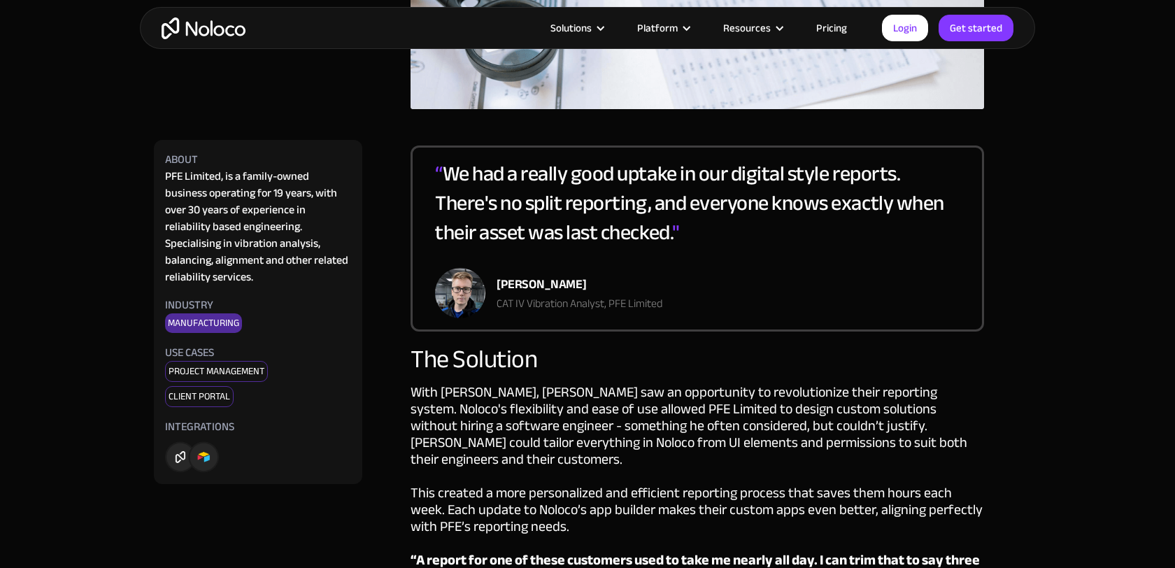
scroll to position [2076, 0]
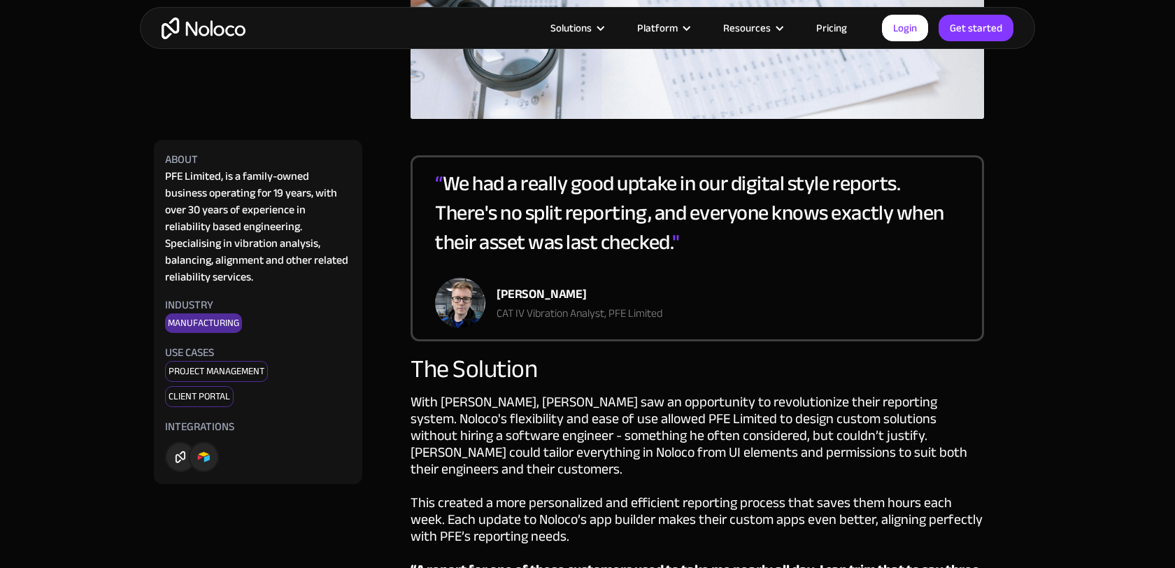
click at [425, 163] on div "“ We had a really good uptake in our digital style reports. There's no split re…" at bounding box center [698, 248] width 574 height 186
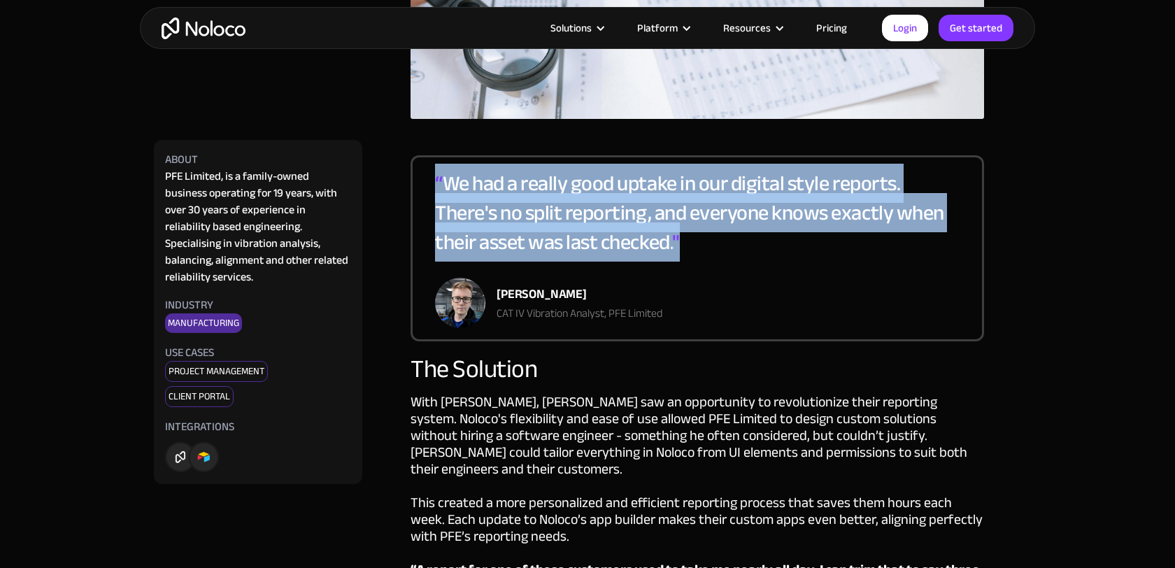
drag, startPoint x: 436, startPoint y: 164, endPoint x: 697, endPoint y: 232, distance: 269.6
click at [697, 232] on div "“ We had a really good uptake in our digital style reports. There's no split re…" at bounding box center [697, 223] width 525 height 109
copy div "“ We had a really good uptake in our digital style reports. There's no split re…"
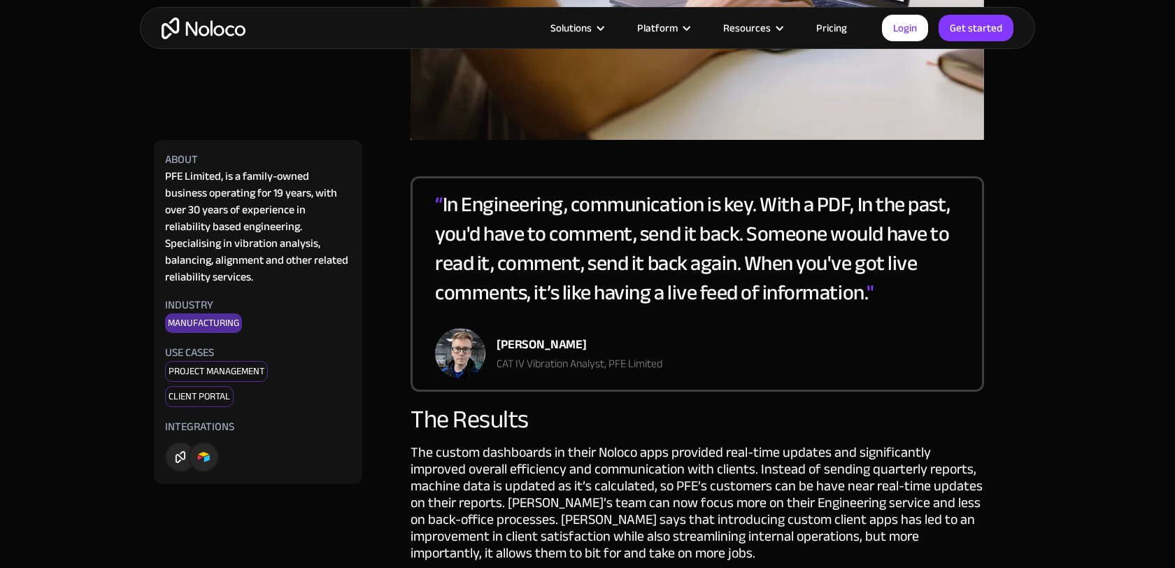
scroll to position [3096, 0]
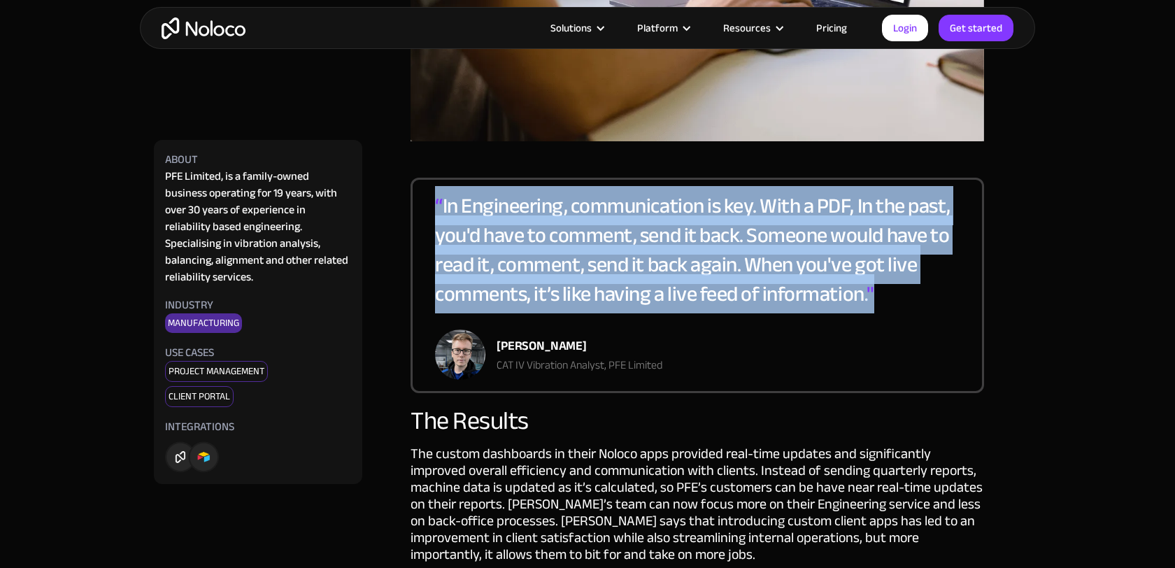
drag, startPoint x: 434, startPoint y: 170, endPoint x: 883, endPoint y: 257, distance: 456.6
click at [883, 257] on div "“ In Engineering, communication is key. With a PDF, In the past, you'd have to …" at bounding box center [698, 285] width 574 height 215
copy div "“ In Engineering, communication is key. With a PDF, In the past, you'd have to …"
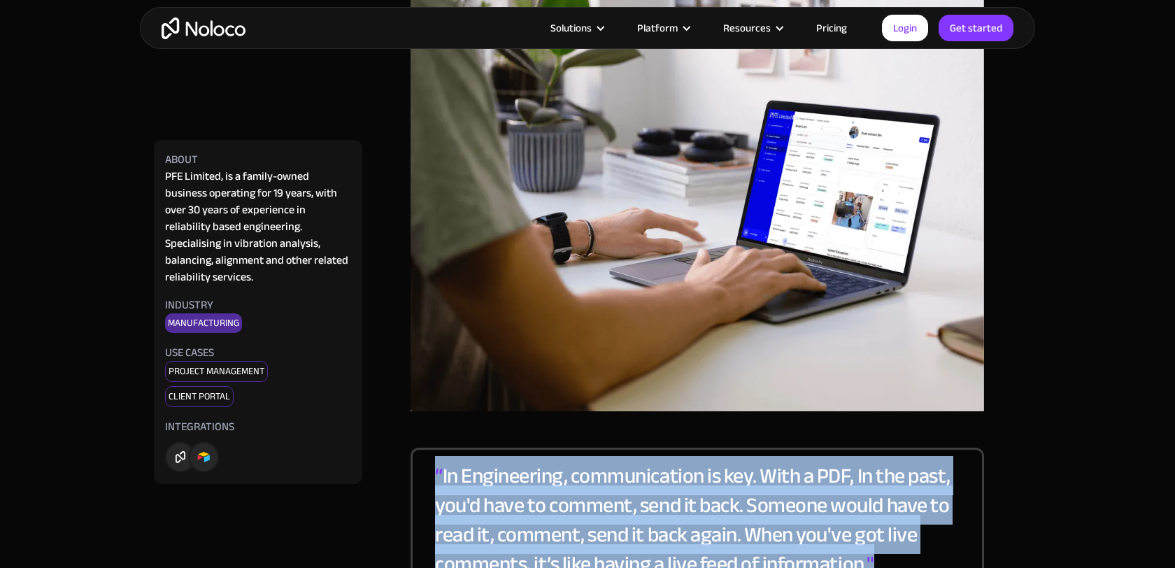
scroll to position [2823, 0]
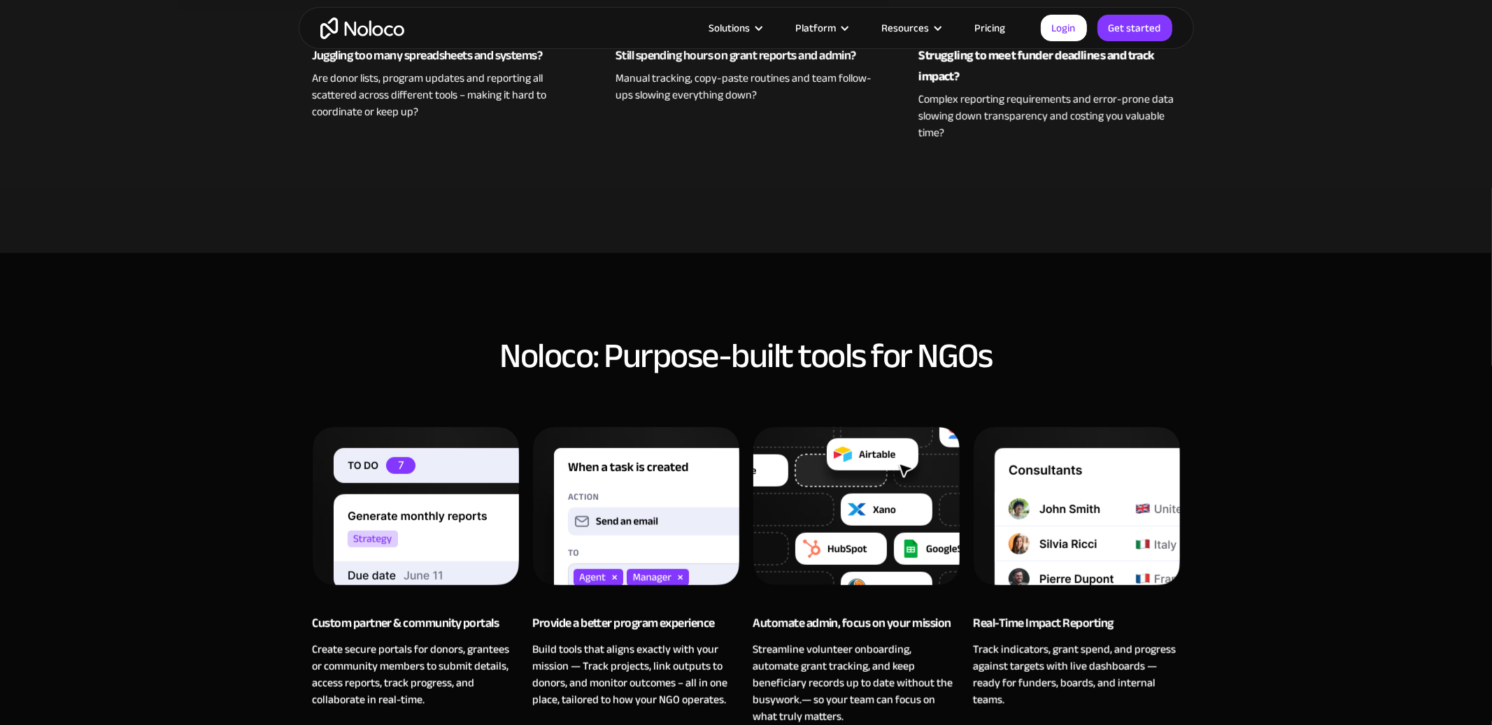
scroll to position [702, 0]
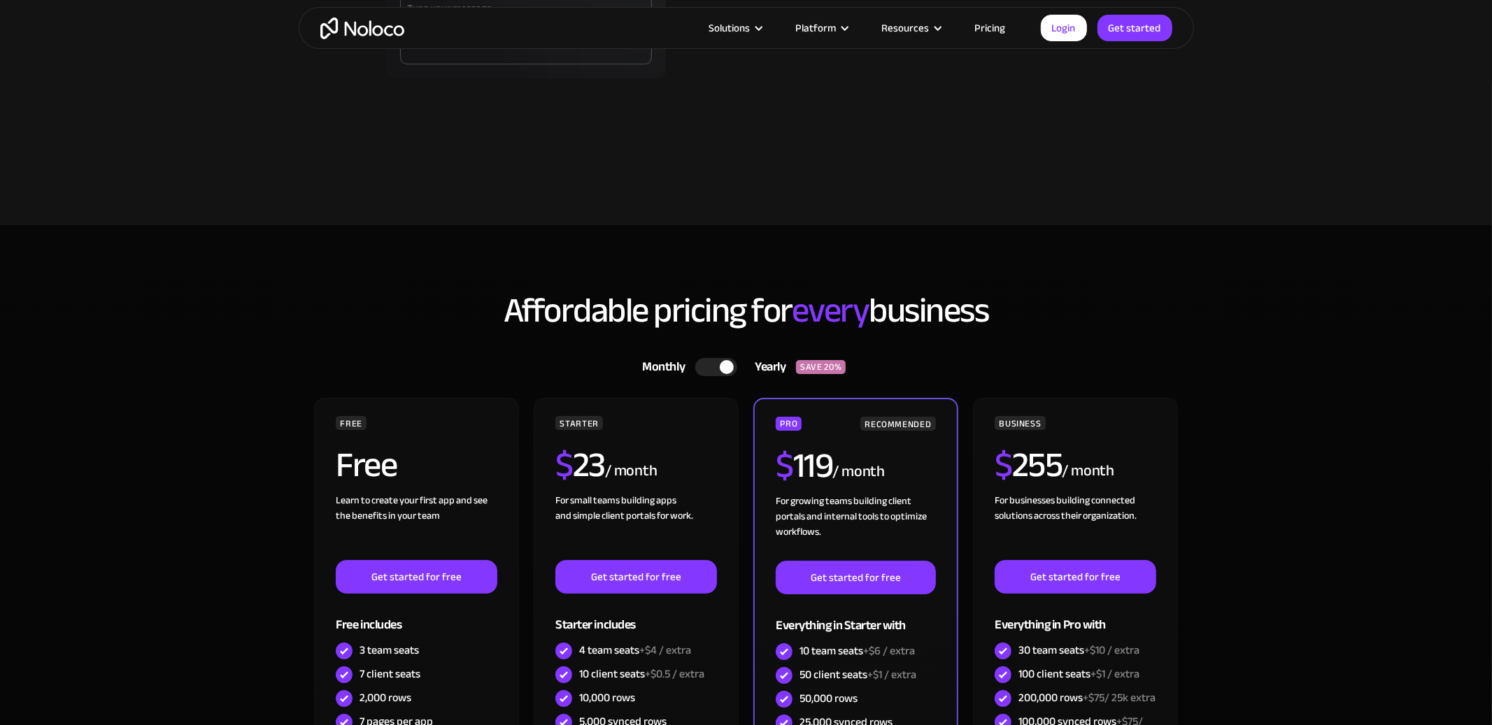
click at [1064, 230] on section "Affordable pricing for every business Monthly Yearly SAVE 20% Monthly Yearly SA…" at bounding box center [746, 659] width 1492 height 868
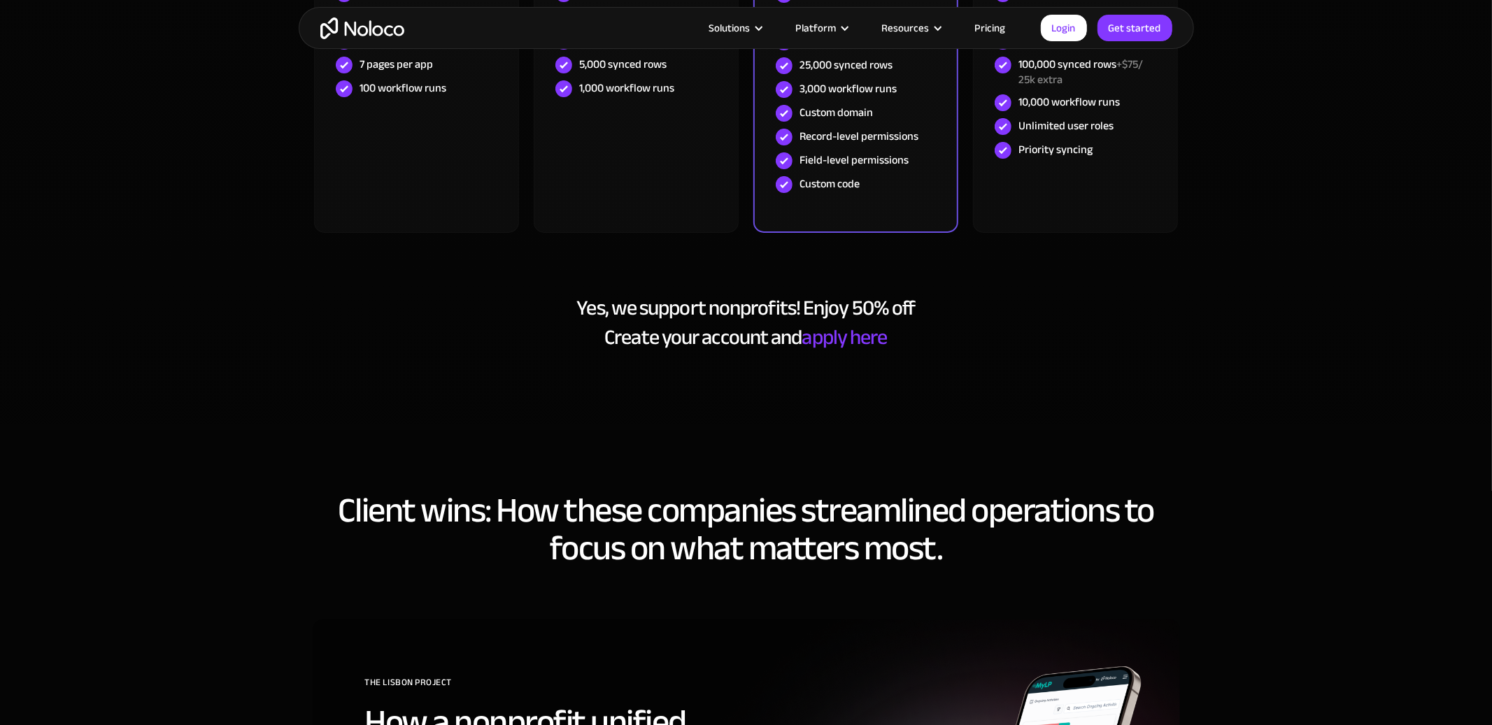
scroll to position [4663, 0]
click at [1118, 366] on div "Affordable pricing for every business Monthly Yearly SAVE 20% Monthly Yearly SA…" at bounding box center [746, 14] width 895 height 788
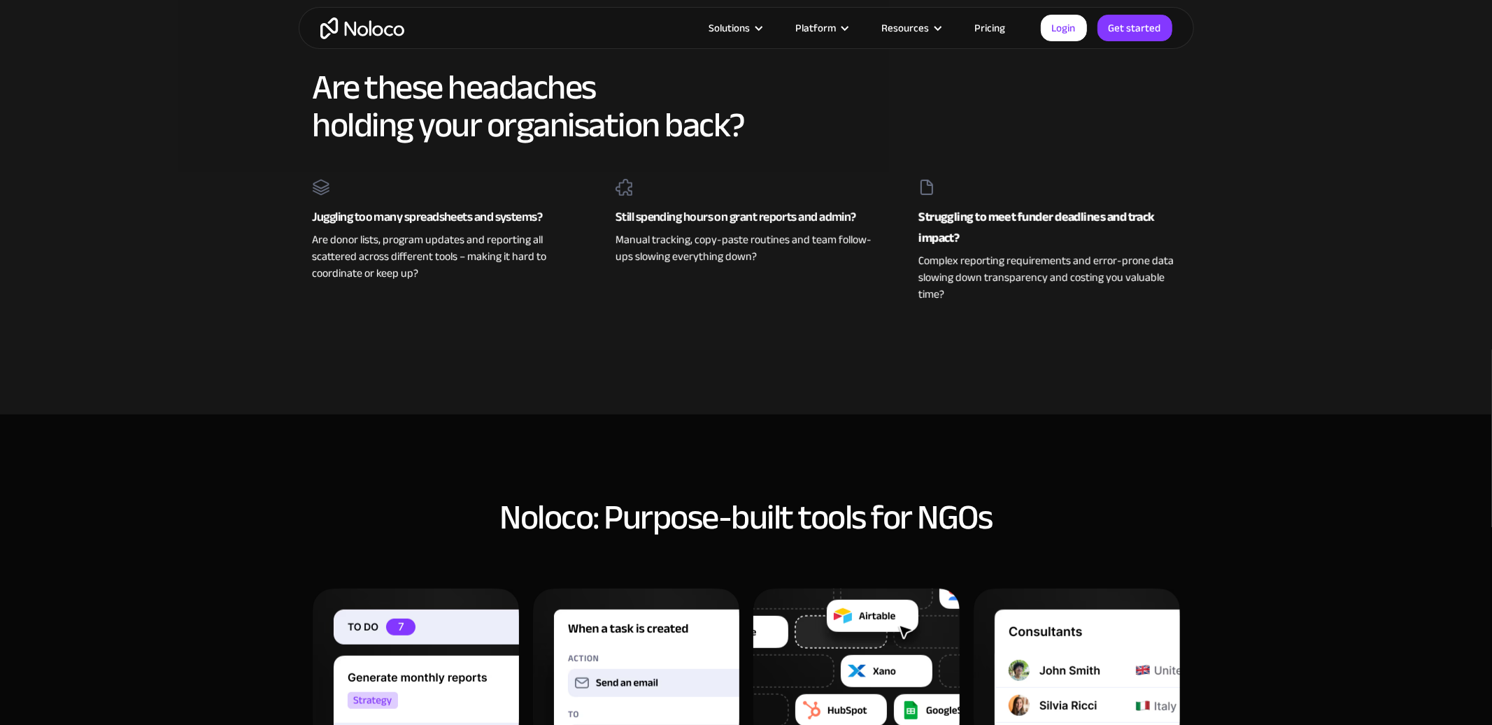
scroll to position [0, 0]
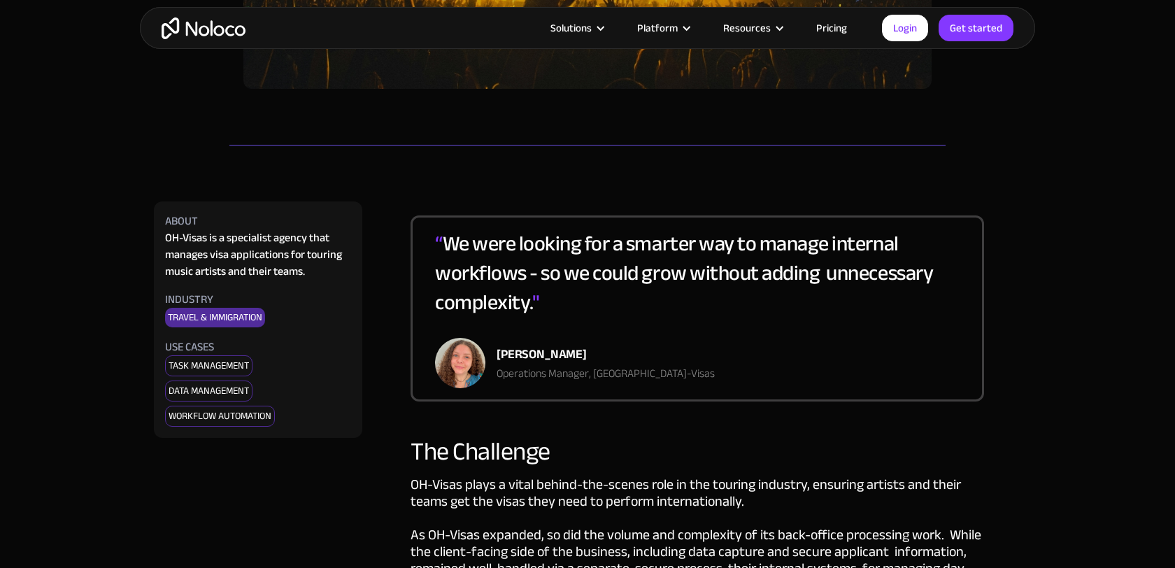
scroll to position [539, 0]
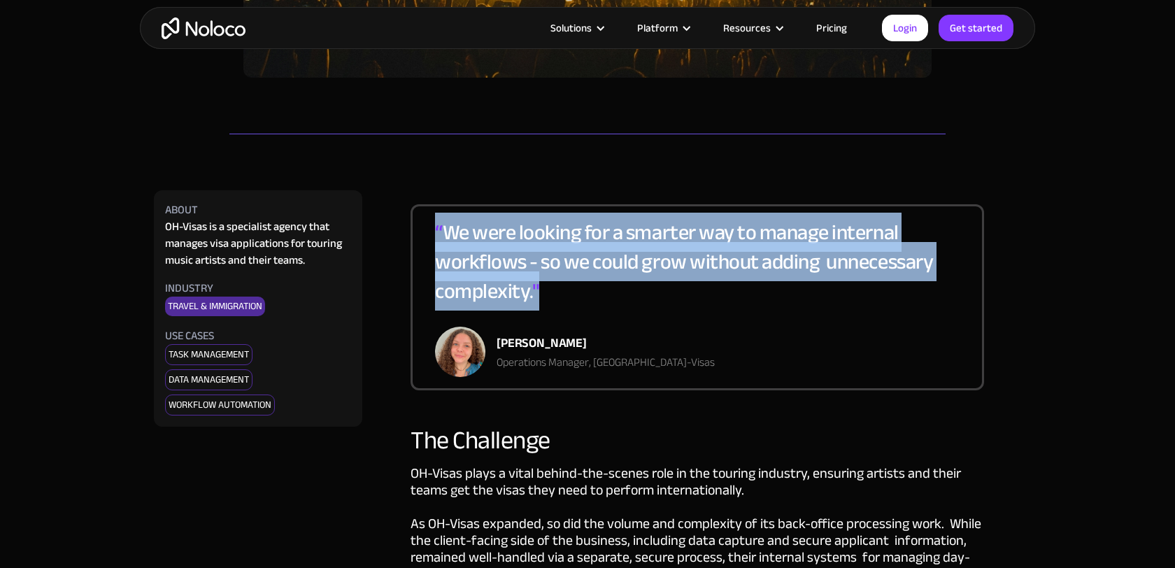
drag, startPoint x: 436, startPoint y: 234, endPoint x: 555, endPoint y: 290, distance: 131.4
click at [555, 290] on div "“ We were looking for a smarter way to manage internal workflows - so we could …" at bounding box center [697, 272] width 525 height 109
copy div "“ We were looking for a smarter way to manage internal workflows - so we could …"
drag, startPoint x: 499, startPoint y: 341, endPoint x: 584, endPoint y: 345, distance: 85.4
click at [584, 345] on div "[PERSON_NAME]" at bounding box center [606, 343] width 218 height 21
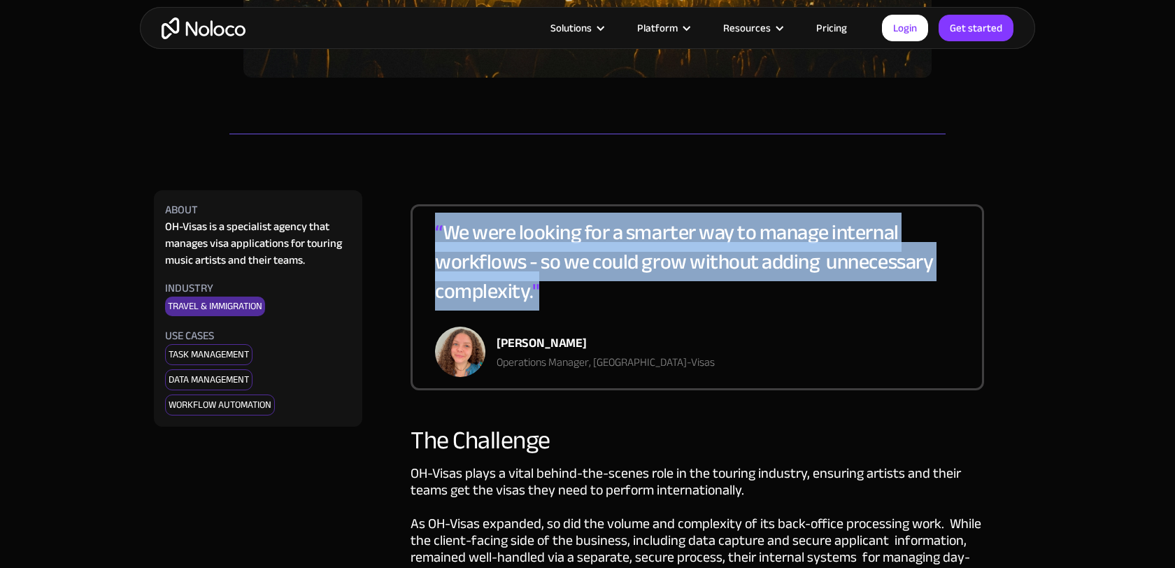
copy div "[PERSON_NAME]"
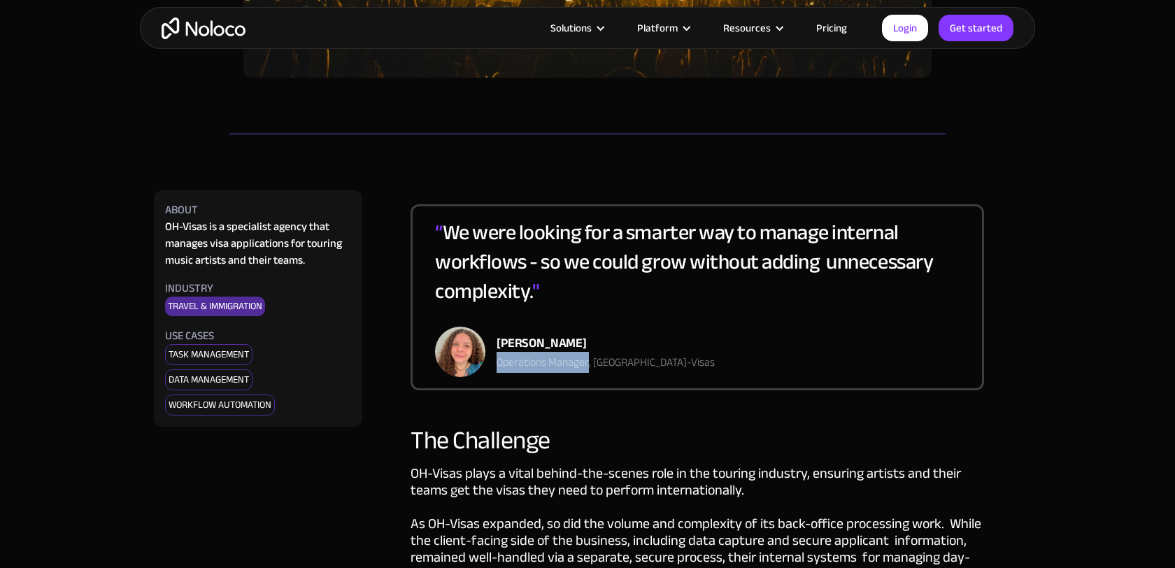
drag, startPoint x: 498, startPoint y: 362, endPoint x: 589, endPoint y: 369, distance: 91.2
click at [589, 369] on div "Operations Manager, [GEOGRAPHIC_DATA]-Visas" at bounding box center [606, 362] width 218 height 17
copy div "Operations Manager"
click at [644, 241] on div "“ We were looking for a smarter way to manage internal workflows - so we could …" at bounding box center [697, 272] width 525 height 109
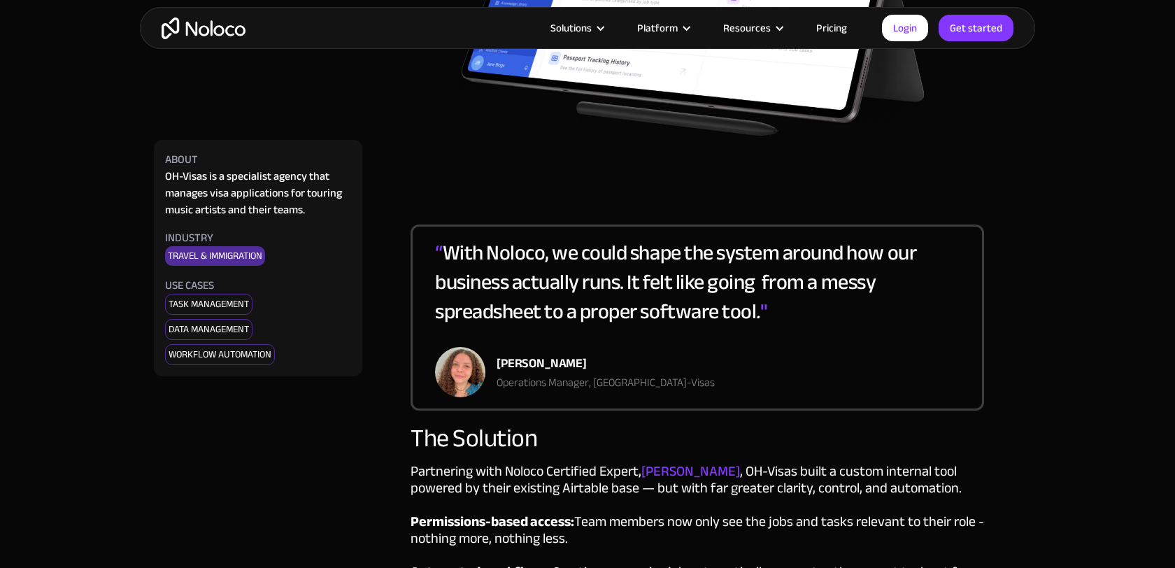
scroll to position [1607, 0]
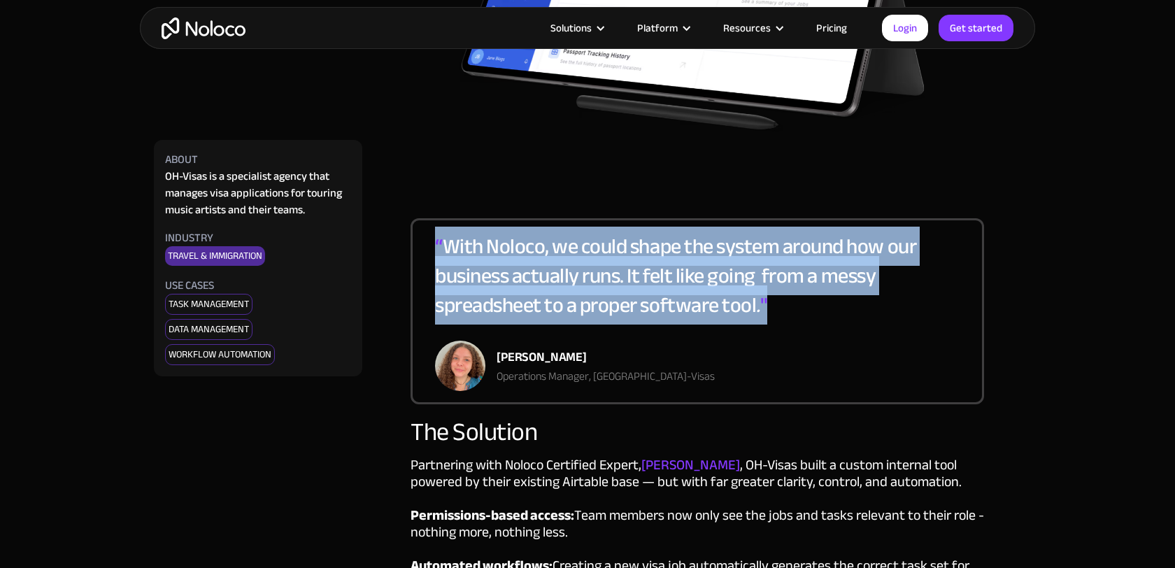
drag, startPoint x: 436, startPoint y: 237, endPoint x: 788, endPoint y: 308, distance: 359.6
click at [788, 308] on div "“ With Noloco, we could shape the system around how our business actually runs.…" at bounding box center [697, 286] width 525 height 109
copy div "“ With Noloco, we could shape the system around how our business actually runs.…"
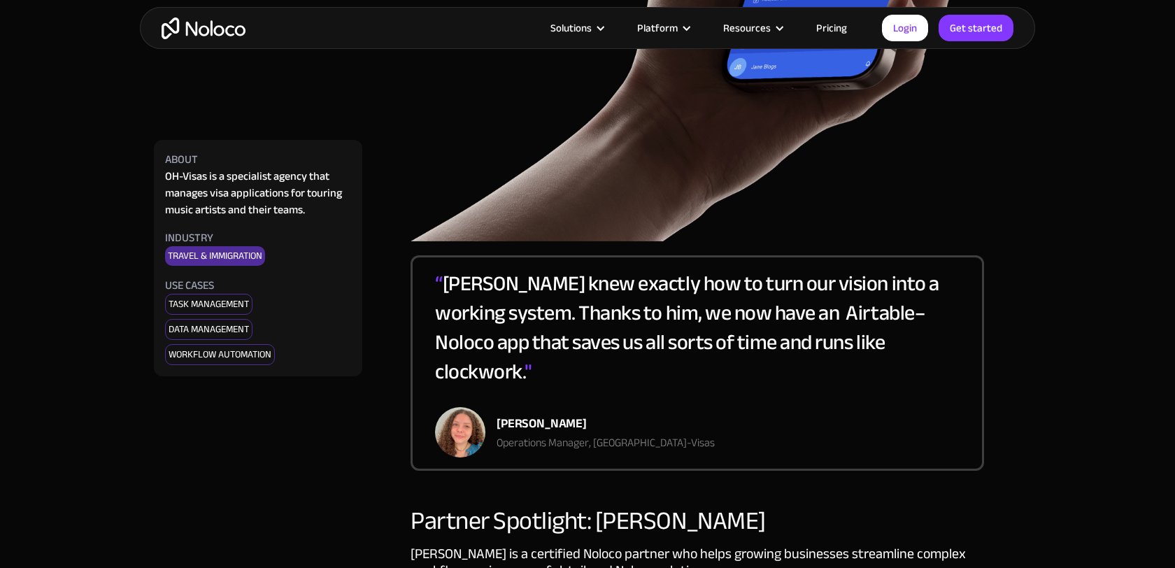
scroll to position [2772, 0]
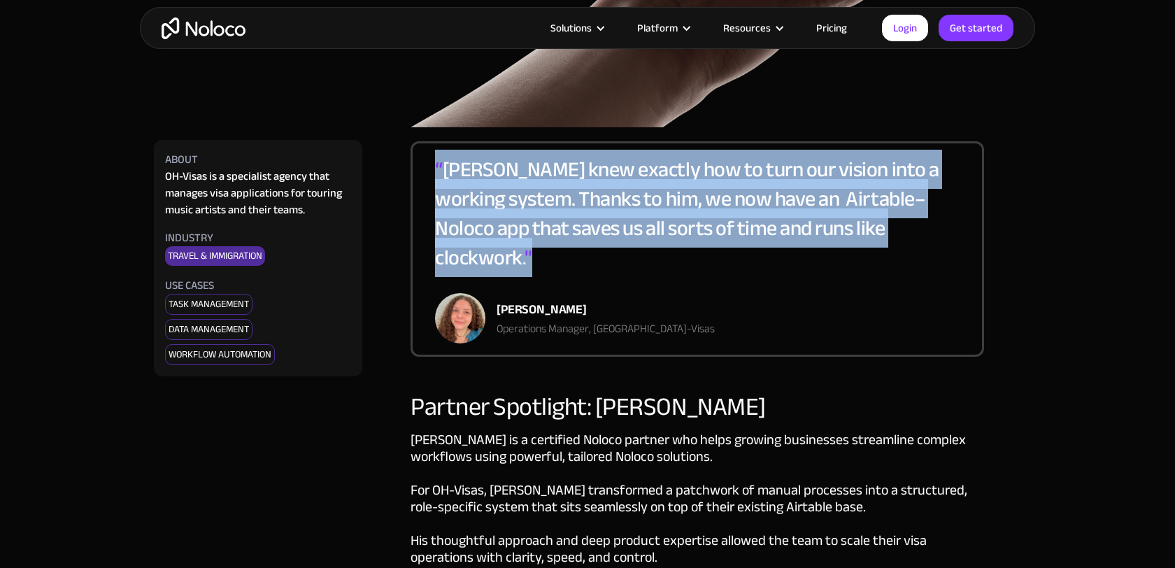
drag, startPoint x: 435, startPoint y: 166, endPoint x: 913, endPoint y: 226, distance: 481.5
click at [913, 226] on div "“ Michael knew exactly how to turn our vision into a working system. Thanks to …" at bounding box center [697, 224] width 525 height 138
copy div "“ Michael knew exactly how to turn our vision into a working system. Thanks to …"
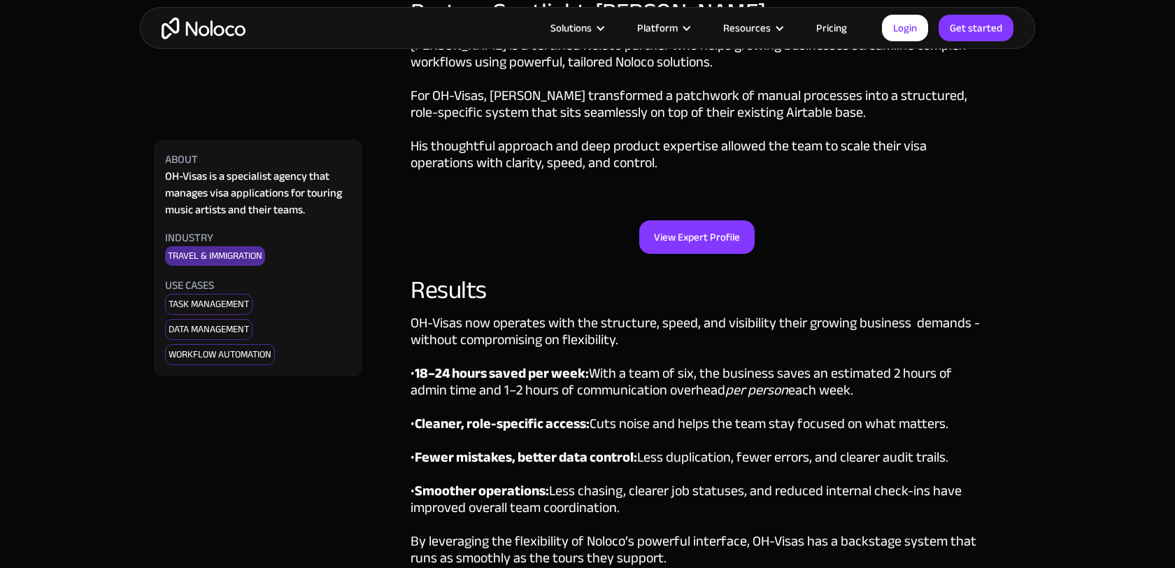
scroll to position [3154, 0]
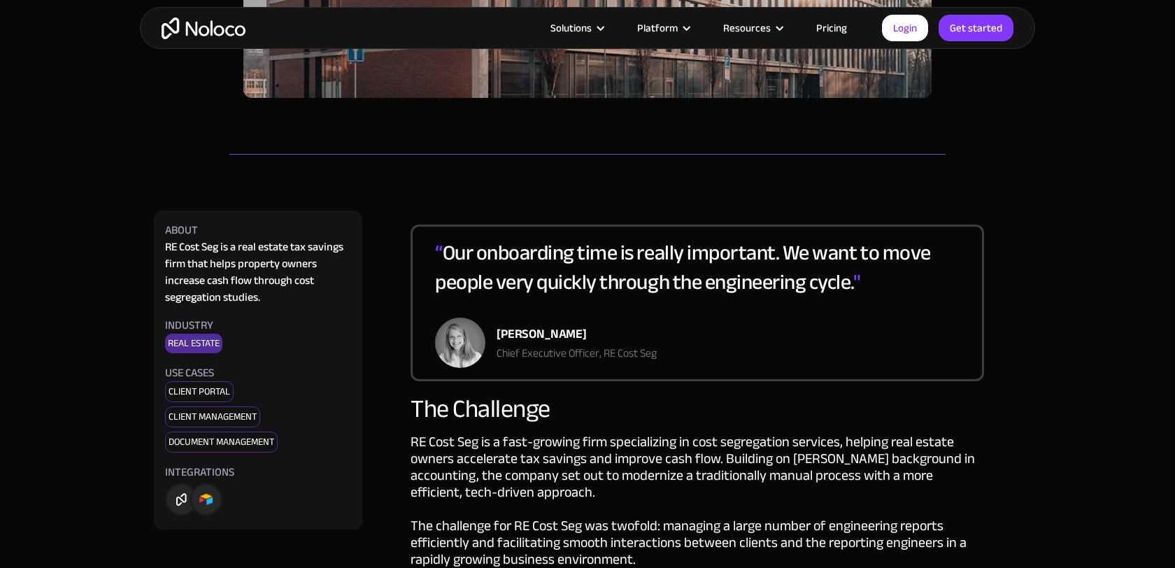
scroll to position [574, 0]
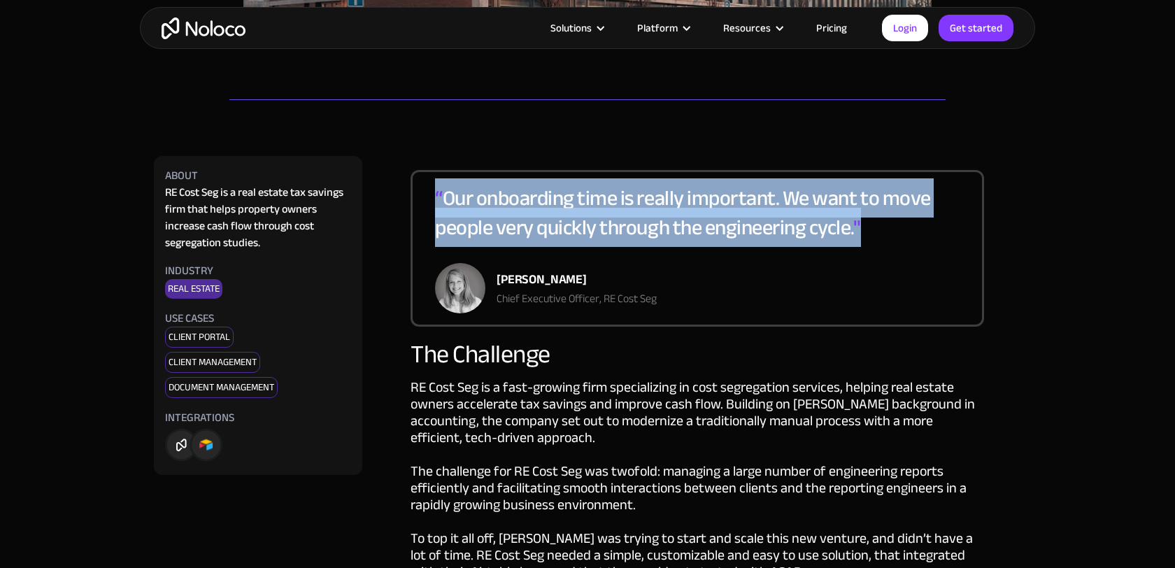
drag, startPoint x: 437, startPoint y: 194, endPoint x: 865, endPoint y: 236, distance: 430.1
click at [865, 236] on div "“ Our onboarding time is really important. We want to move people very quickly …" at bounding box center [697, 223] width 525 height 80
copy div "“ Our onboarding time is really important. We want to move people very quickly …"
drag, startPoint x: 497, startPoint y: 278, endPoint x: 589, endPoint y: 280, distance: 91.6
click at [589, 280] on div "[PERSON_NAME]" at bounding box center [577, 279] width 160 height 21
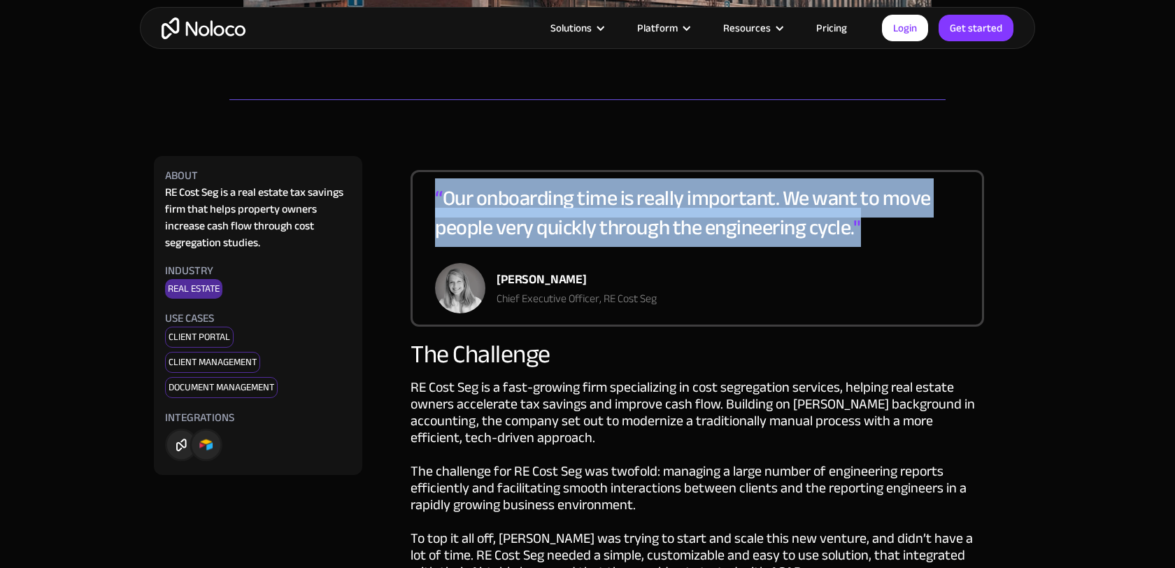
copy div "[PERSON_NAME]"
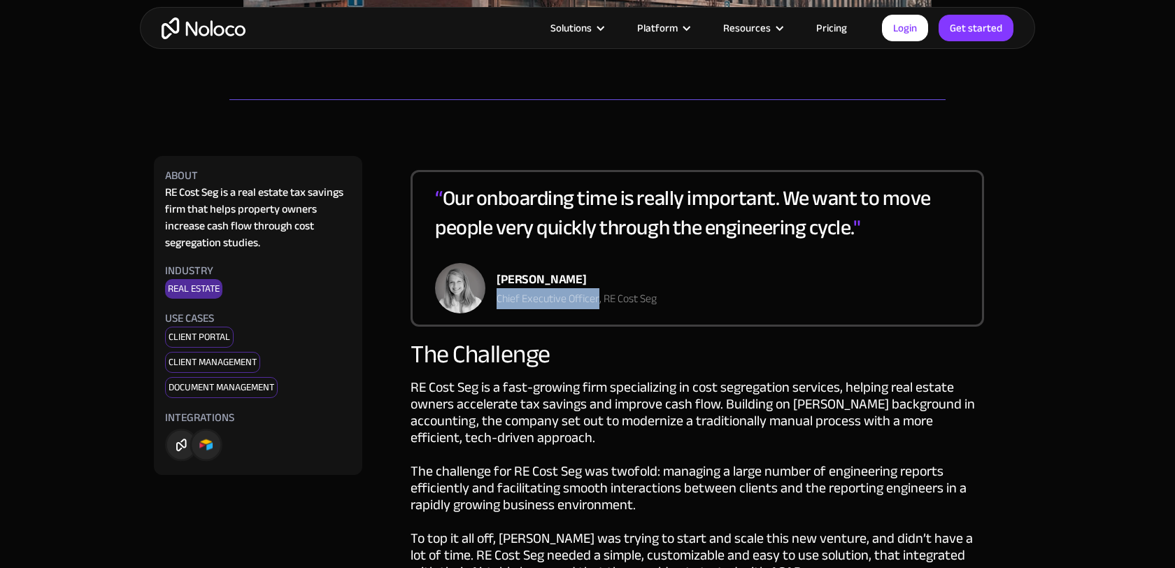
drag, startPoint x: 497, startPoint y: 299, endPoint x: 599, endPoint y: 306, distance: 102.4
click at [599, 306] on div "Chief Executive Officer, RE Cost Seg" at bounding box center [577, 298] width 160 height 17
copy div "Chief Executive Officer"
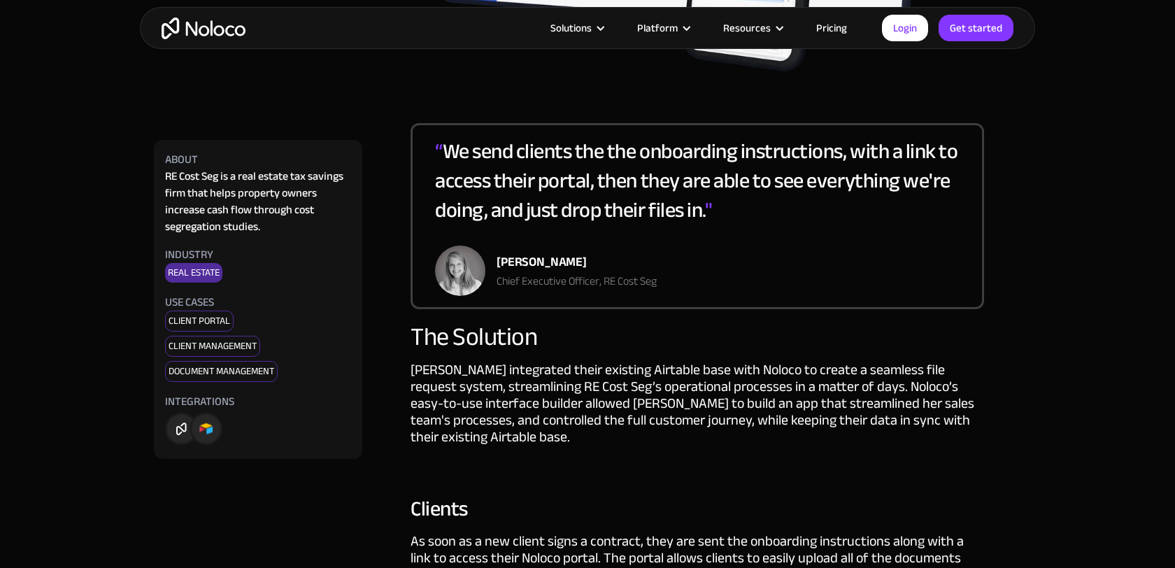
scroll to position [1548, 0]
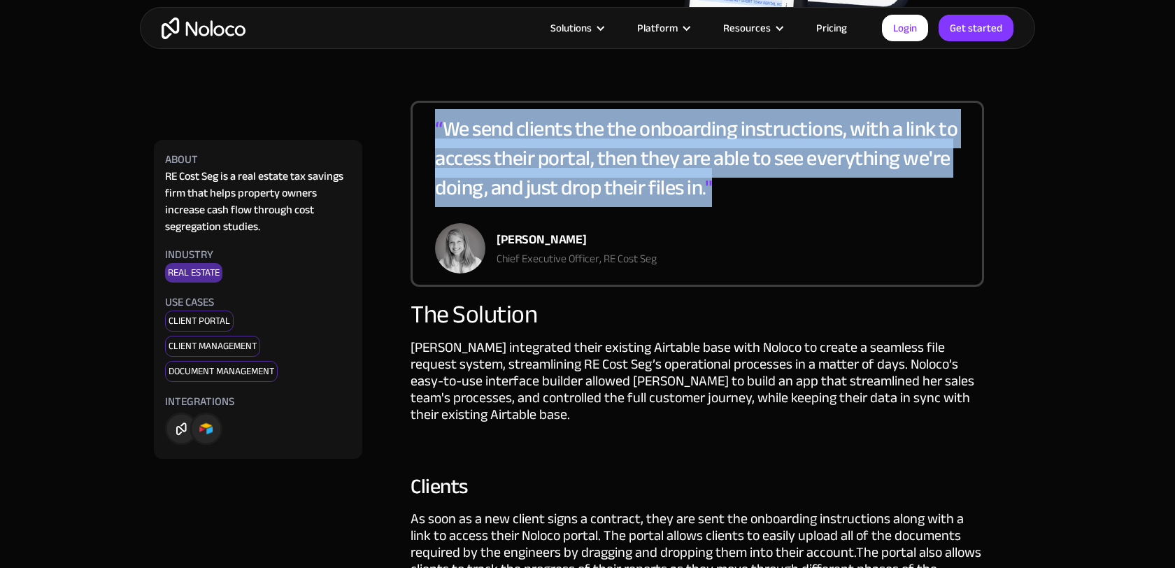
drag, startPoint x: 434, startPoint y: 127, endPoint x: 781, endPoint y: 188, distance: 352.2
click at [781, 188] on div "“ We send clients the the onboarding instructions, with a link to access their …" at bounding box center [697, 168] width 525 height 109
copy div "“ We send clients the the onboarding instructions, with a link to access their …"
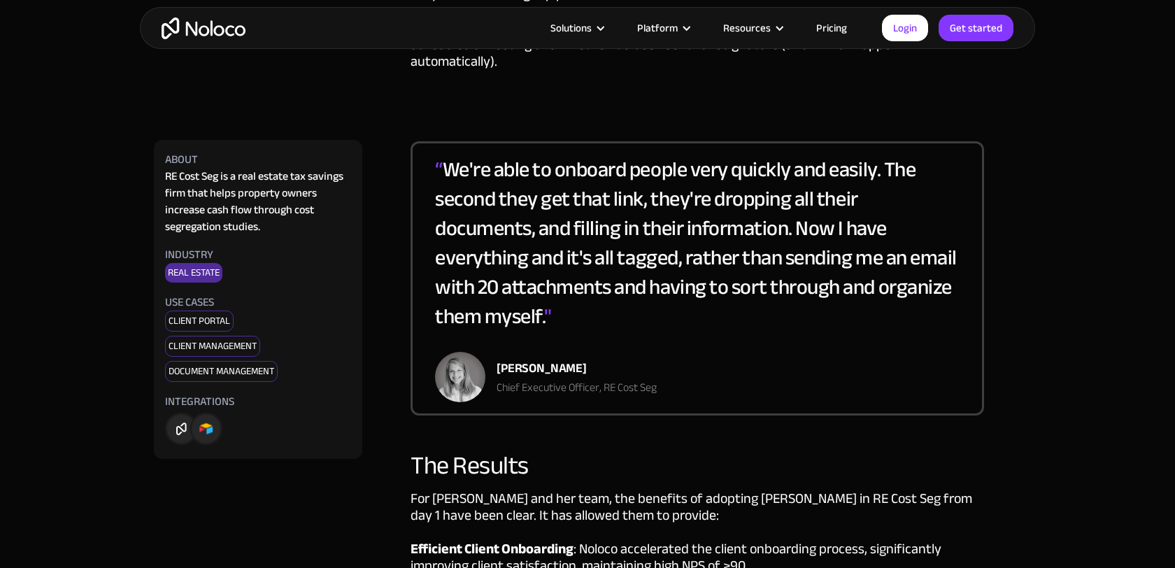
scroll to position [2303, 0]
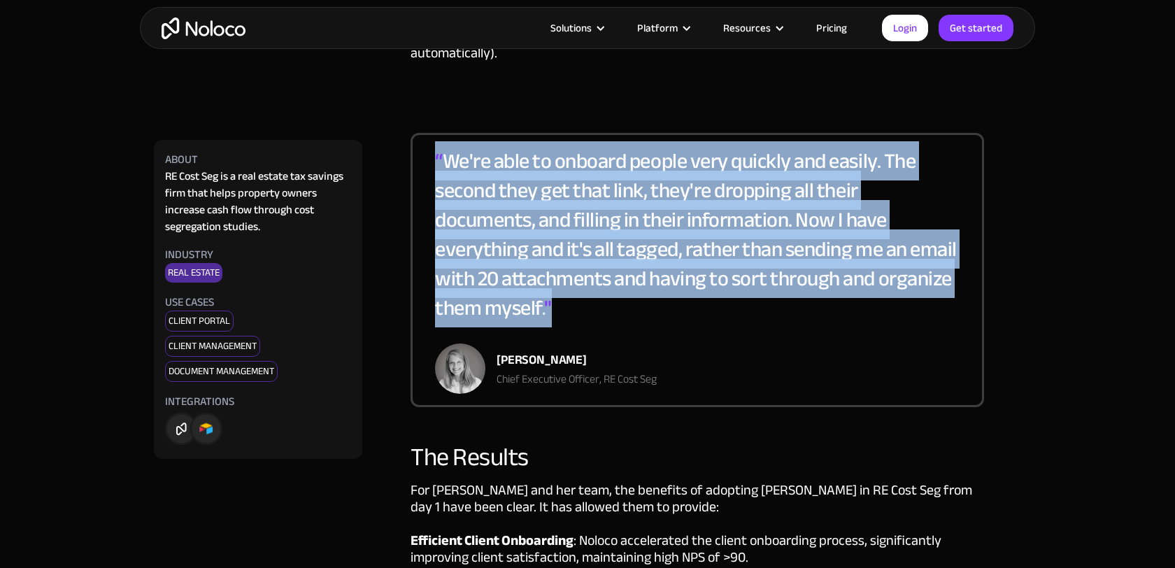
drag, startPoint x: 436, startPoint y: 122, endPoint x: 574, endPoint y: 283, distance: 212.3
click at [574, 283] on div "“ We're able to onboard people very quickly and easily. The second they get tha…" at bounding box center [697, 244] width 525 height 197
copy div "“ We're able to onboard people very quickly and easily. The second they get tha…"
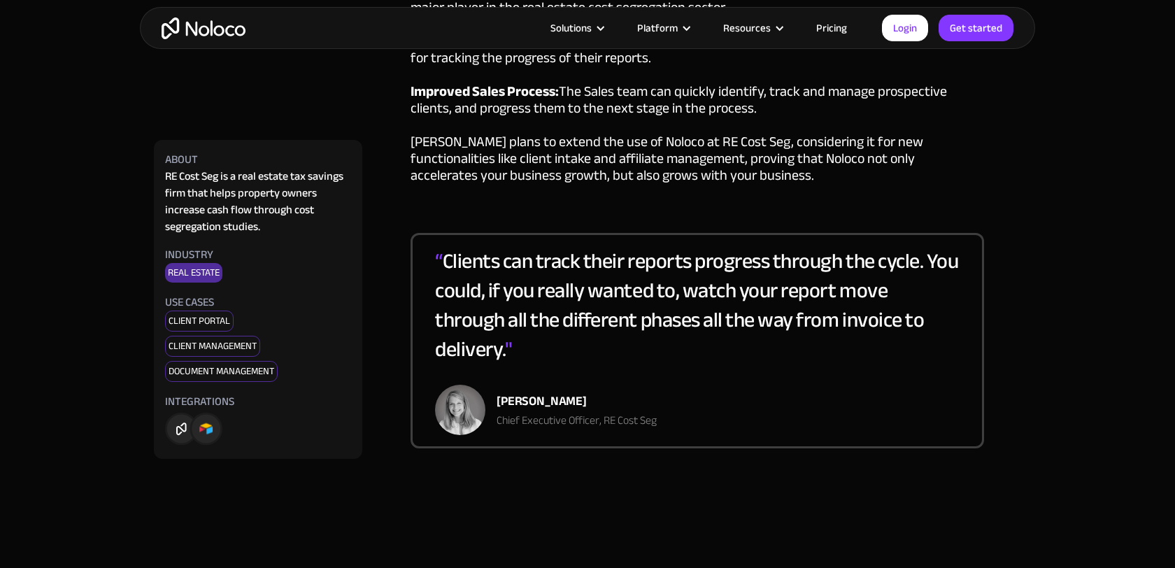
scroll to position [2923, 0]
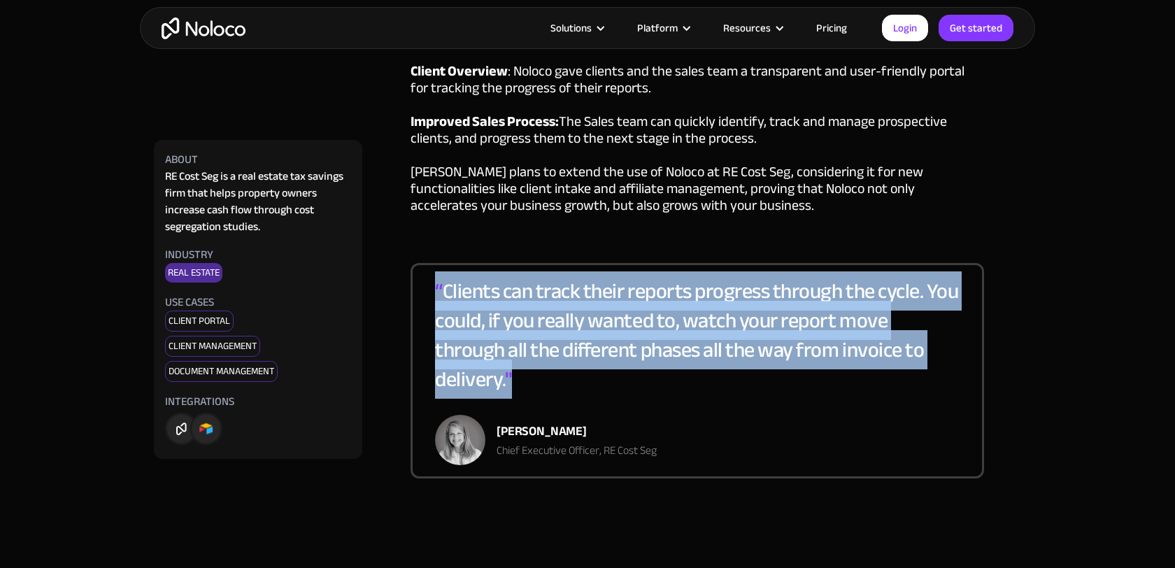
drag, startPoint x: 434, startPoint y: 251, endPoint x: 527, endPoint y: 349, distance: 135.1
click at [527, 349] on div "“ Clients can track their reports progress through the cycle. You could, if you…" at bounding box center [697, 345] width 525 height 138
copy div "“ Clients can track their reports progress through the cycle. You could, if you…"
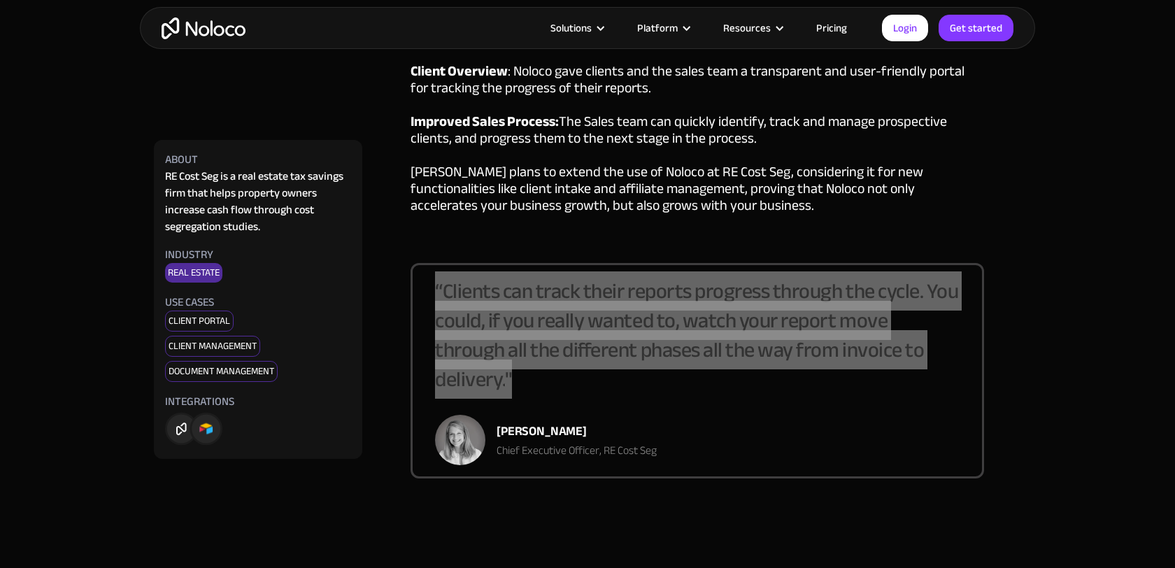
scroll to position [2886, 0]
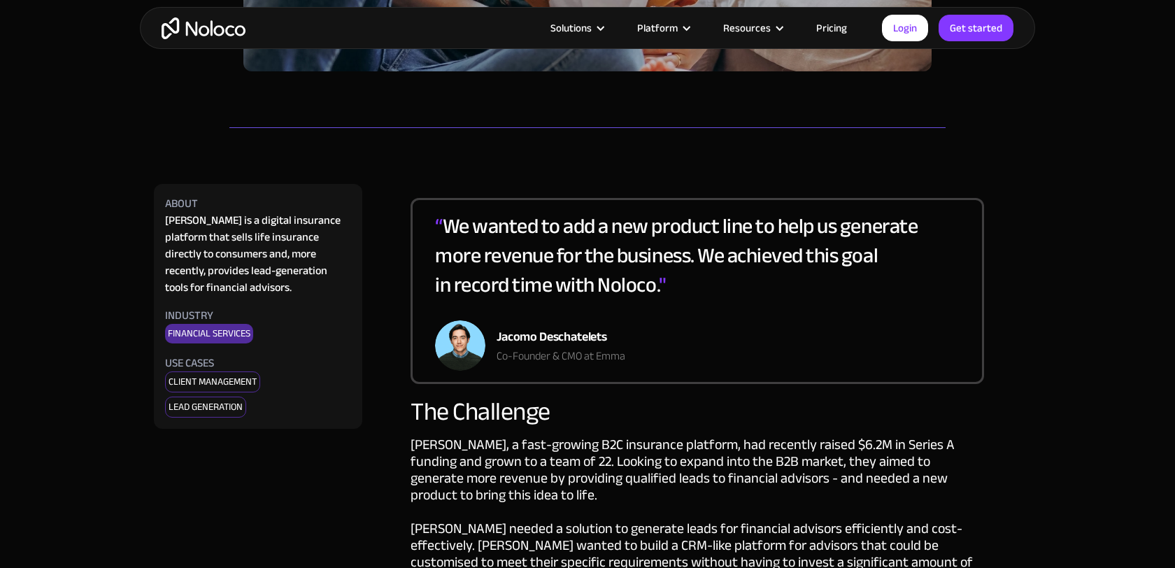
scroll to position [585, 0]
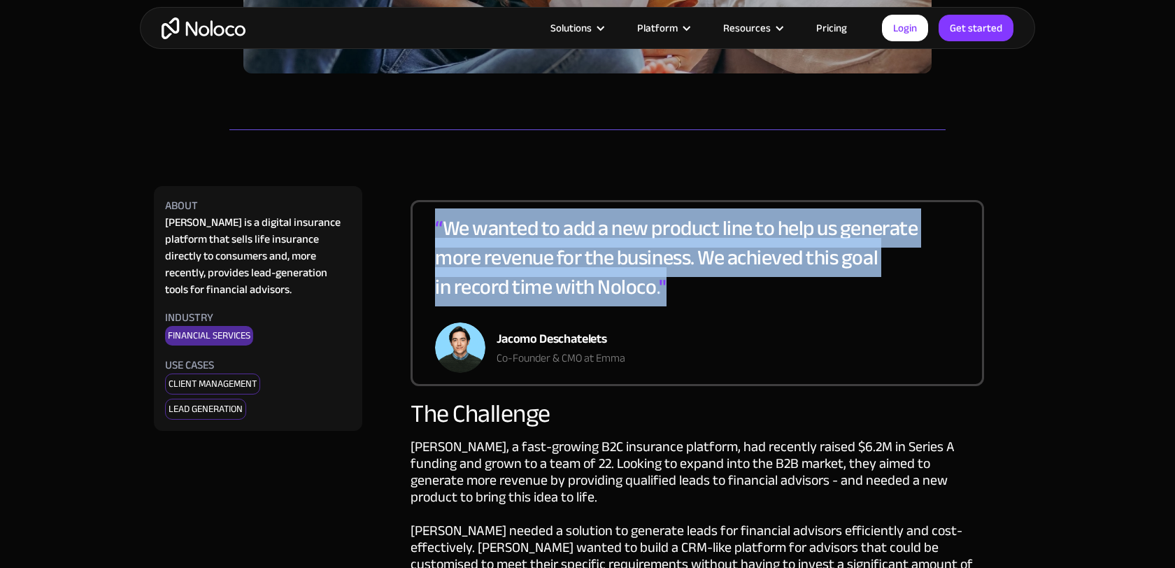
drag, startPoint x: 436, startPoint y: 183, endPoint x: 686, endPoint y: 252, distance: 259.3
click at [686, 252] on div "“ We wanted to add a new product line to help us generate more revenue for the …" at bounding box center [676, 267] width 483 height 109
copy div "“ We wanted to add a new product line to help us generate more revenue for the …"
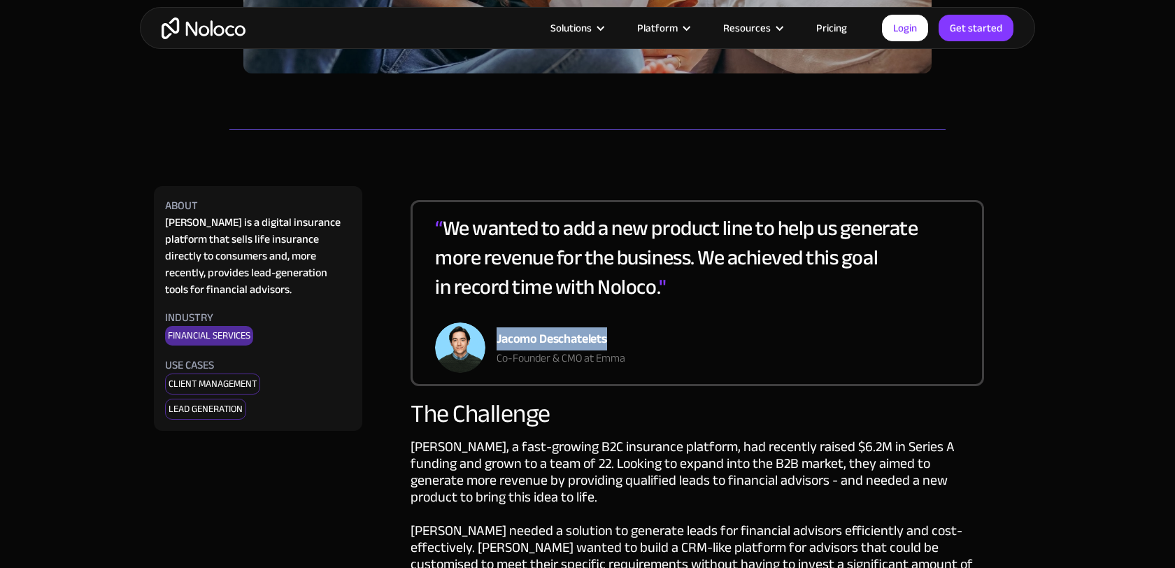
drag, startPoint x: 498, startPoint y: 294, endPoint x: 606, endPoint y: 294, distance: 108.4
click at [606, 329] on div "Jacomo Deschatelets" at bounding box center [561, 339] width 129 height 21
copy div "Jacomo Deschatelets"
drag, startPoint x: 498, startPoint y: 318, endPoint x: 580, endPoint y: 322, distance: 81.9
click at [580, 350] on div "Co-Founder & CMO at Emma" at bounding box center [561, 358] width 129 height 17
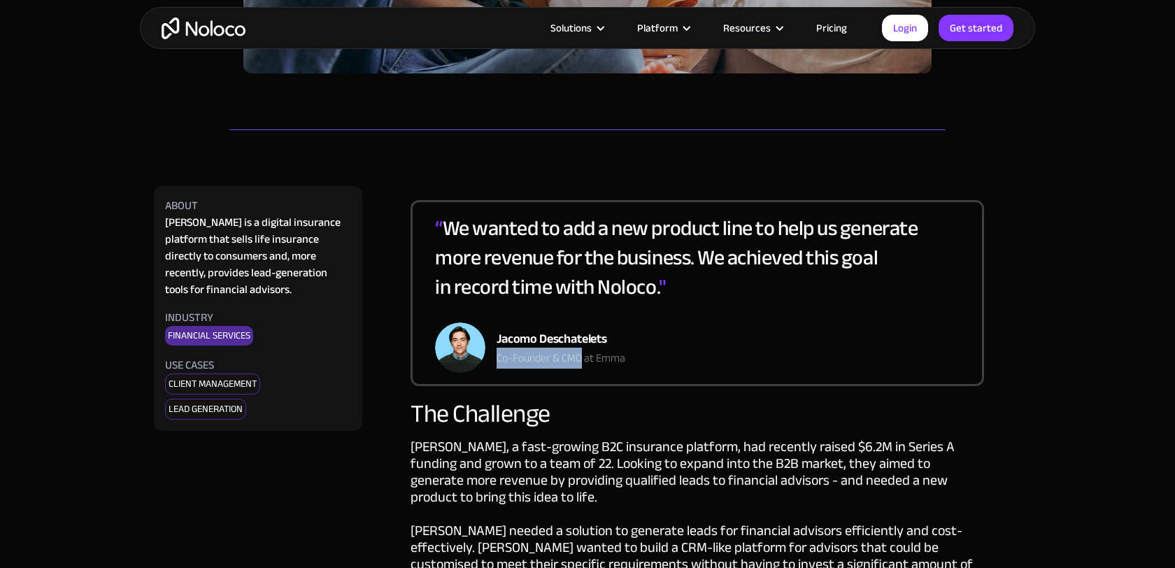
copy div "Co-Founder & CMO"
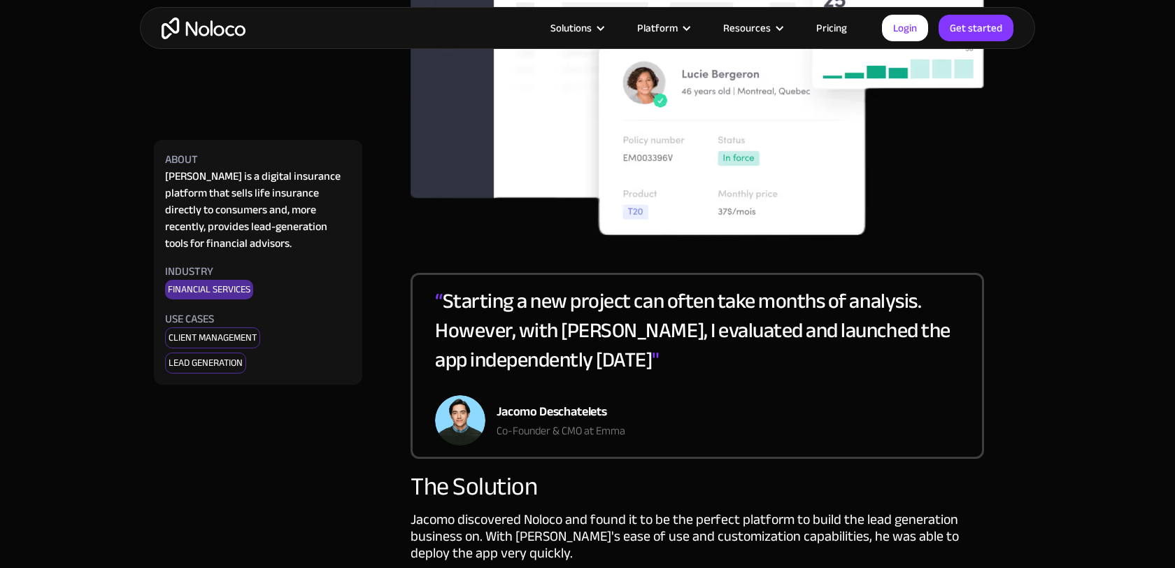
scroll to position [1501, 0]
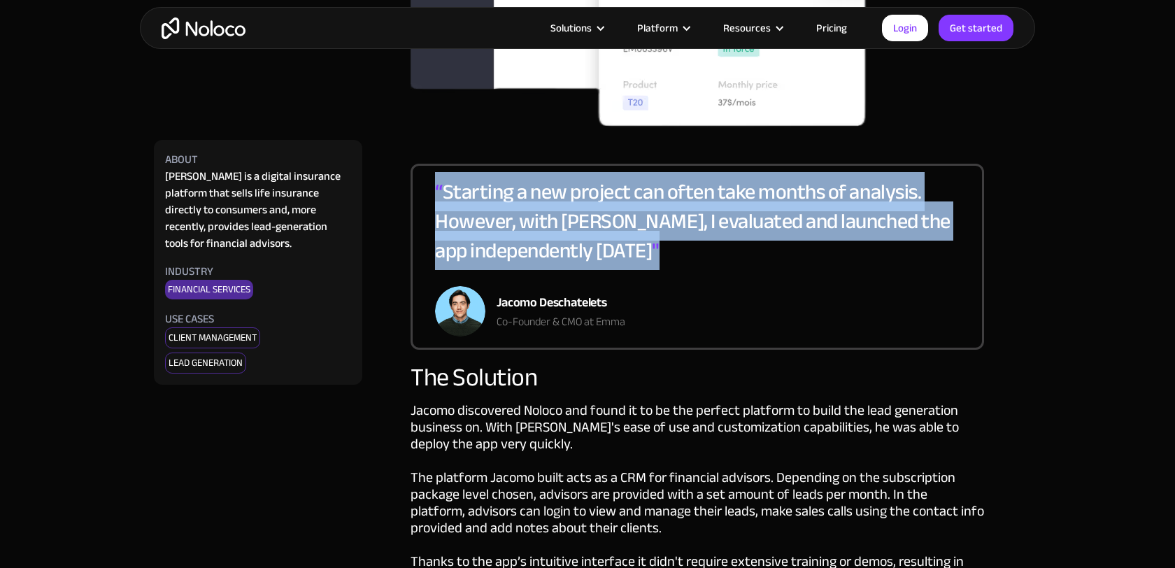
drag, startPoint x: 437, startPoint y: 129, endPoint x: 710, endPoint y: 191, distance: 279.6
click at [710, 191] on div "“ Starting a new project can often take months of analysis. However, with Noloc…" at bounding box center [697, 231] width 525 height 109
copy div "“ Starting a new project can often take months of analysis. However, with Noloc…"
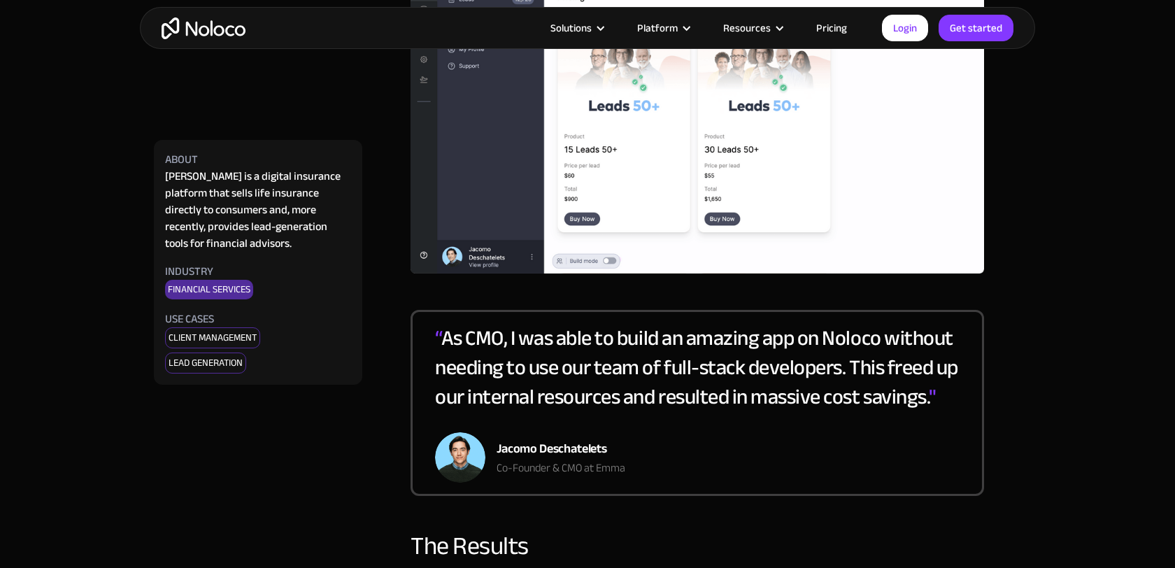
scroll to position [2293, 0]
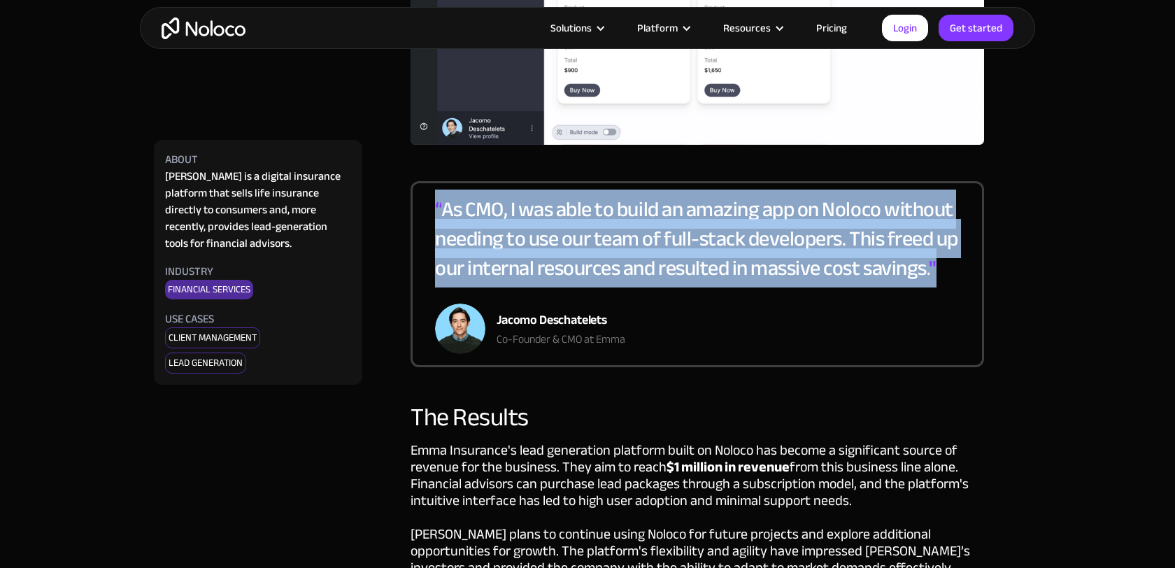
drag, startPoint x: 432, startPoint y: 147, endPoint x: 543, endPoint y: 239, distance: 145.1
click at [543, 239] on div "“ As CMO, I was able to build an amazing app on Noloco without needing to use o…" at bounding box center [698, 274] width 574 height 186
copy div "“ As CMO, I was able to build an amazing app on Noloco without needing to use o…"
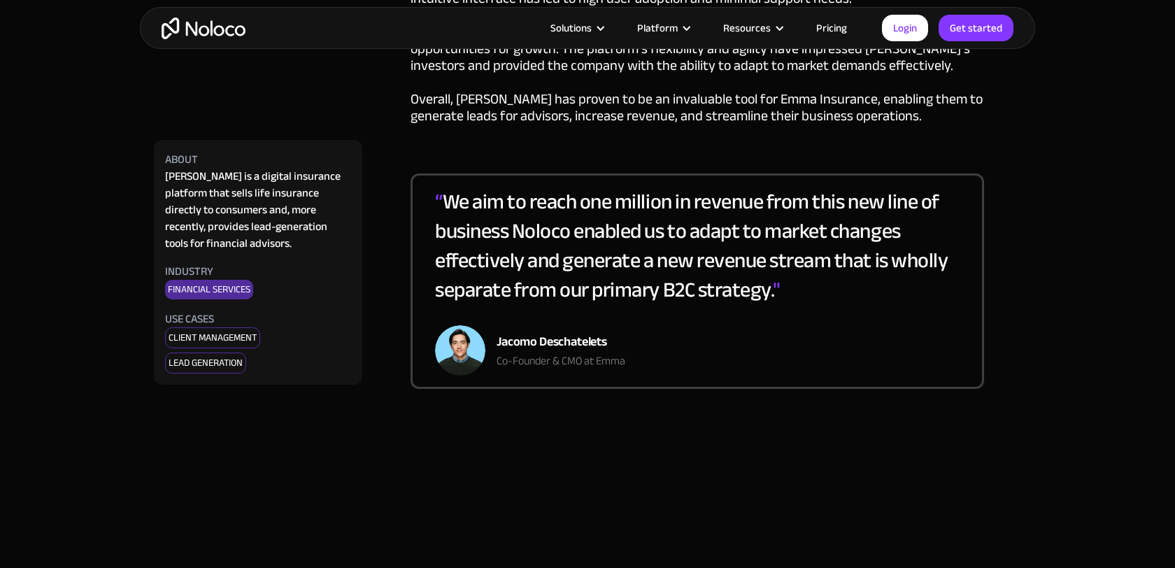
scroll to position [2779, 0]
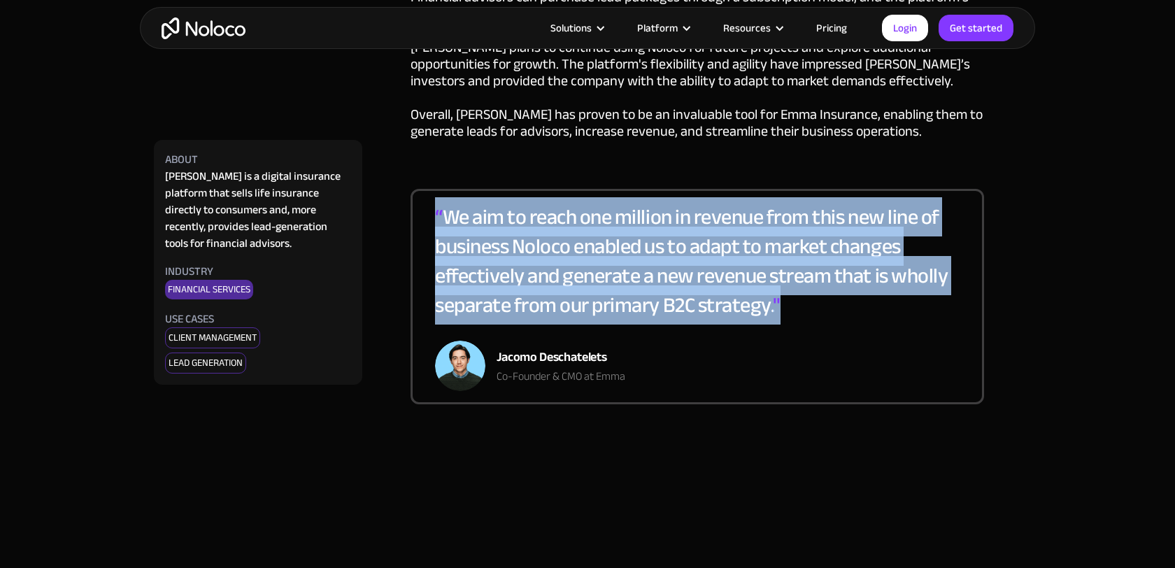
drag, startPoint x: 437, startPoint y: 181, endPoint x: 840, endPoint y: 291, distance: 417.6
click at [840, 291] on div "“ We aim to reach one million in revenue from this new line of business Noloco …" at bounding box center [697, 271] width 525 height 138
copy div "“ We aim to reach one million in revenue from this new line of business Noloco …"
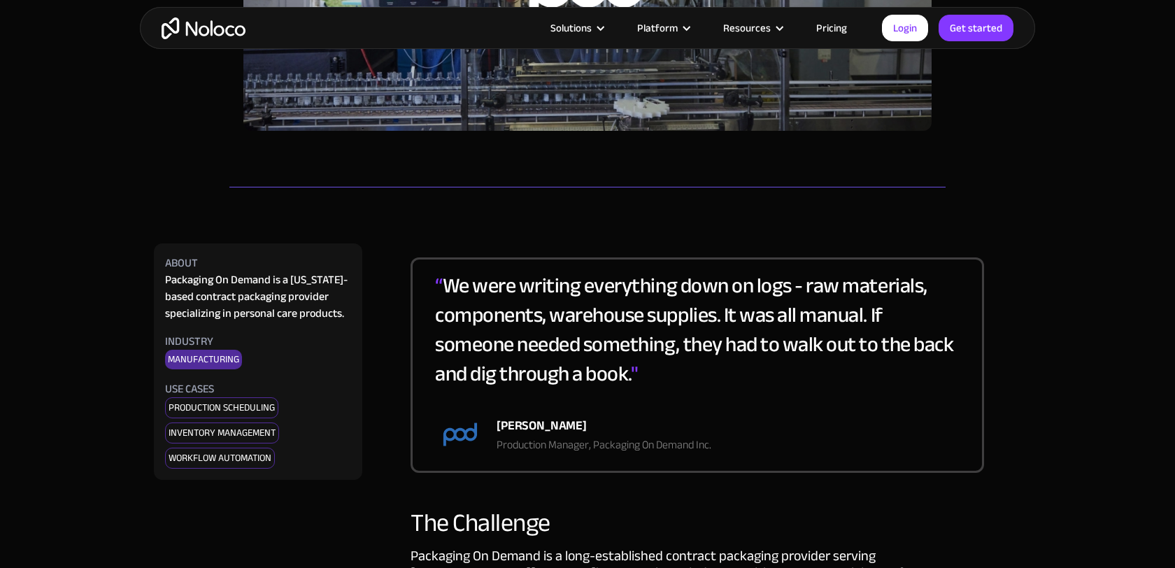
scroll to position [484, 0]
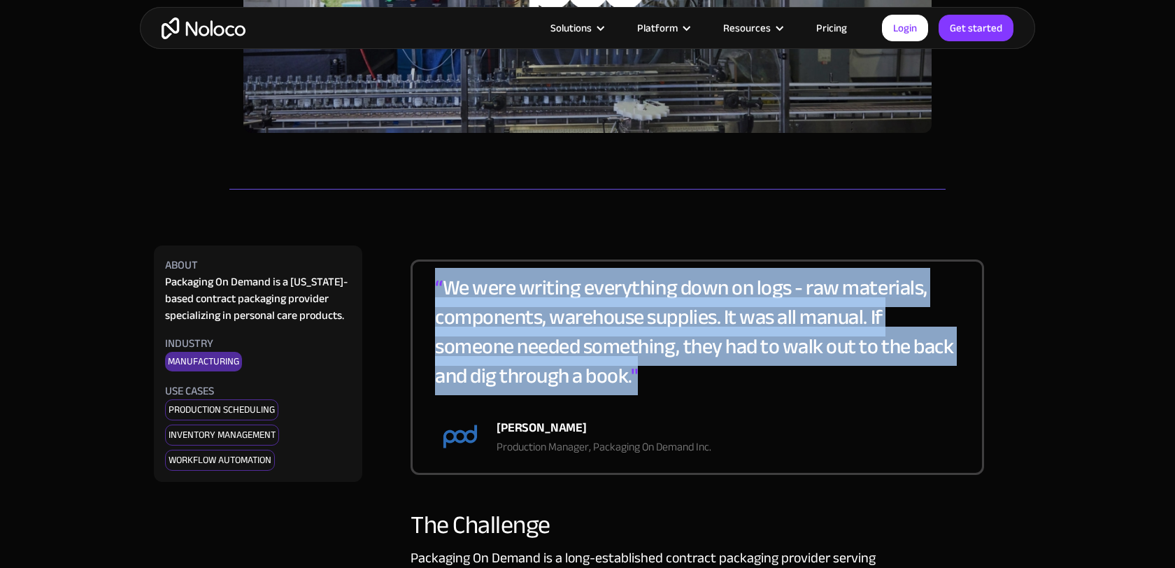
drag, startPoint x: 434, startPoint y: 284, endPoint x: 649, endPoint y: 373, distance: 233.3
click at [649, 373] on div "“ We were writing everything down on logs - raw materials, components, warehous…" at bounding box center [698, 366] width 574 height 215
copy div "“ We were writing everything down on logs - raw materials, components, warehous…"
drag, startPoint x: 498, startPoint y: 428, endPoint x: 581, endPoint y: 432, distance: 82.6
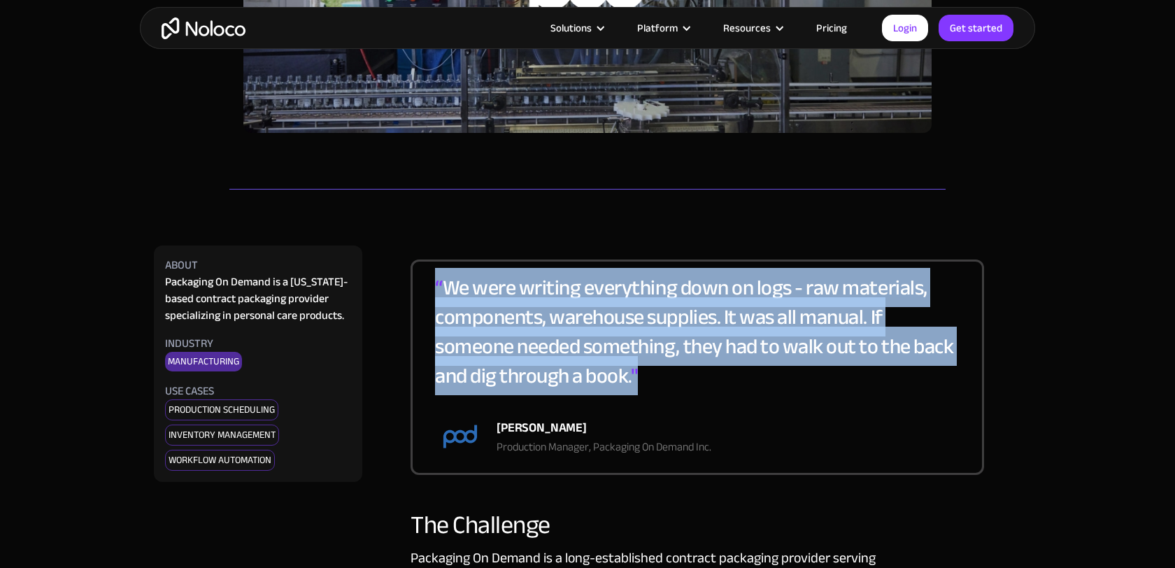
click at [581, 432] on div "Nicholas Brewer" at bounding box center [604, 428] width 215 height 21
copy div "Nicholas Brewer"
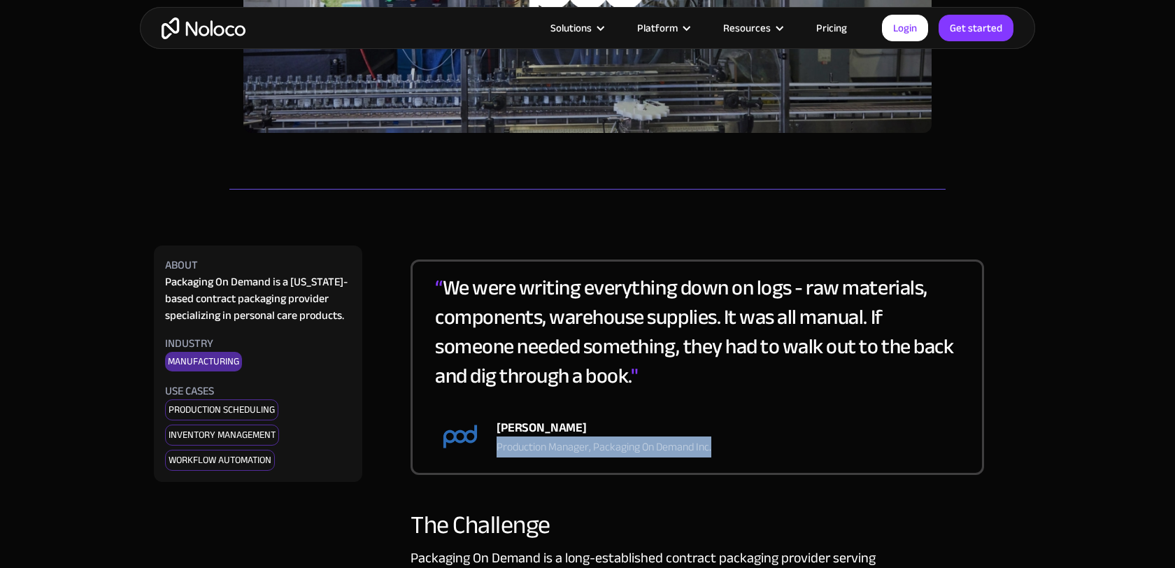
drag, startPoint x: 498, startPoint y: 447, endPoint x: 588, endPoint y: 456, distance: 90.7
click at [588, 456] on div "Nicholas Brewer Production Manager, Packaging On Demand Inc." at bounding box center [573, 436] width 276 height 50
copy div "Production Manager, Packaging On Demand Inc."
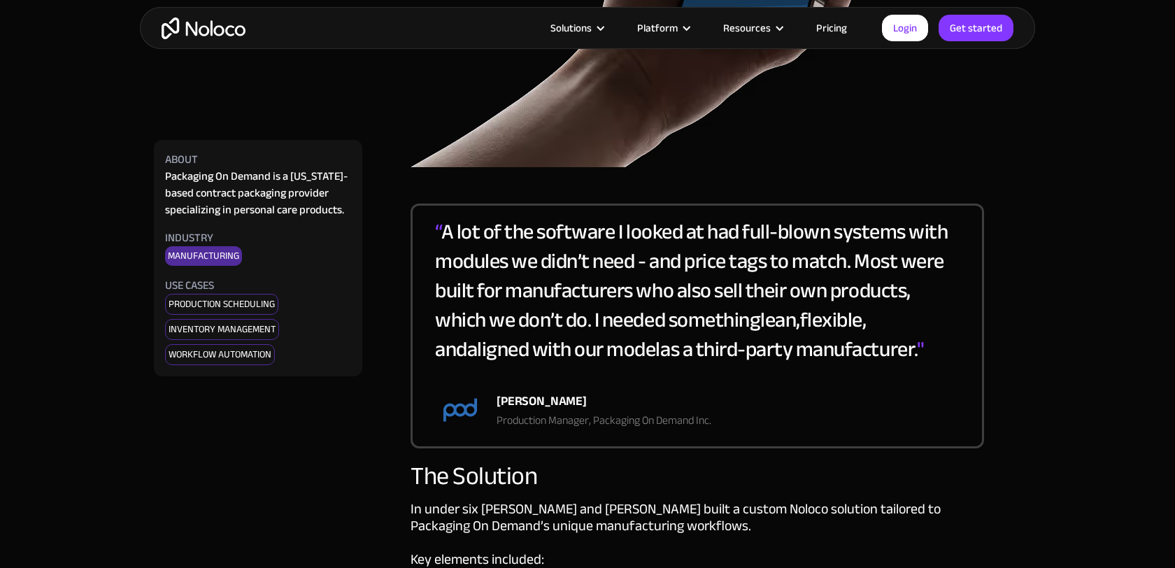
scroll to position [1606, 0]
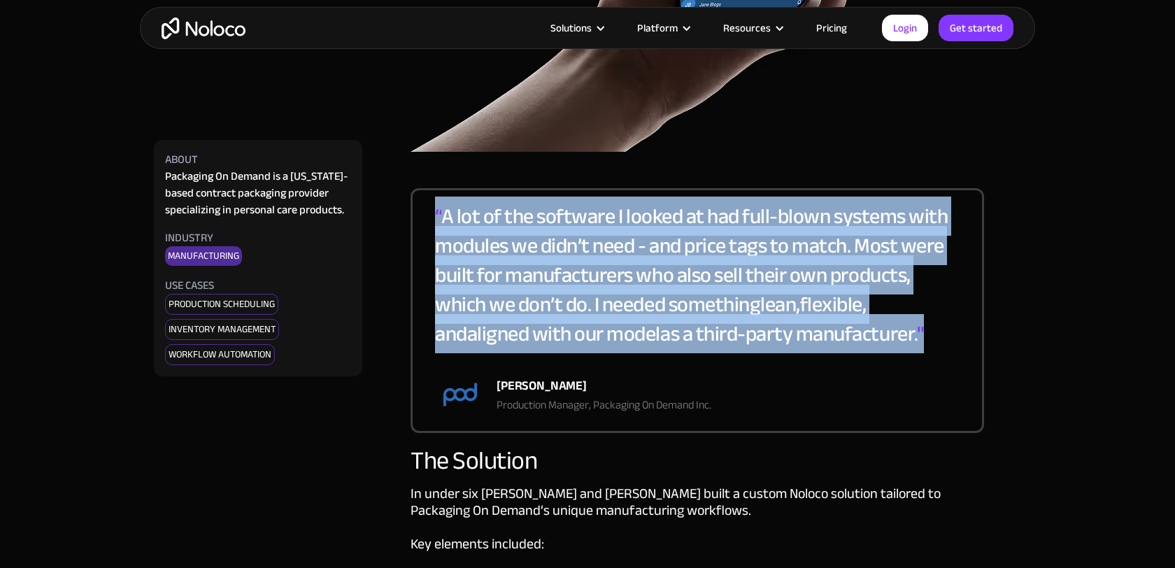
drag, startPoint x: 434, startPoint y: 213, endPoint x: 927, endPoint y: 324, distance: 505.5
click at [927, 324] on div "“ A lot of the software I looked at had full-blown systems with modules we didn…" at bounding box center [698, 310] width 574 height 245
copy div "“ A lot of the software I looked at had full-blown systems with modules we didn…"
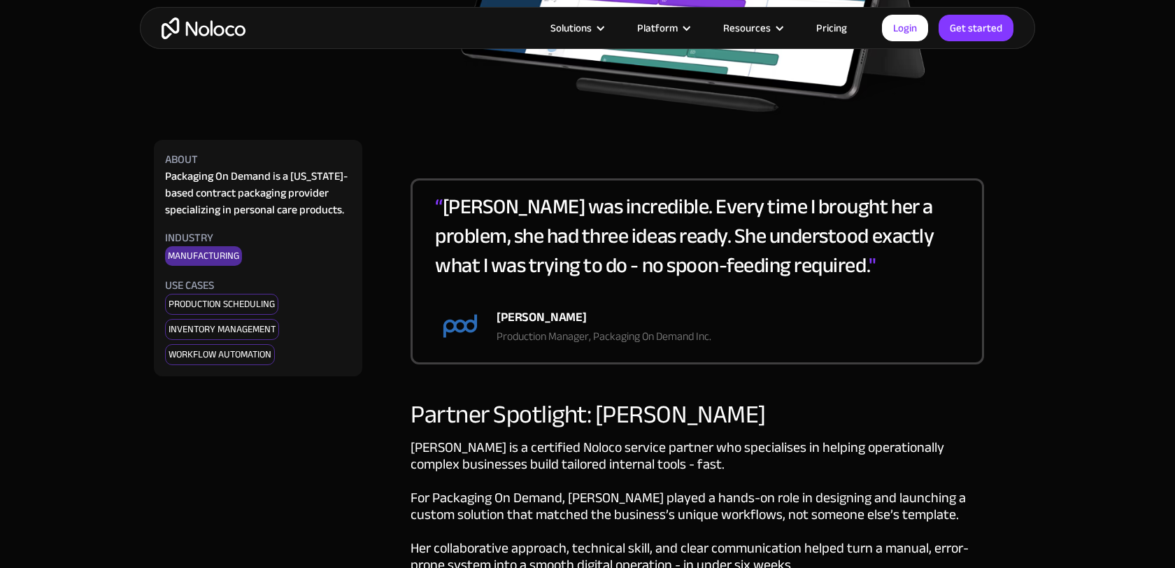
scroll to position [2640, 0]
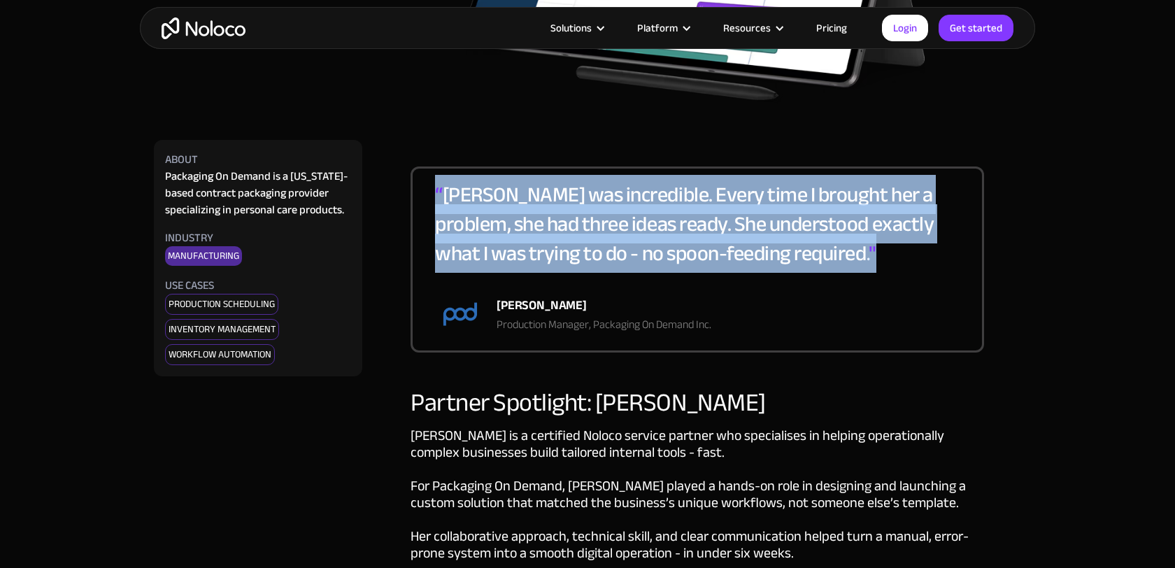
drag, startPoint x: 432, startPoint y: 172, endPoint x: 823, endPoint y: 264, distance: 402.2
click at [823, 264] on div "“ Diana was incredible. Every time I brought her a problem, she had three ideas…" at bounding box center [698, 259] width 574 height 186
copy div "“ Diana was incredible. Every time I brought her a problem, she had three ideas…"
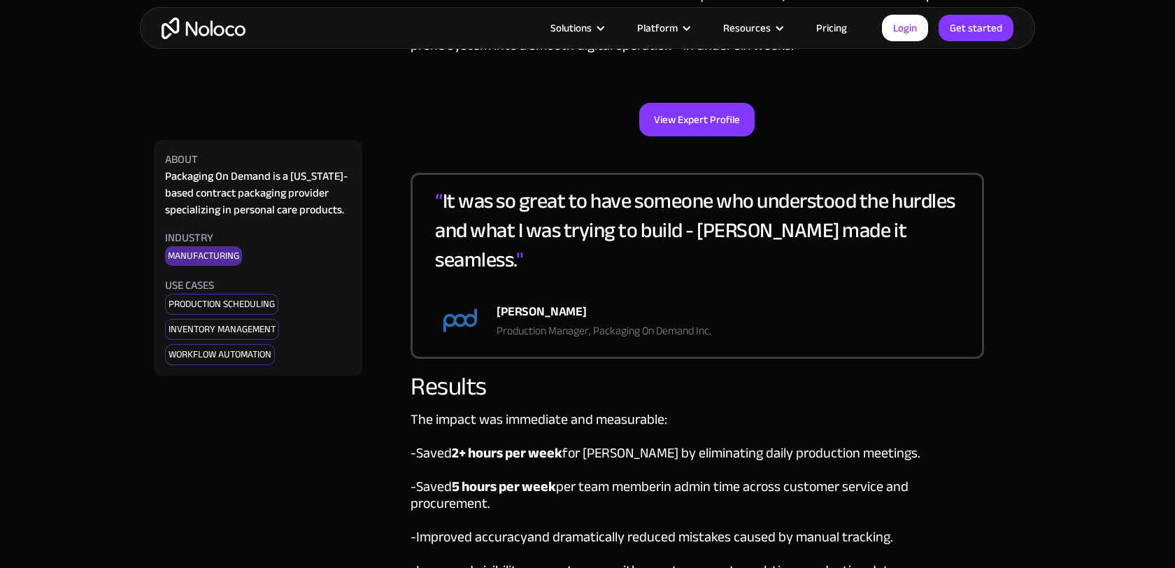
scroll to position [3106, 0]
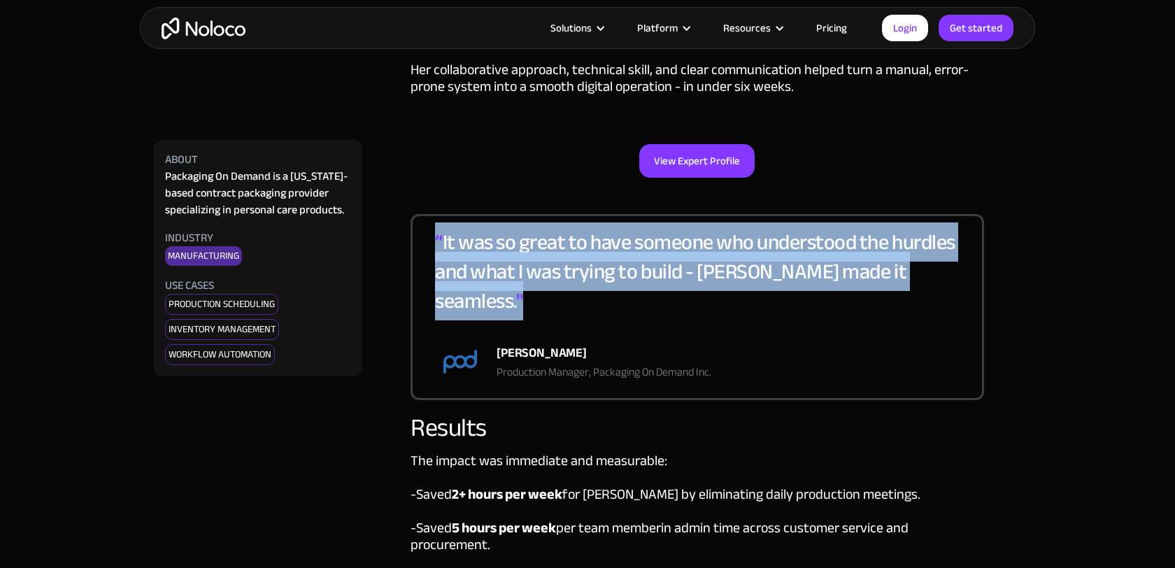
drag, startPoint x: 436, startPoint y: 220, endPoint x: 939, endPoint y: 251, distance: 503.8
click at [939, 251] on div "“ It was so great to have someone who understood the hurdles and what I was try…" at bounding box center [697, 281] width 525 height 109
copy div "“ It was so great to have someone who understood the hurdles and what I was try…"
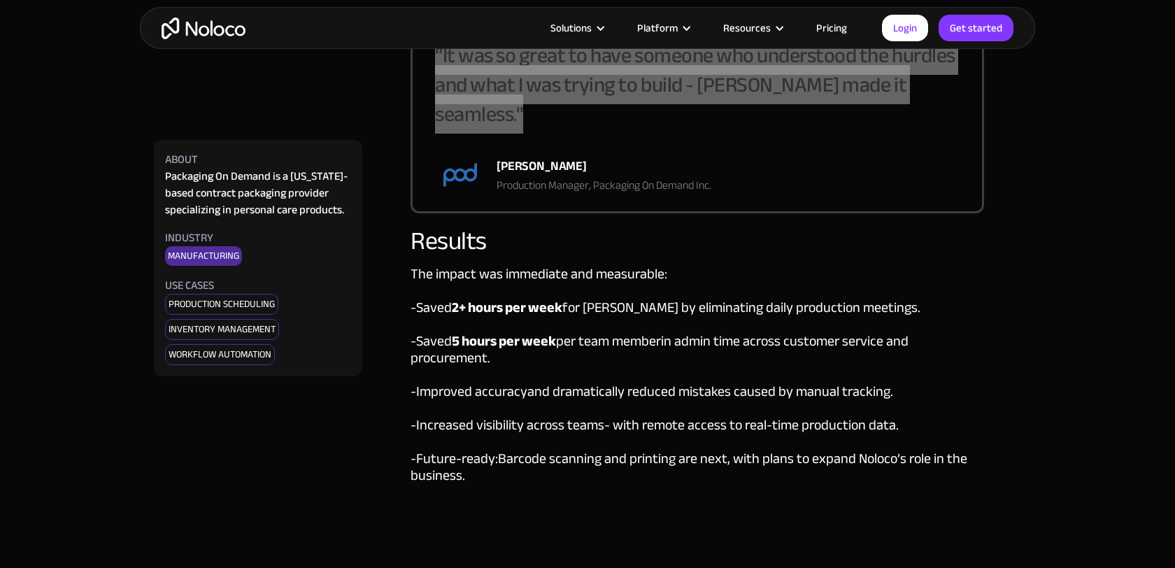
scroll to position [3252, 0]
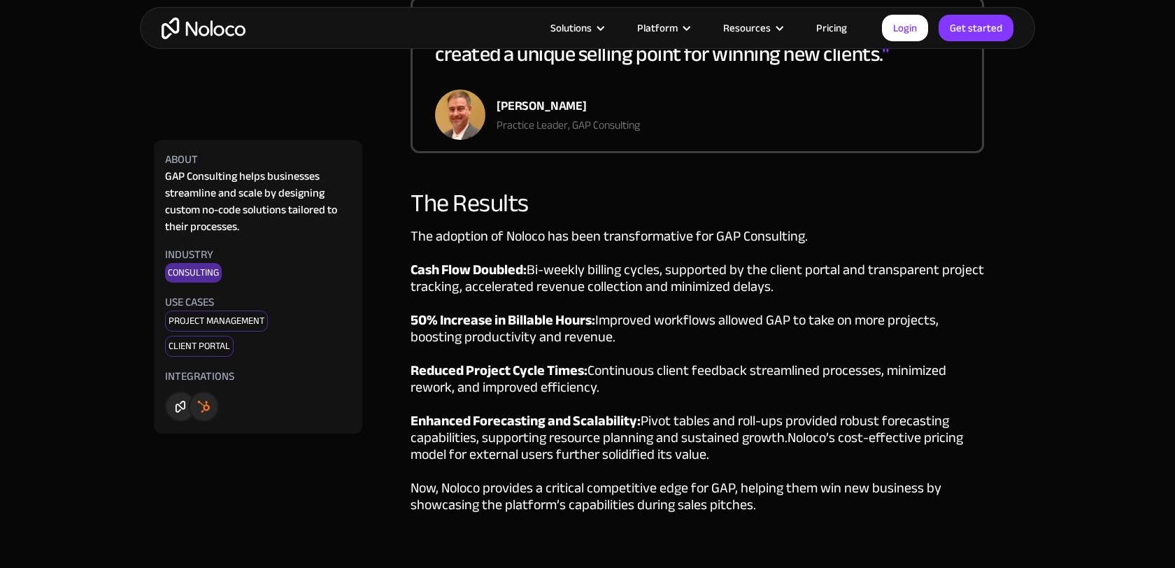
scroll to position [2188, 0]
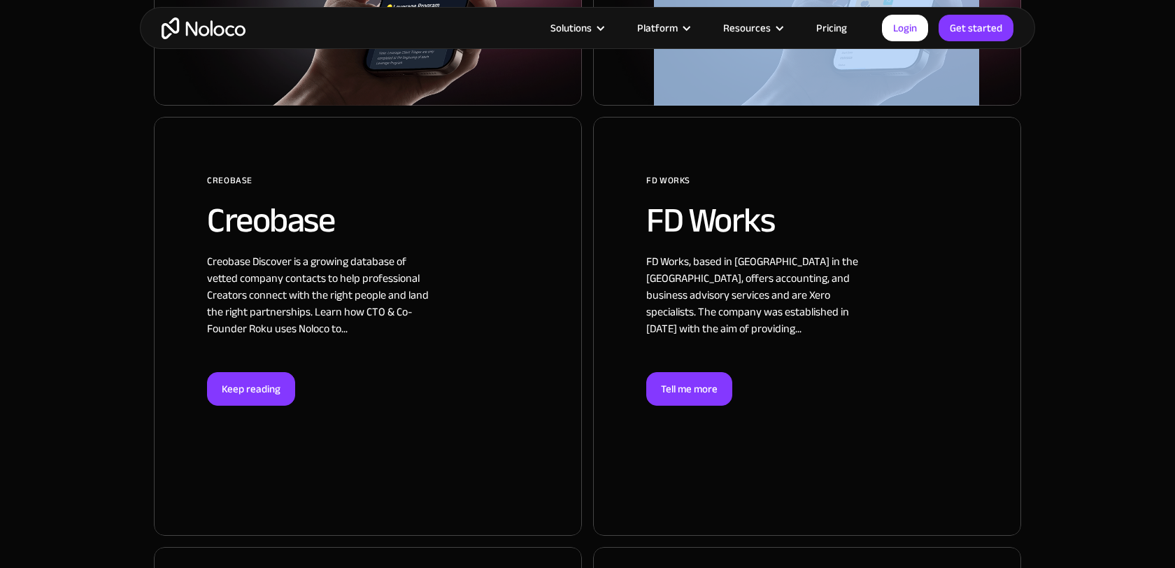
scroll to position [1370, 0]
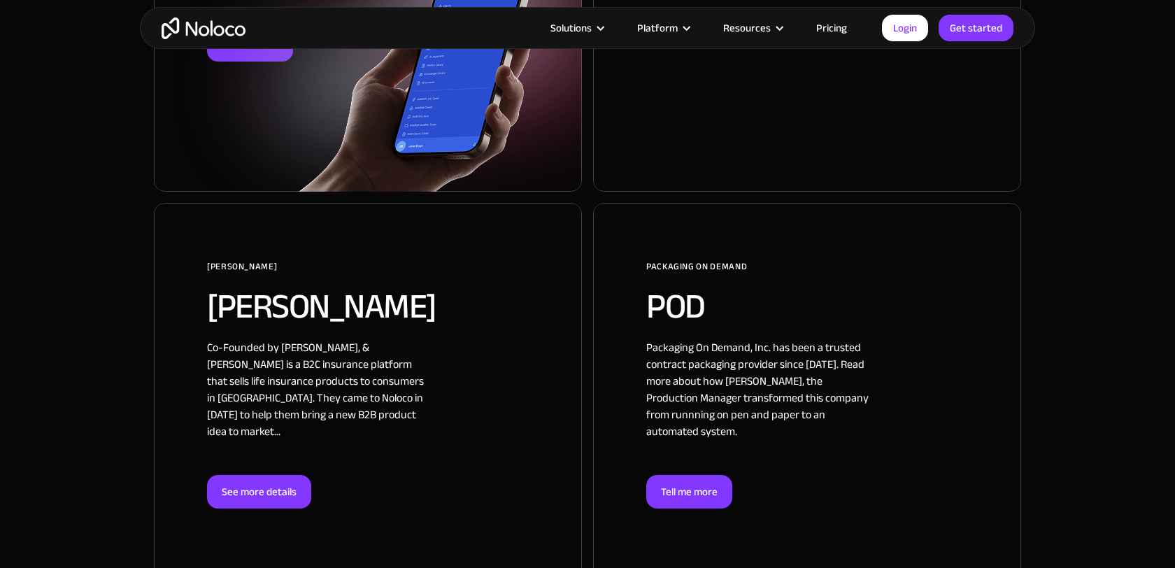
scroll to position [3137, 0]
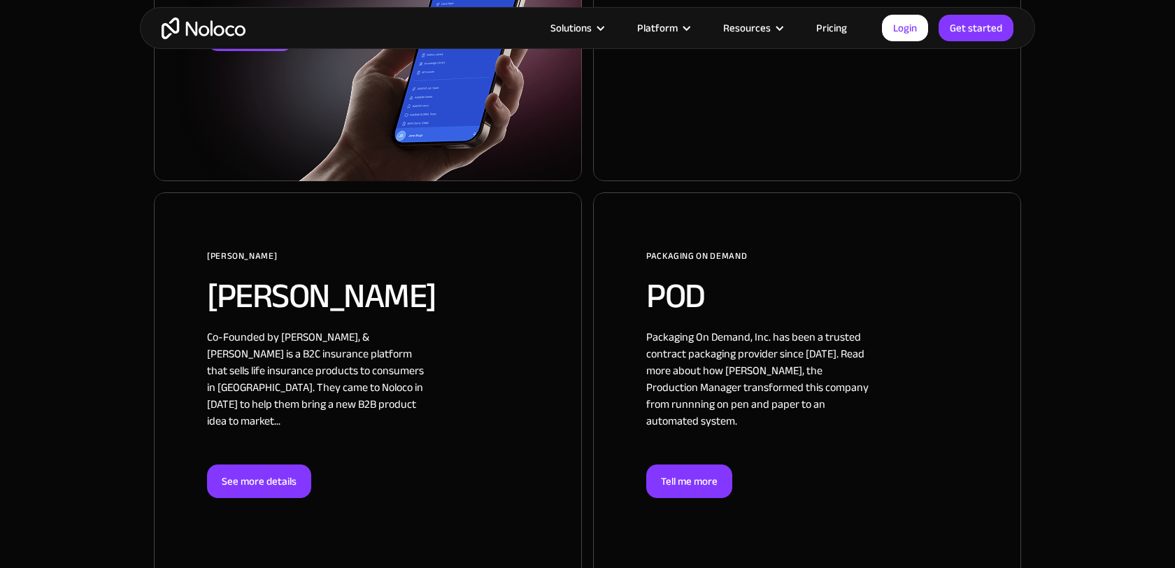
click at [934, 265] on div at bounding box center [807, 410] width 428 height 436
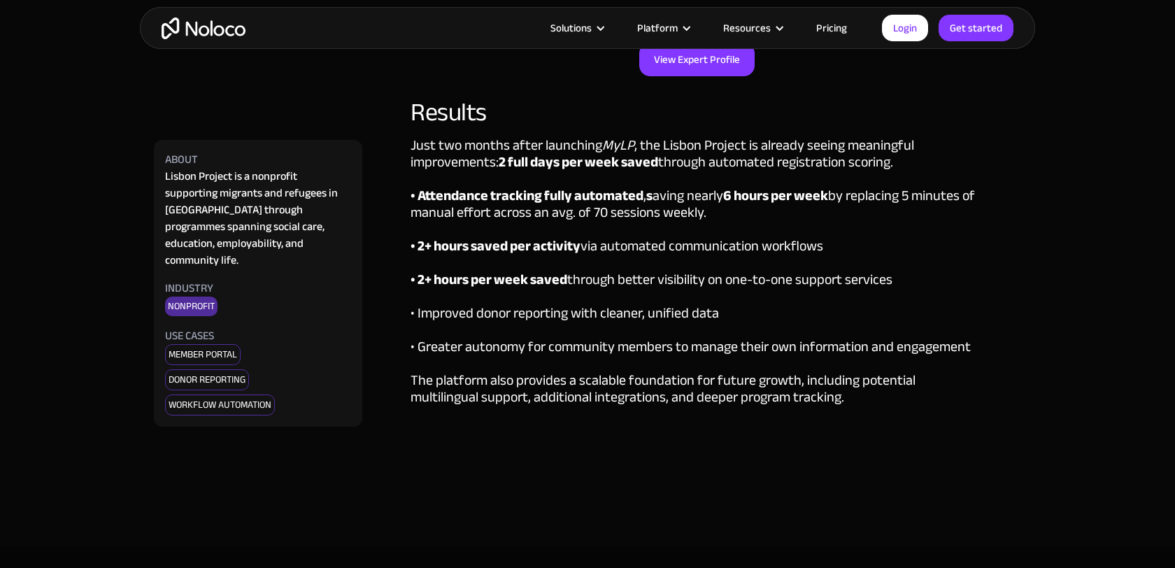
scroll to position [3400, 0]
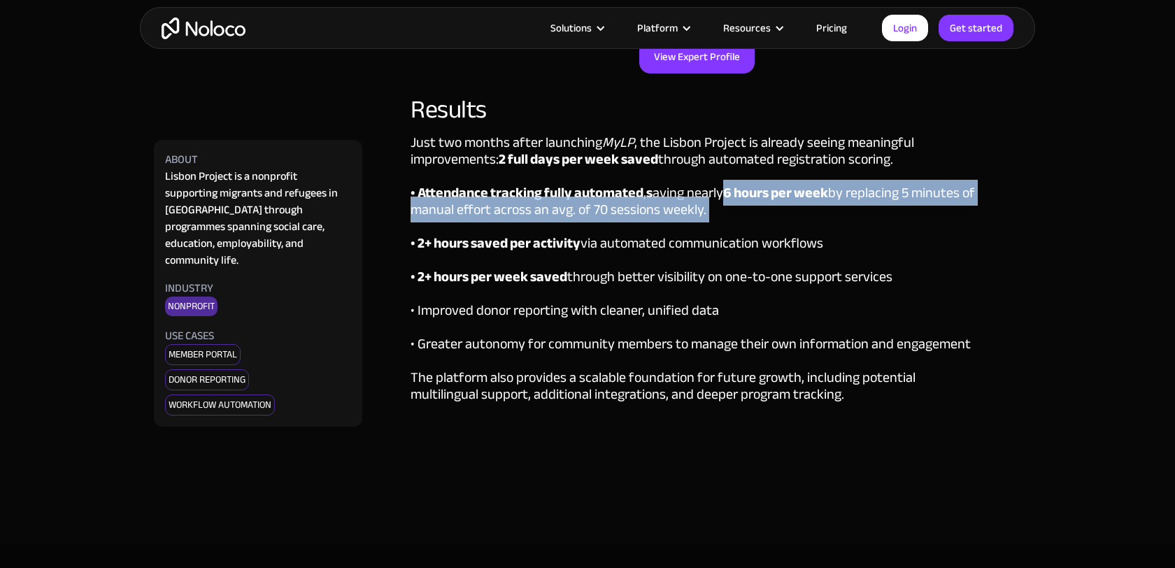
drag, startPoint x: 729, startPoint y: 164, endPoint x: 750, endPoint y: 188, distance: 31.7
click at [750, 188] on div "Just two months after launching MyLP , the Lisbon Project is already seeing mea…" at bounding box center [698, 286] width 574 height 304
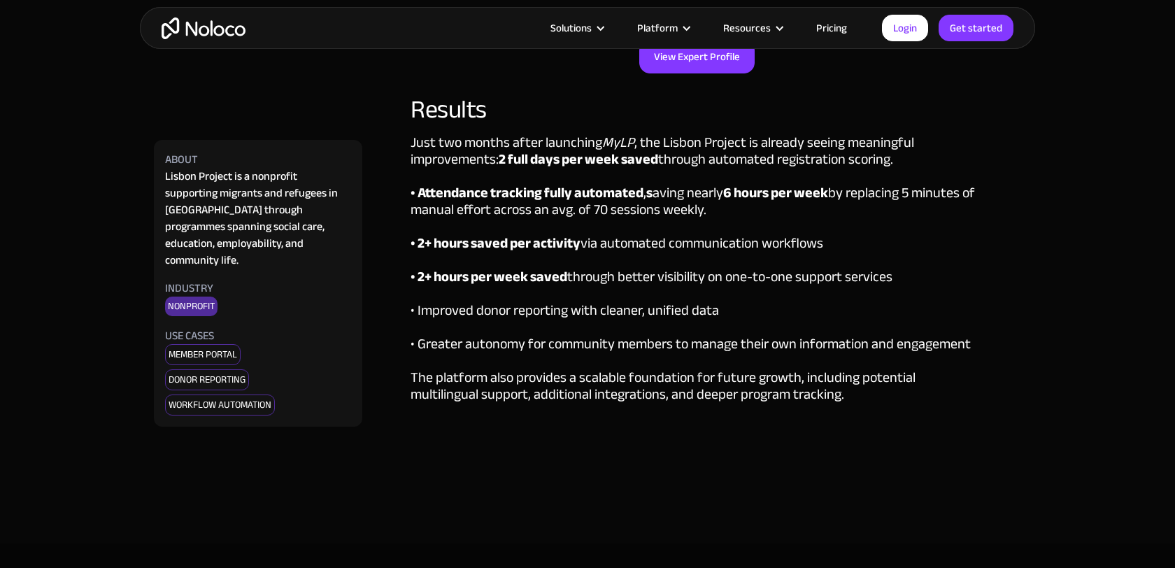
click at [746, 204] on div "Just two months after launching MyLP , the Lisbon Project is already seeing mea…" at bounding box center [698, 286] width 574 height 304
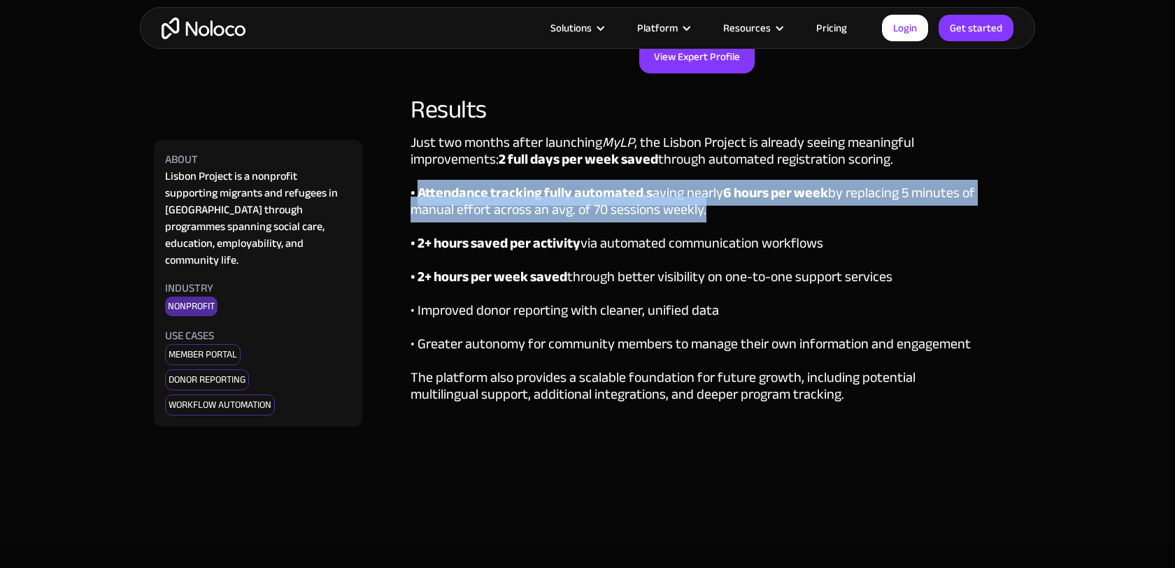
drag, startPoint x: 417, startPoint y: 162, endPoint x: 700, endPoint y: 177, distance: 283.7
click at [700, 177] on div "Just two months after launching MyLP , the Lisbon Project is already seeing mea…" at bounding box center [698, 286] width 574 height 304
copy div "Attendance tracking fully automated , s aving nearly 6 hours per week by replac…"
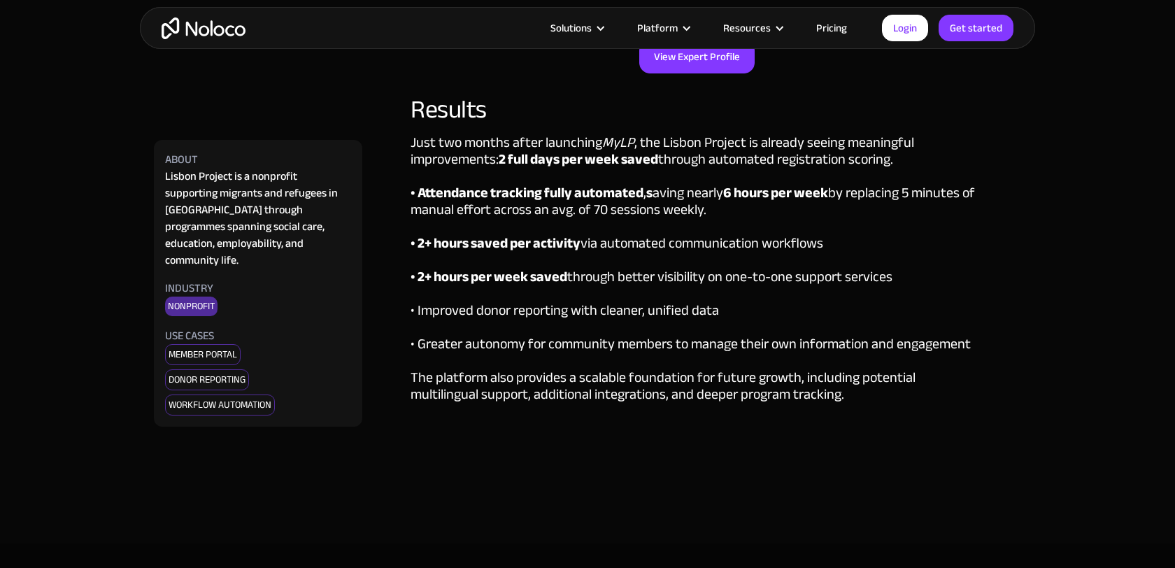
click at [415, 230] on strong "• 2+ hours saved per activity" at bounding box center [496, 243] width 170 height 26
drag, startPoint x: 418, startPoint y: 215, endPoint x: 821, endPoint y: 204, distance: 403.7
click at [821, 204] on div "Just two months after launching MyLP , the Lisbon Project is already seeing mea…" at bounding box center [698, 286] width 574 height 304
copy div "2+ hours saved per activity via automated communication workflows"
drag, startPoint x: 415, startPoint y: 246, endPoint x: 894, endPoint y: 238, distance: 478.5
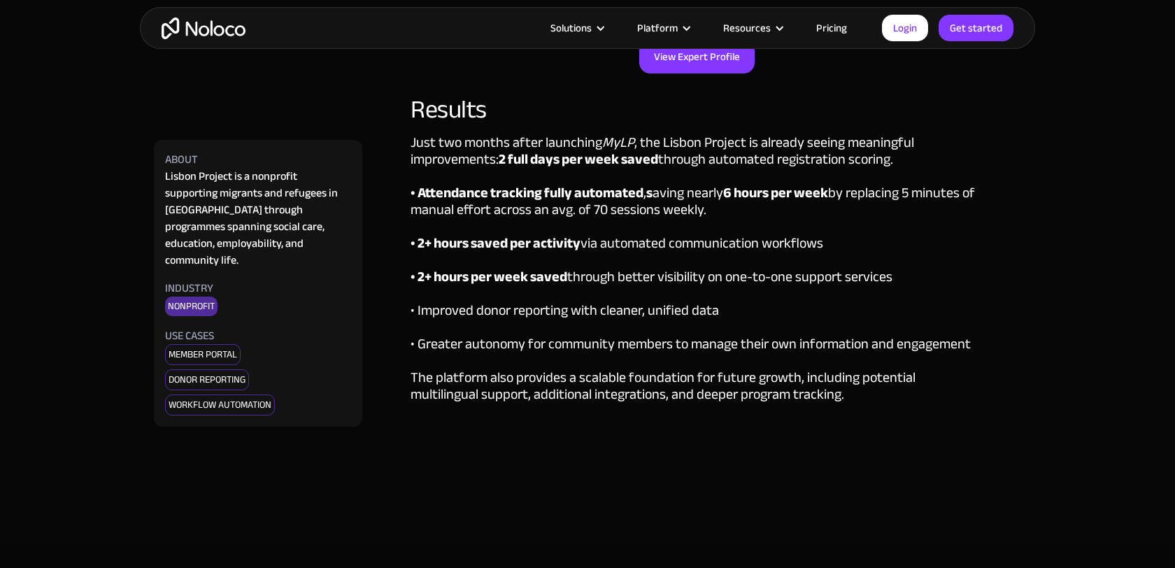
click at [894, 238] on div "Just two months after launching MyLP , the Lisbon Project is already seeing mea…" at bounding box center [698, 286] width 574 height 304
copy div "2+ hours per week saved through better visibility on one-to-one support services"
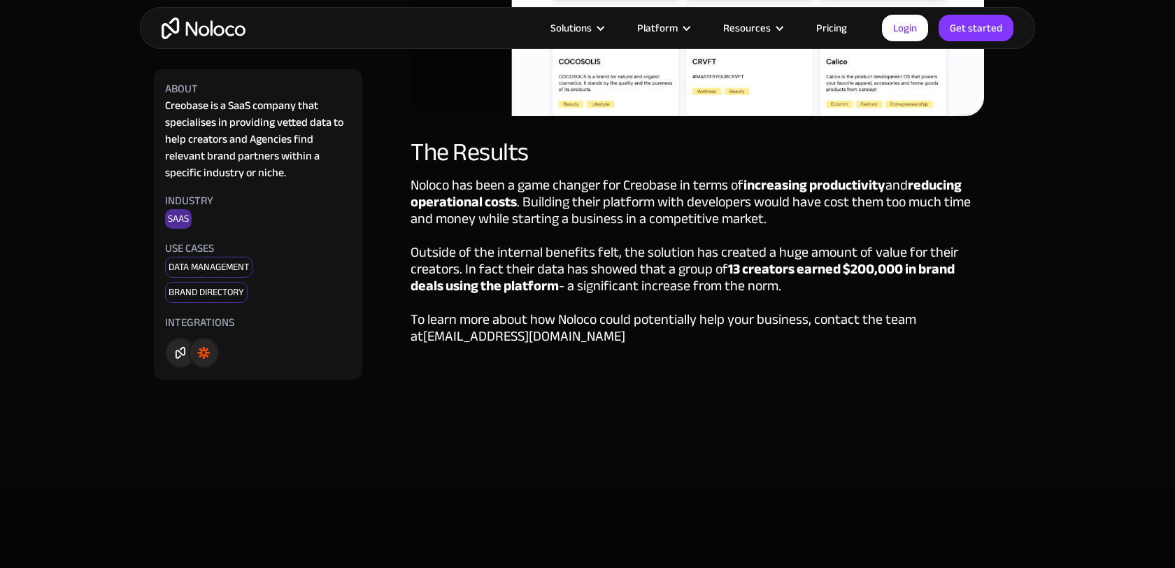
scroll to position [2733, 0]
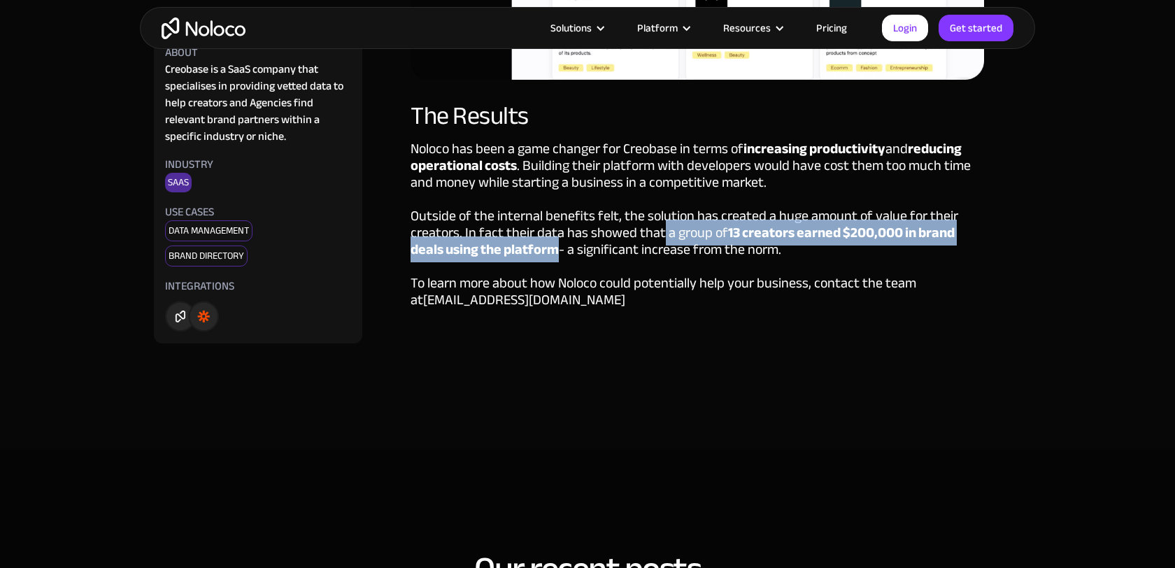
drag, startPoint x: 661, startPoint y: 234, endPoint x: 554, endPoint y: 255, distance: 109.2
click at [554, 255] on div "Noloco has been a game changer for Creobase in terms of increasing productivity…" at bounding box center [698, 242] width 574 height 203
copy div "a group of 13 creators earned $200,000 in brand deals using the platform"
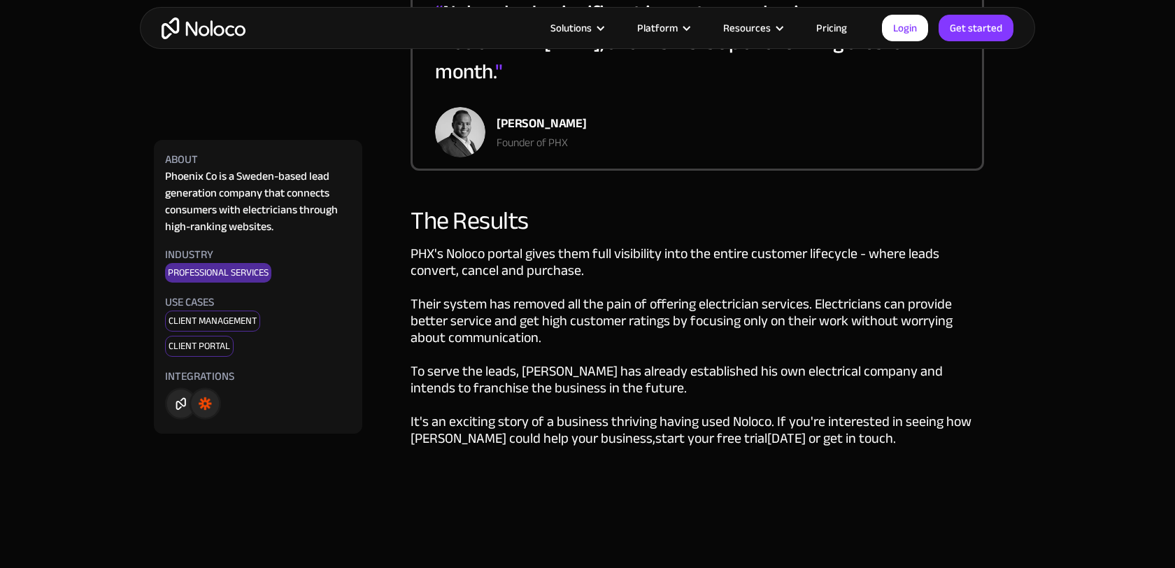
scroll to position [2540, 0]
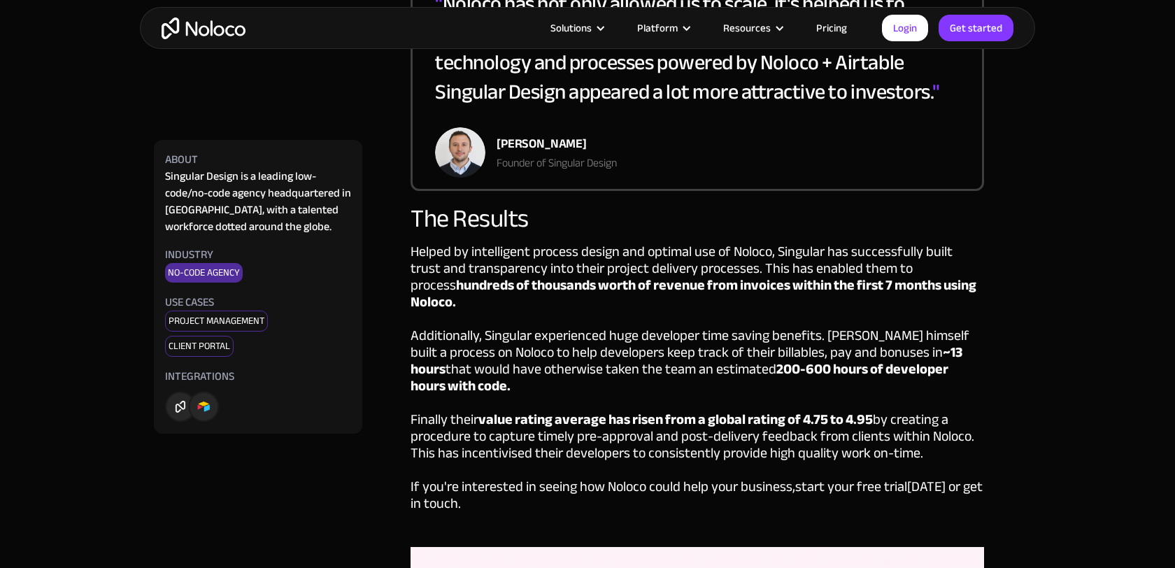
scroll to position [3128, 0]
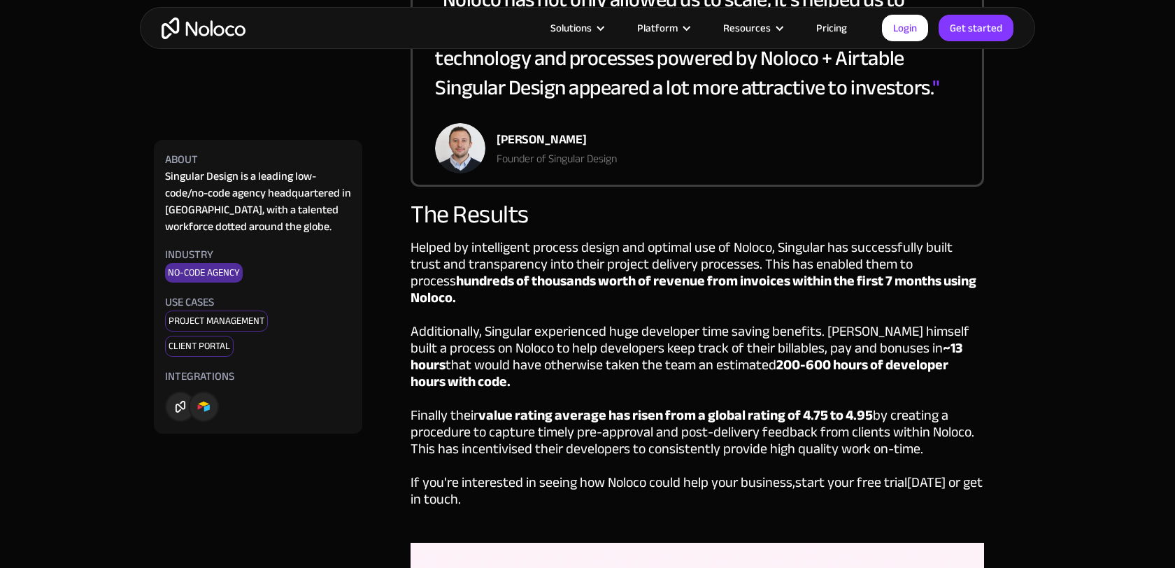
drag, startPoint x: 876, startPoint y: 266, endPoint x: 930, endPoint y: 286, distance: 56.9
click at [930, 286] on div "Helped by intelligent process design and optimal use of Noloco, Singular has su…" at bounding box center [698, 391] width 574 height 304
click at [878, 265] on div "Helped by intelligent process design and optimal use of Noloco, Singular has su…" at bounding box center [698, 391] width 574 height 304
drag, startPoint x: 878, startPoint y: 262, endPoint x: 928, endPoint y: 282, distance: 53.4
click at [928, 282] on div "Helped by intelligent process design and optimal use of Noloco, Singular has su…" at bounding box center [698, 391] width 574 height 304
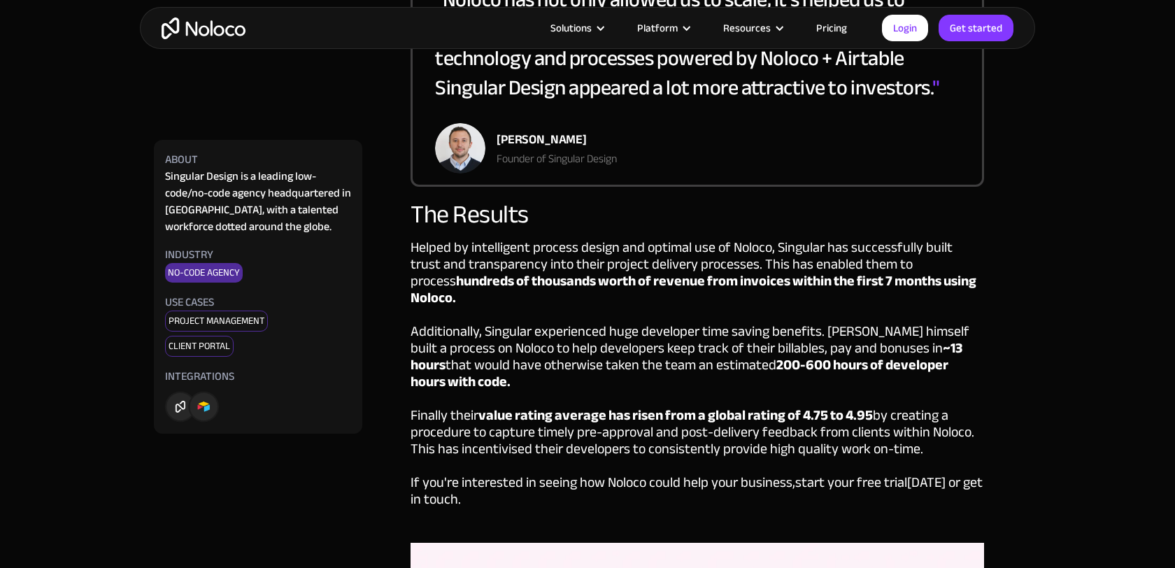
copy div "process hundreds of thousands worth of revenue from invoices within the first 7…"
drag, startPoint x: 482, startPoint y: 381, endPoint x: 872, endPoint y: 376, distance: 390.3
click at [872, 376] on div "Helped by intelligent process design and optimal use of Noloco, Singular has su…" at bounding box center [698, 391] width 574 height 304
copy strong "value rating average has risen from a global rating of 4.75 to 4.95"
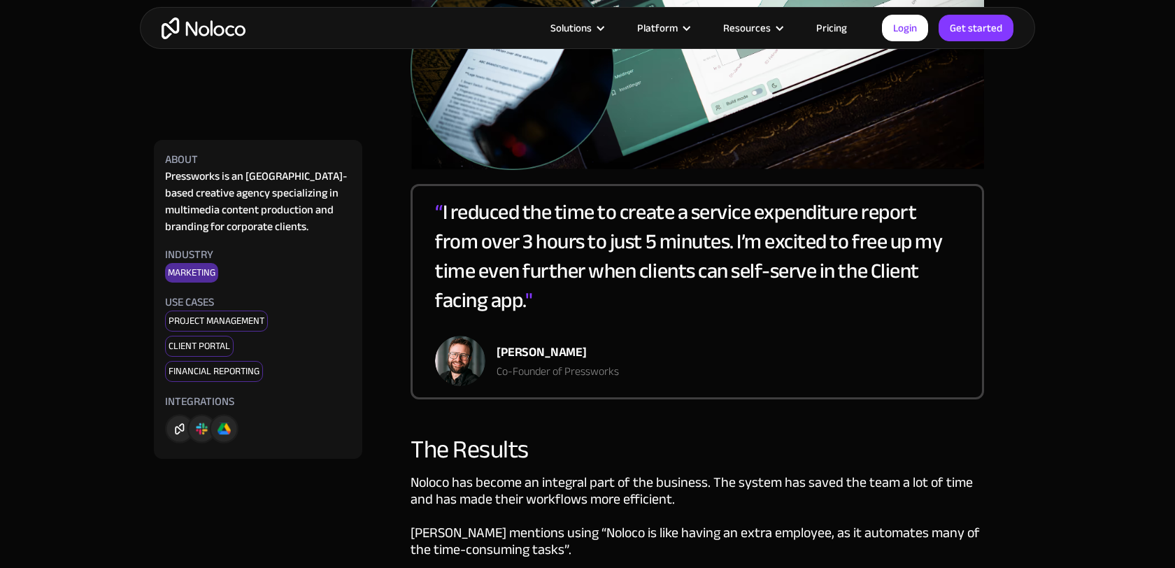
scroll to position [2530, 0]
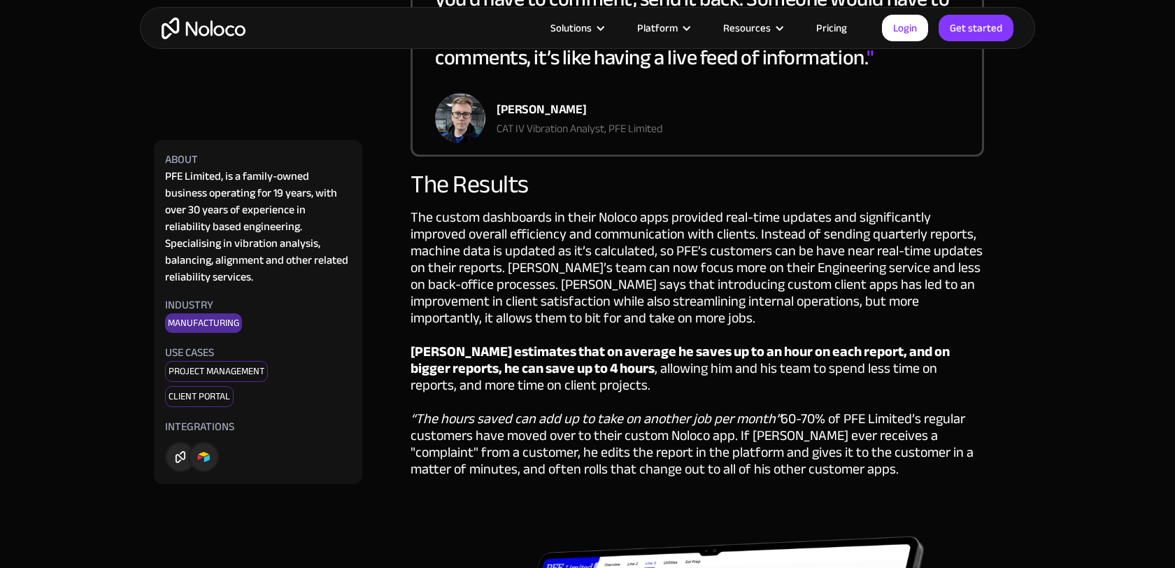
scroll to position [3327, 0]
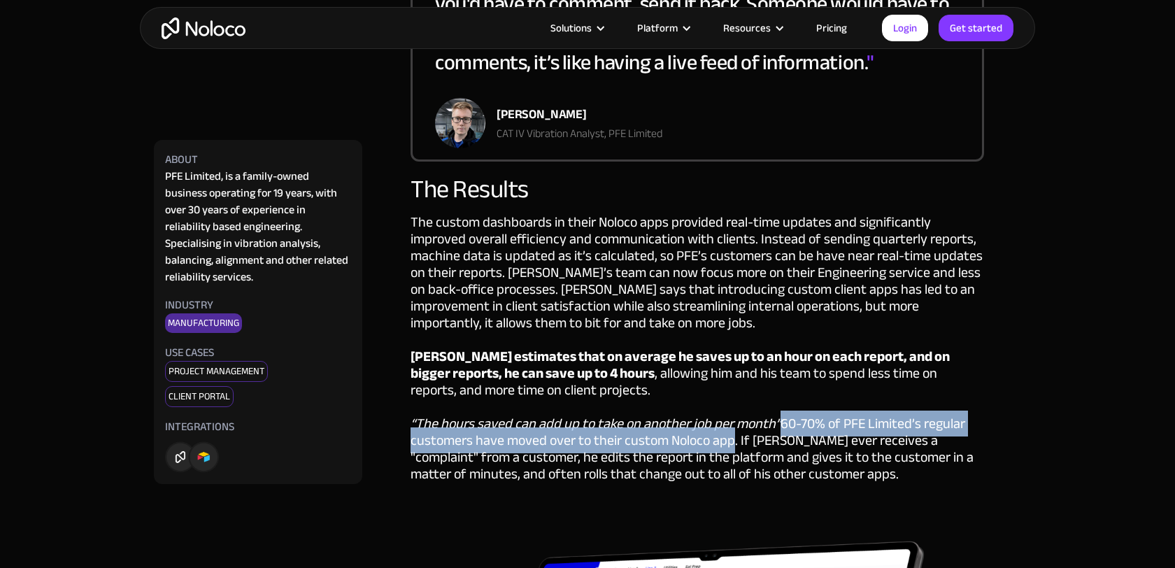
drag, startPoint x: 776, startPoint y: 389, endPoint x: 730, endPoint y: 410, distance: 50.1
click at [730, 410] on div "The custom dashboards in their Noloco apps provided real-time updates and signi…" at bounding box center [698, 366] width 574 height 304
copy div "60-70% of PFE Limited’s regular customers have moved over to their custom Noloc…"
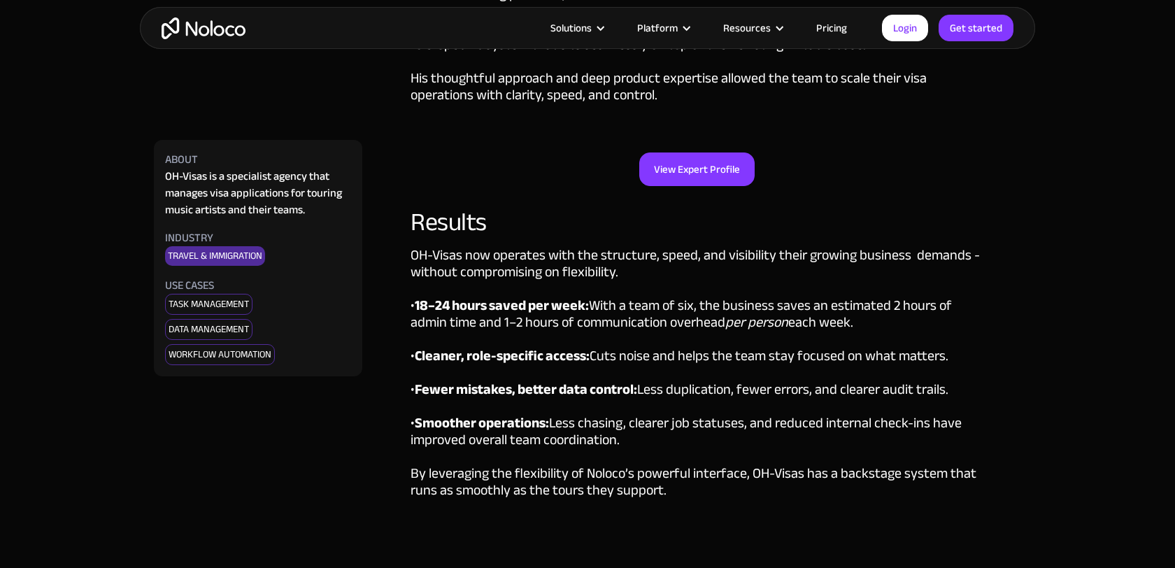
scroll to position [3258, 0]
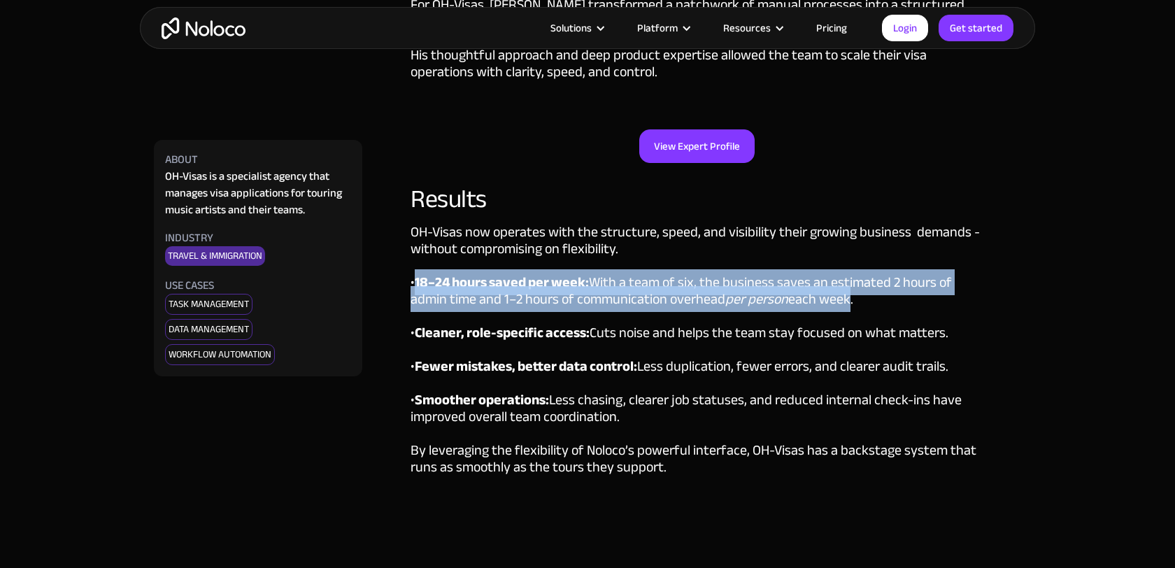
drag, startPoint x: 418, startPoint y: 253, endPoint x: 852, endPoint y: 266, distance: 434.5
click at [852, 266] on div "OH-Visas now operates with the structure, speed, and visibility their growing b…" at bounding box center [698, 367] width 574 height 287
copy div "18–24 hours saved per week: With a team of six, the business saves an estimated…"
click at [476, 320] on strong "Cleaner, role-specific access:" at bounding box center [502, 333] width 175 height 26
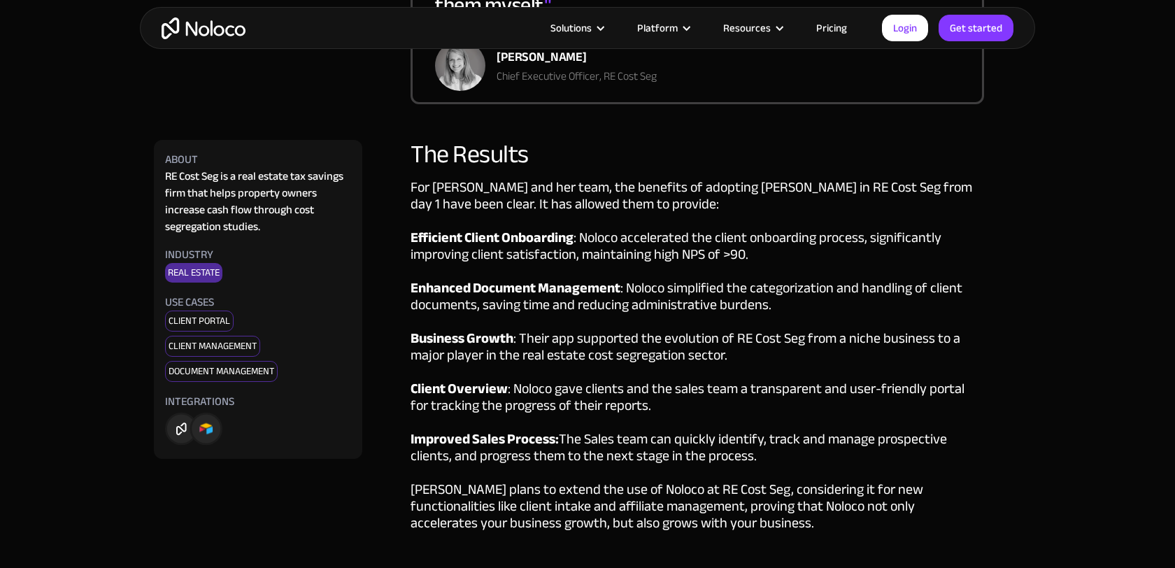
scroll to position [2607, 0]
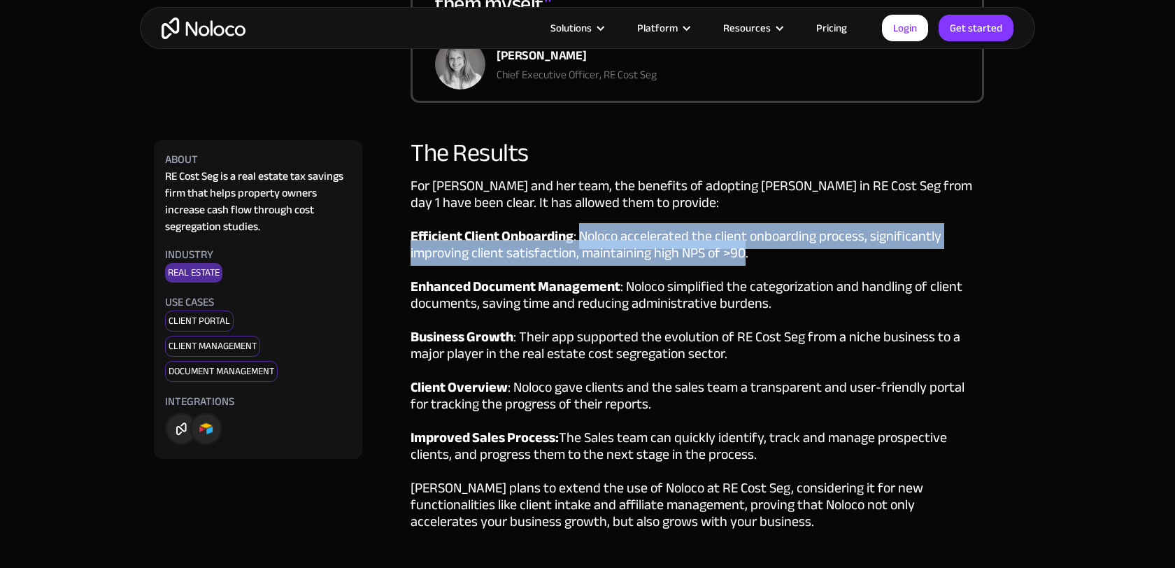
drag, startPoint x: 581, startPoint y: 201, endPoint x: 741, endPoint y: 216, distance: 160.8
click at [741, 216] on div "For [PERSON_NAME] and her team, the benefits of adopting [PERSON_NAME] in RE Co…" at bounding box center [698, 371] width 574 height 387
copy div "Noloco accelerated the client onboarding process, significantly improving clien…"
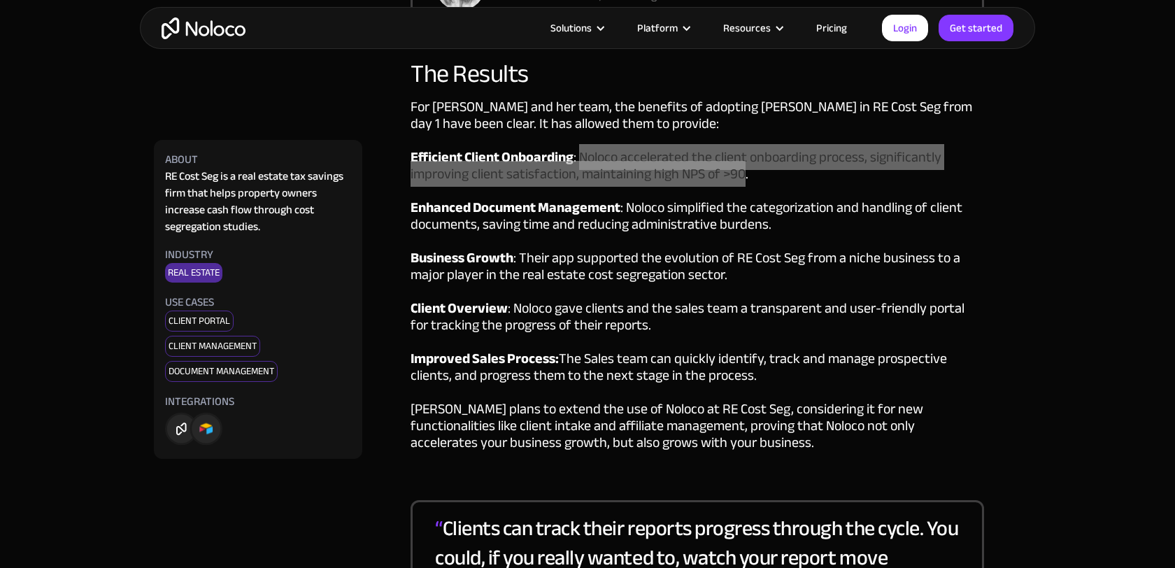
scroll to position [2697, 0]
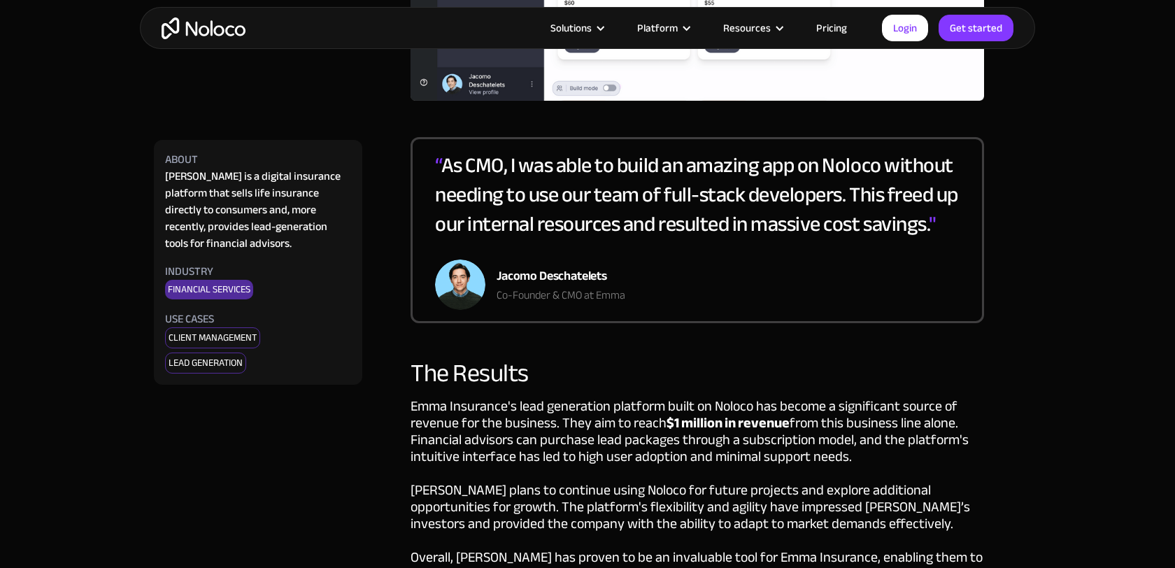
scroll to position [2413, 0]
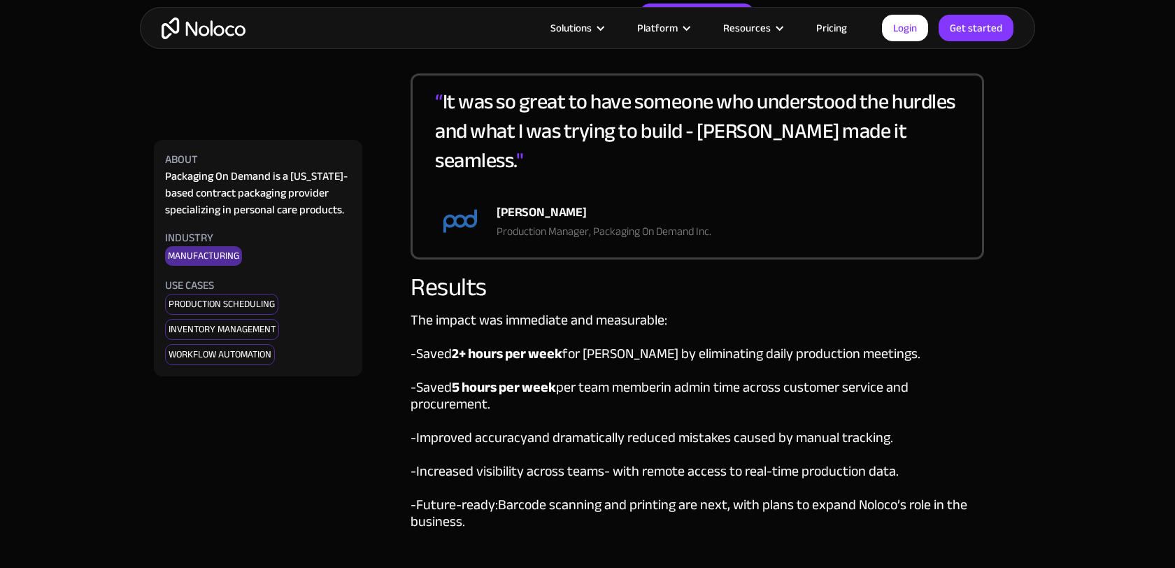
scroll to position [3256, 0]
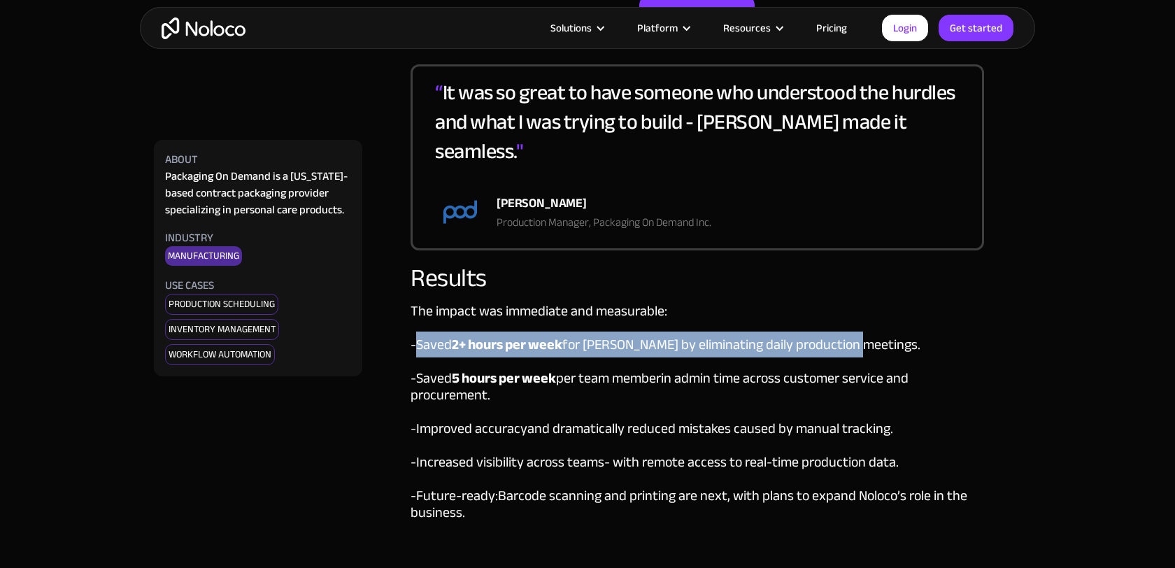
drag, startPoint x: 418, startPoint y: 295, endPoint x: 851, endPoint y: 300, distance: 433.7
click at [851, 303] on div "The impact was immediate and measurable: - Saved 2+ hours per week for Nick by …" at bounding box center [698, 429] width 574 height 253
copy div "Saved 2+ hours per week for Nick by eliminating daily production meetings"
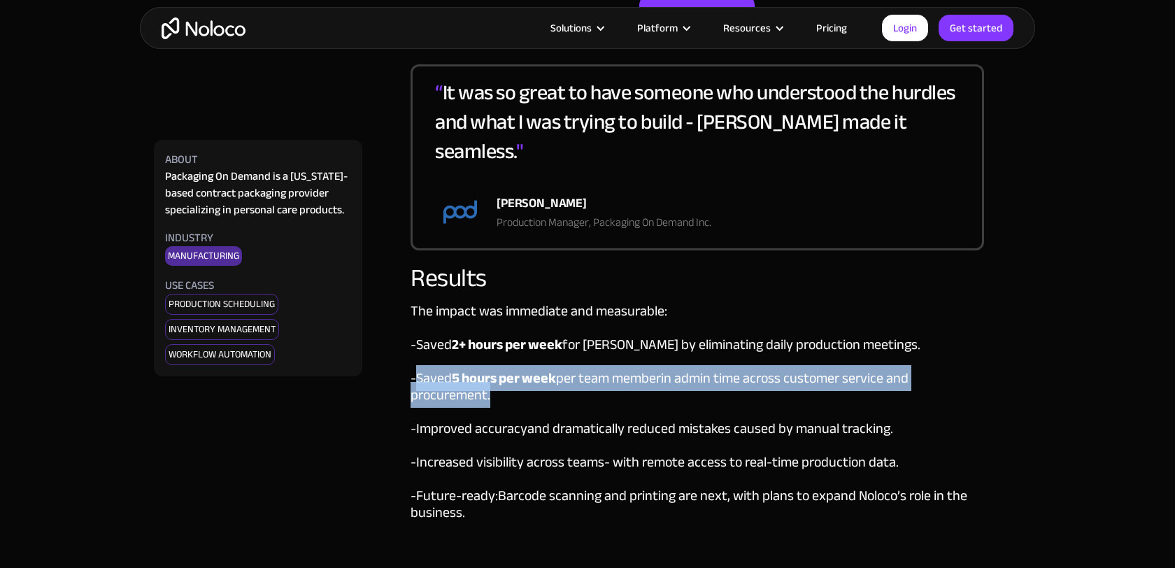
drag, startPoint x: 420, startPoint y: 330, endPoint x: 486, endPoint y: 343, distance: 67.6
click at [486, 343] on div "The impact was immediate and measurable: - Saved 2+ hours per week for Nick by …" at bounding box center [698, 429] width 574 height 253
copy div "Saved 5 hours per week per team member in admin time across customer service an…"
